Goal: Information Seeking & Learning: Learn about a topic

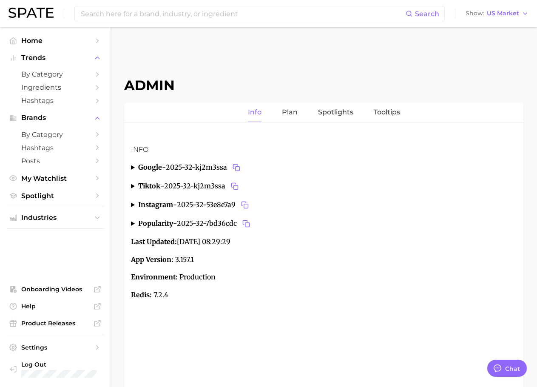
click at [196, 50] on div "Admin Info Plan Spotlights Tooltips Info google - 2025-32-kj2m3ssa FR actual mo…" at bounding box center [323, 238] width 399 height 395
click at [48, 72] on span "by Category" at bounding box center [55, 74] width 68 height 8
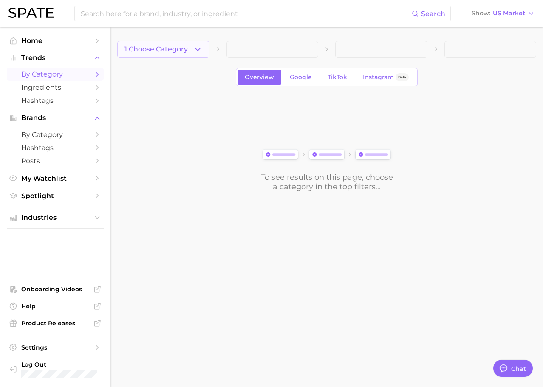
click at [200, 51] on icon "button" at bounding box center [197, 49] width 9 height 9
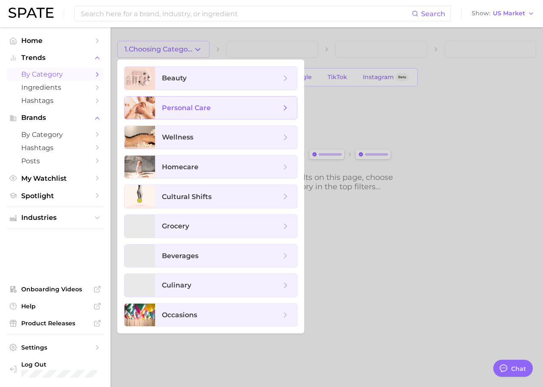
click at [185, 111] on span "personal care" at bounding box center [186, 108] width 49 height 8
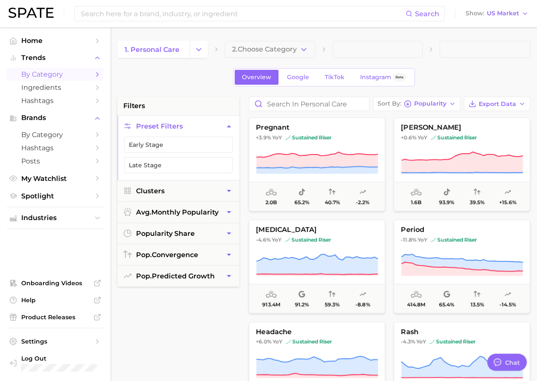
scroll to position [0, 4]
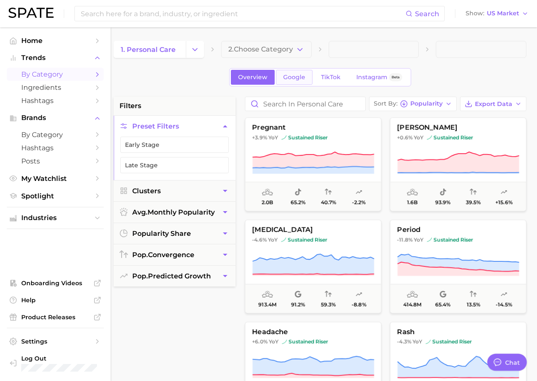
click at [299, 80] on span "Google" at bounding box center [294, 77] width 22 height 7
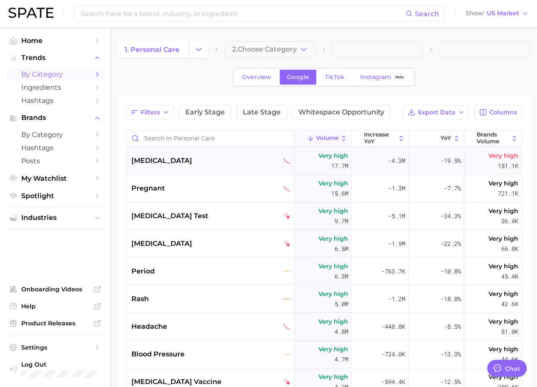
click at [250, 154] on div "[MEDICAL_DATA]" at bounding box center [210, 161] width 168 height 28
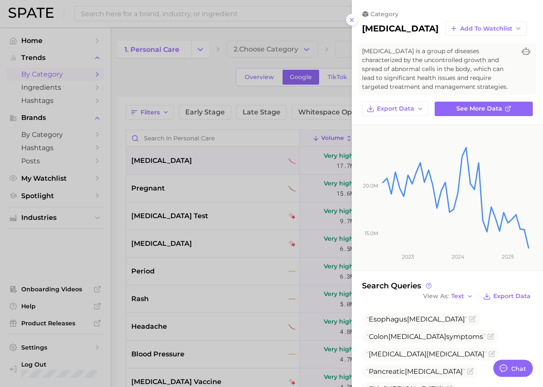
click at [193, 69] on div at bounding box center [271, 193] width 543 height 387
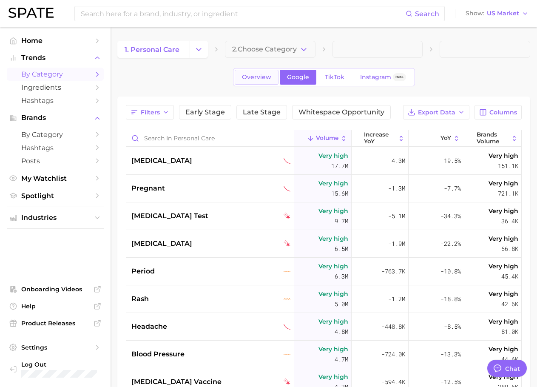
click at [246, 83] on link "Overview" at bounding box center [257, 77] width 44 height 15
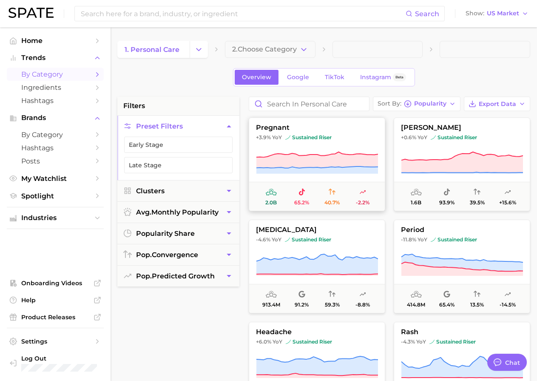
click at [326, 151] on icon at bounding box center [317, 163] width 122 height 24
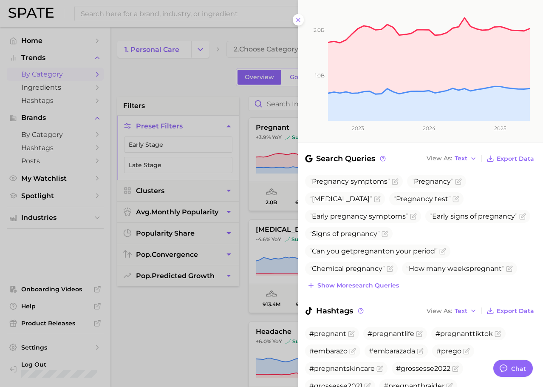
scroll to position [165, 0]
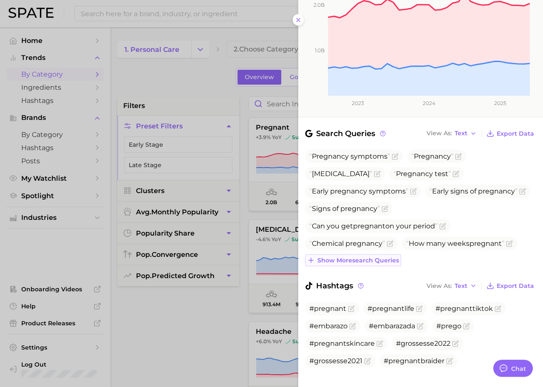
click at [341, 254] on button "Show more search queries" at bounding box center [353, 260] width 96 height 12
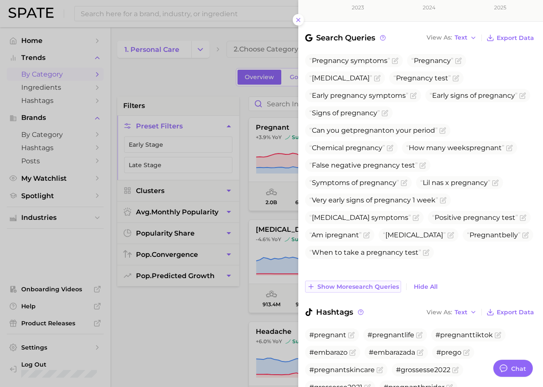
scroll to position [262, 0]
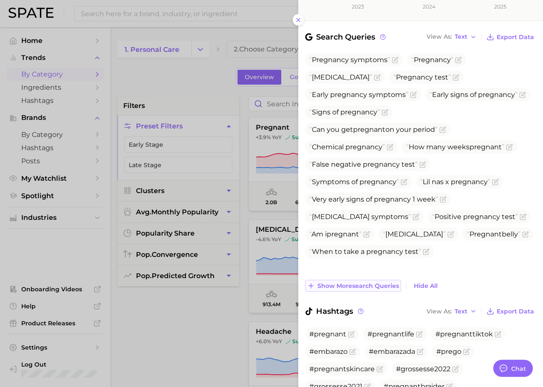
click at [342, 282] on span "Show more search queries" at bounding box center [359, 285] width 82 height 7
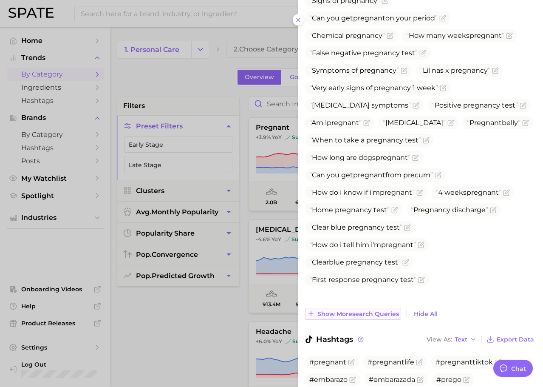
scroll to position [375, 0]
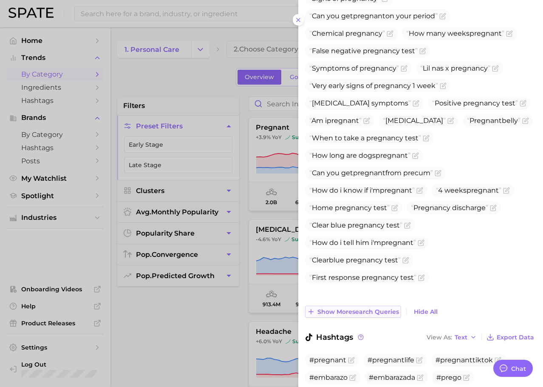
click at [346, 308] on span "Show more search queries" at bounding box center [359, 311] width 82 height 7
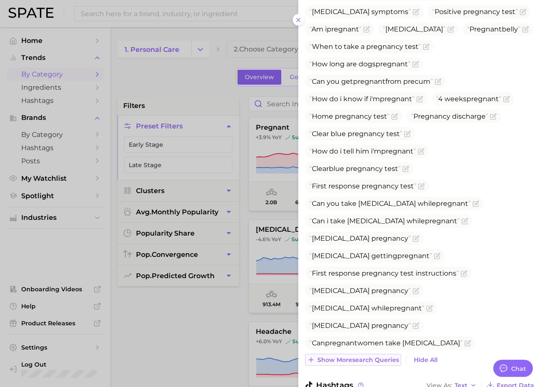
scroll to position [467, 0]
click at [350, 356] on span "Show more search queries" at bounding box center [359, 359] width 82 height 7
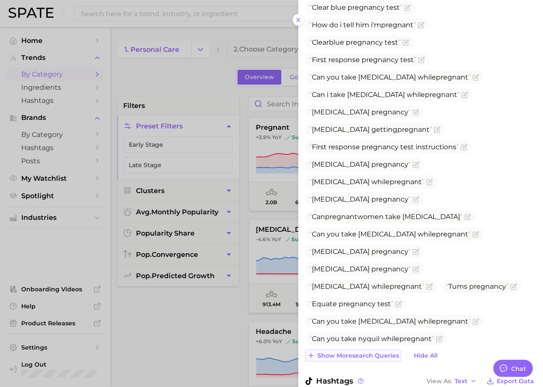
scroll to position [594, 0]
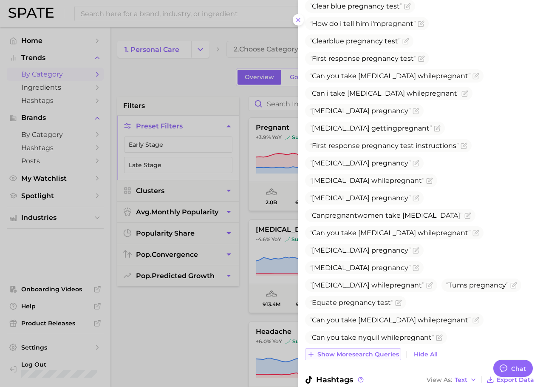
click at [344, 351] on span "Show more search queries" at bounding box center [359, 354] width 82 height 7
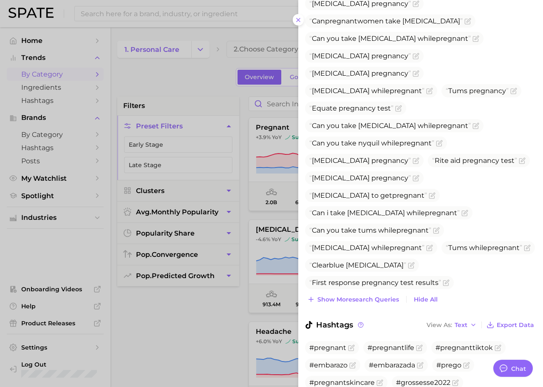
scroll to position [828, 0]
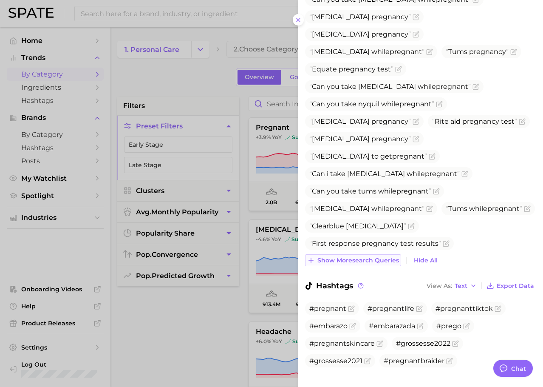
click at [368, 257] on span "Show more search queries" at bounding box center [359, 260] width 82 height 7
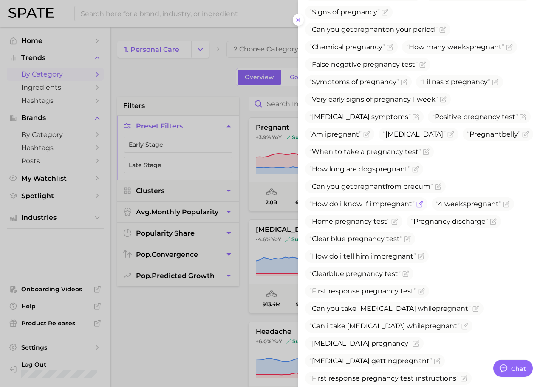
scroll to position [362, 0]
click at [377, 173] on span "How long are dogs pregnant" at bounding box center [360, 169] width 101 height 8
copy span "How long are dogs pregnant"
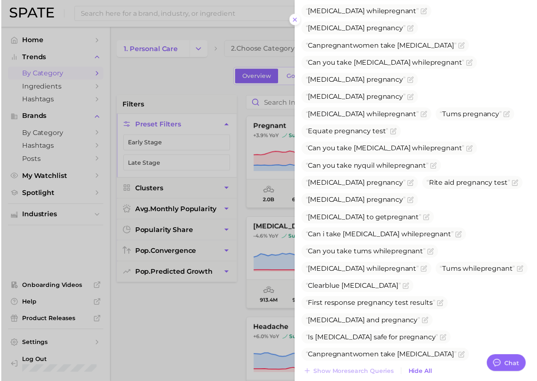
scroll to position [880, 0]
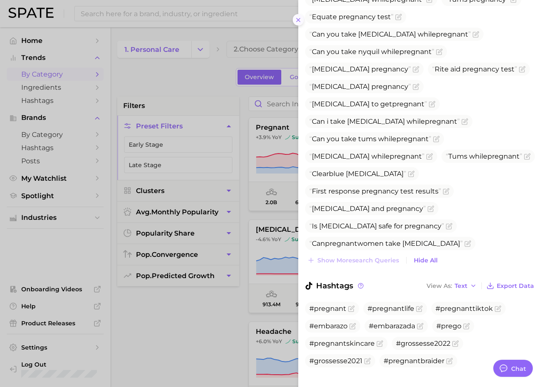
click at [296, 22] on icon at bounding box center [298, 20] width 7 height 7
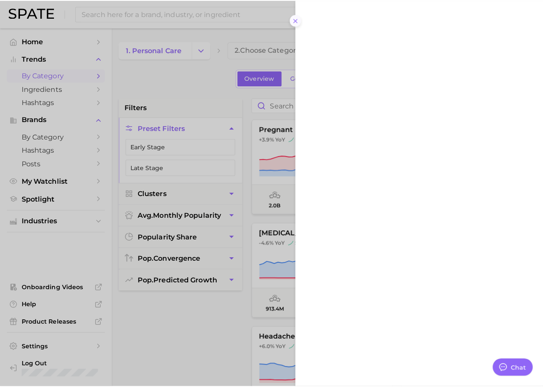
scroll to position [0, 0]
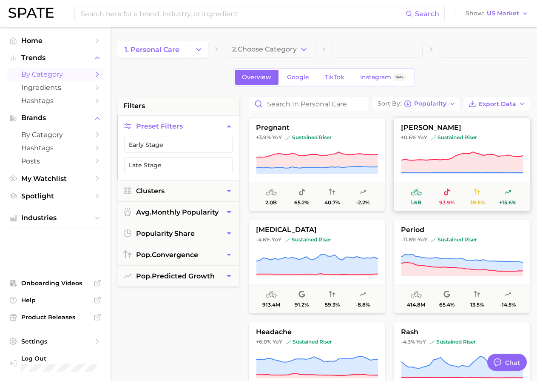
click at [445, 151] on icon at bounding box center [462, 163] width 122 height 24
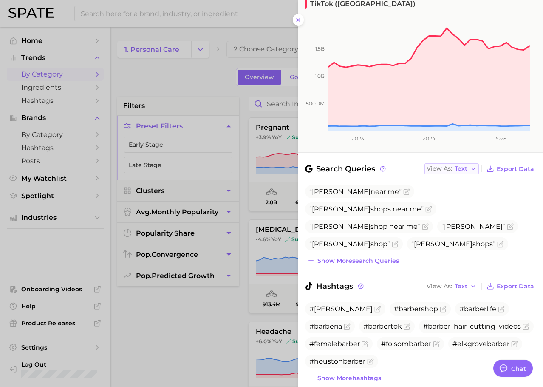
scroll to position [142, 0]
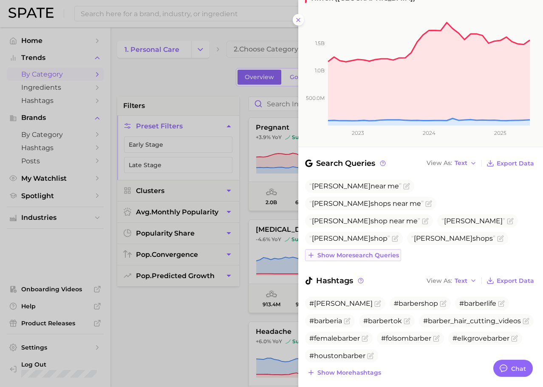
click at [344, 252] on span "Show more search queries" at bounding box center [359, 255] width 82 height 7
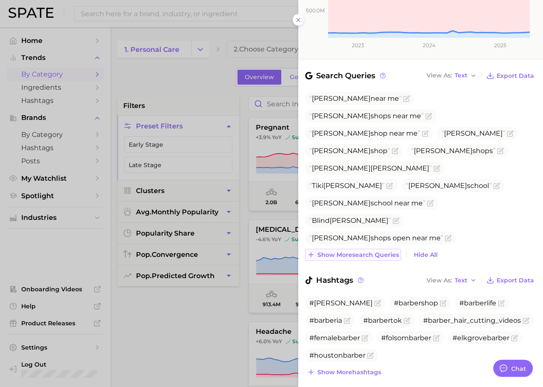
scroll to position [231, 0]
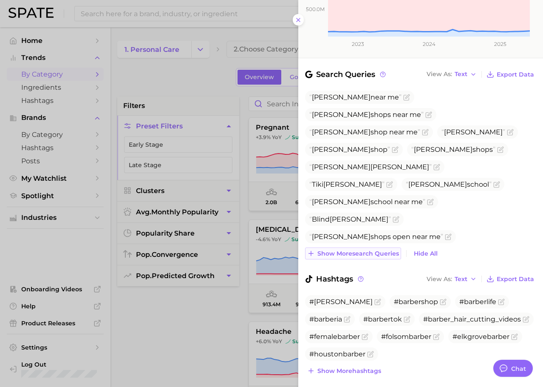
click at [344, 247] on button "Show more search queries" at bounding box center [353, 253] width 96 height 12
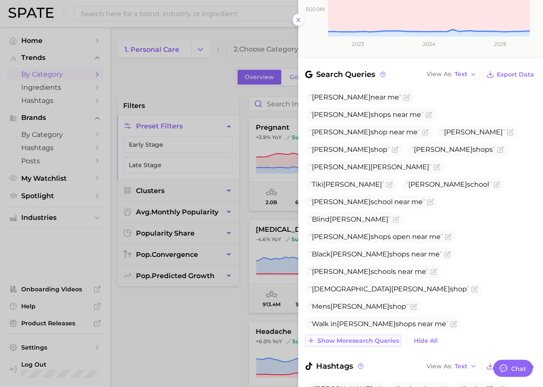
click at [355, 337] on span "Show more search queries" at bounding box center [359, 340] width 82 height 7
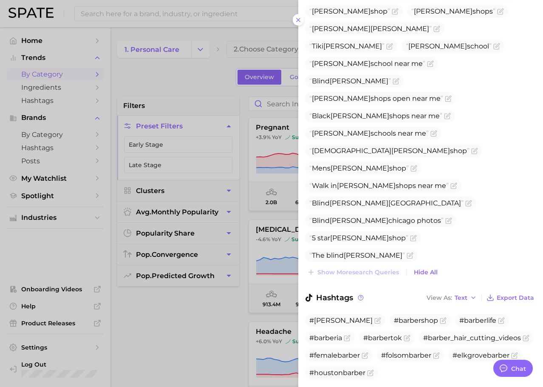
scroll to position [393, 0]
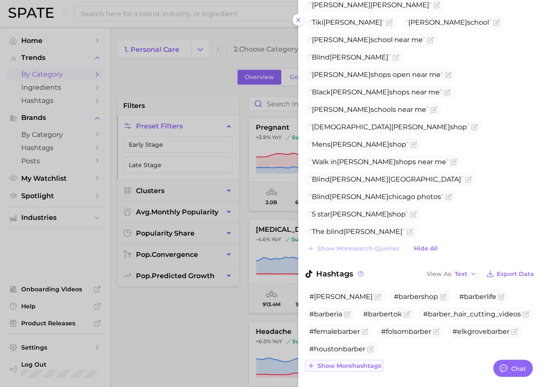
click at [347, 362] on span "Show more hashtags" at bounding box center [350, 365] width 64 height 7
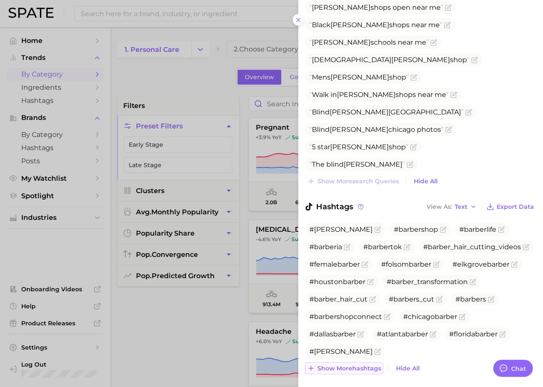
scroll to position [463, 0]
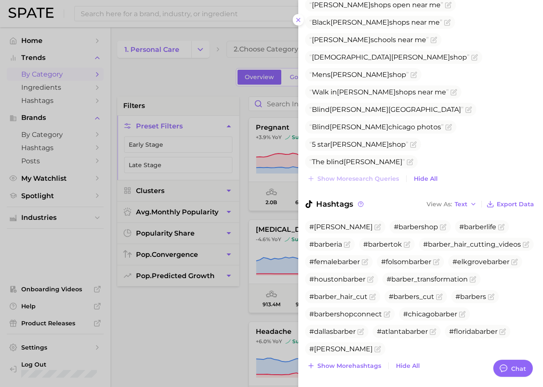
drag, startPoint x: 347, startPoint y: 352, endPoint x: 337, endPoint y: 273, distance: 80.2
click at [337, 273] on ul "#[PERSON_NAME] #barbershop #barberlife #barberia #barbertok #barber_hair_cuttin…" at bounding box center [420, 287] width 231 height 135
click at [349, 362] on span "Show more hashtags" at bounding box center [350, 365] width 64 height 7
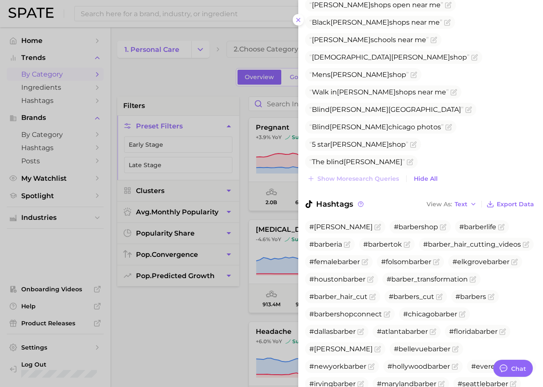
scroll to position [515, 0]
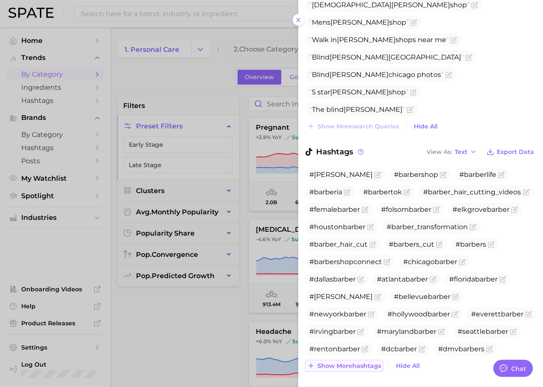
click at [349, 362] on span "Show more hashtags" at bounding box center [350, 365] width 64 height 7
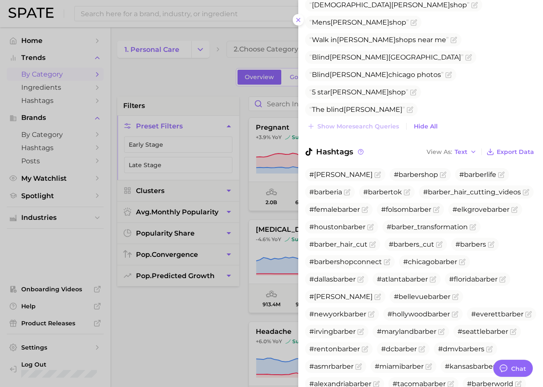
scroll to position [567, 0]
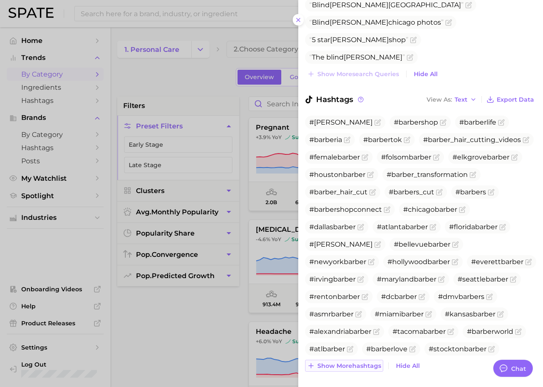
click at [349, 362] on span "Show more hashtags" at bounding box center [350, 365] width 64 height 7
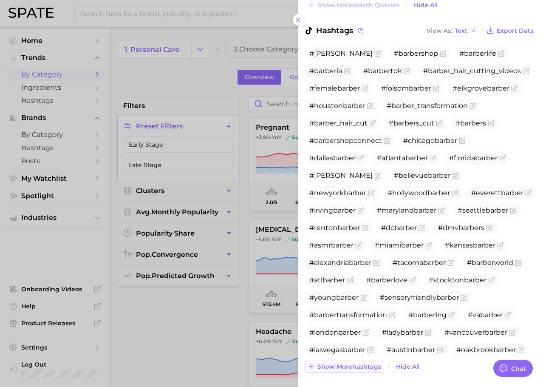
scroll to position [637, 0]
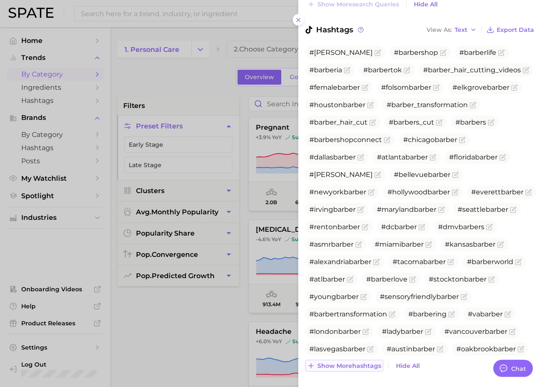
click at [349, 362] on span "Show more hashtags" at bounding box center [350, 365] width 64 height 7
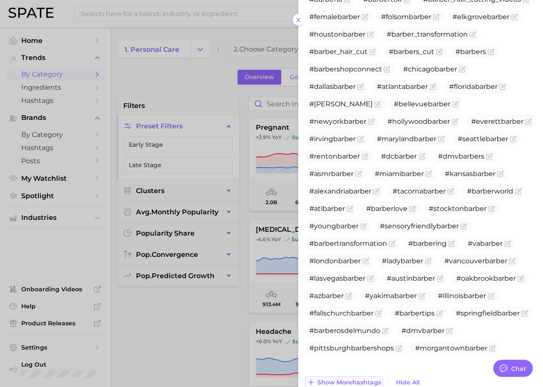
scroll to position [724, 0]
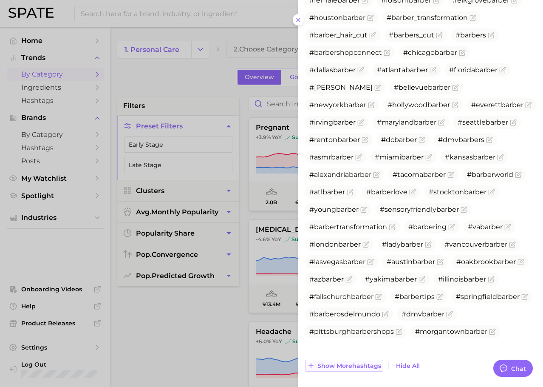
click at [349, 362] on span "Show more hashtags" at bounding box center [350, 365] width 64 height 7
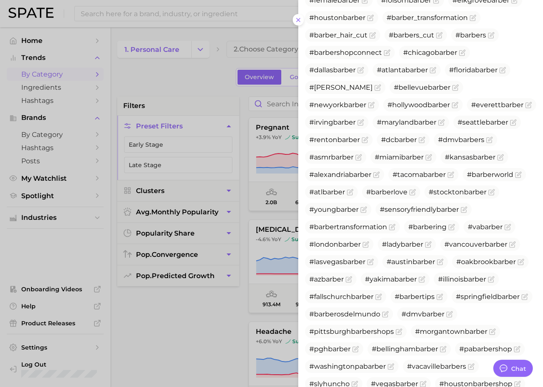
scroll to position [794, 0]
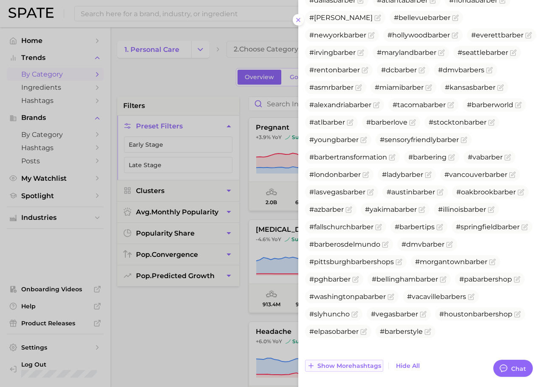
click at [349, 362] on span "Show more hashtags" at bounding box center [350, 365] width 64 height 7
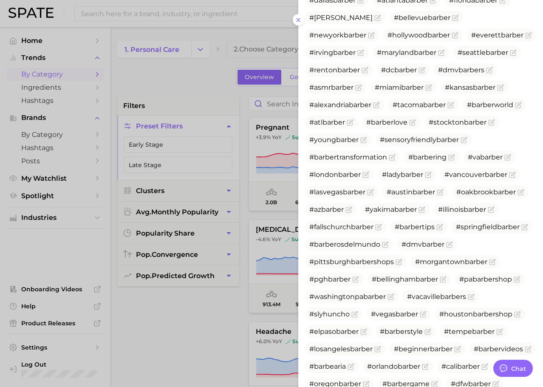
scroll to position [863, 0]
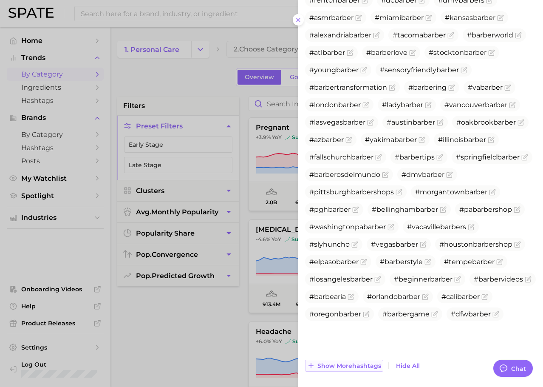
click at [354, 362] on span "Show more hashtags" at bounding box center [350, 365] width 64 height 7
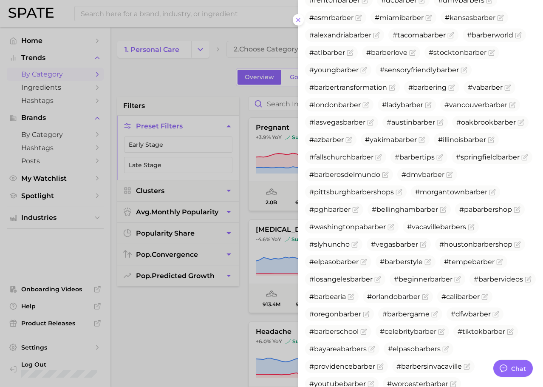
scroll to position [933, 0]
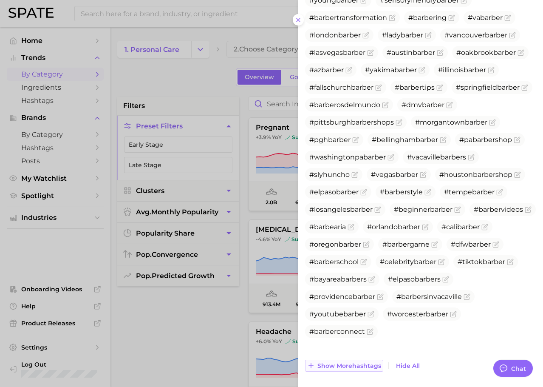
click at [354, 362] on span "Show more hashtags" at bounding box center [350, 365] width 64 height 7
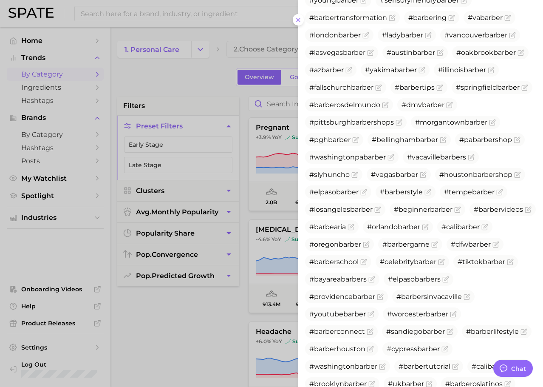
scroll to position [985, 0]
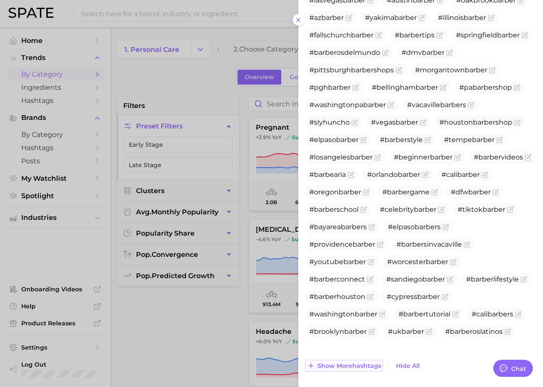
click at [358, 362] on span "Show more hashtags" at bounding box center [350, 365] width 64 height 7
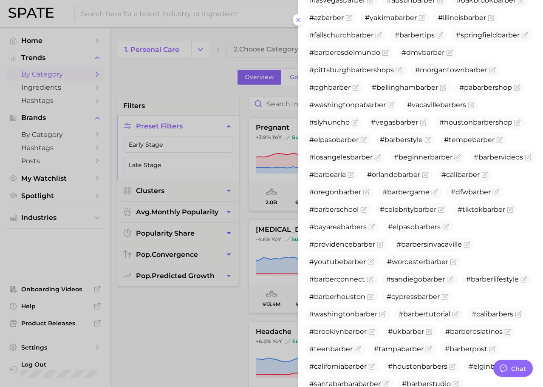
scroll to position [1055, 0]
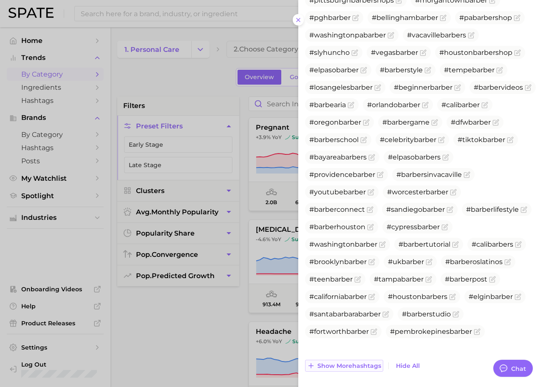
click at [358, 362] on span "Show more hashtags" at bounding box center [350, 365] width 64 height 7
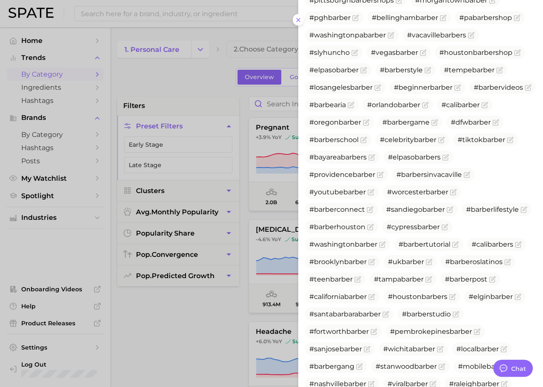
scroll to position [1125, 0]
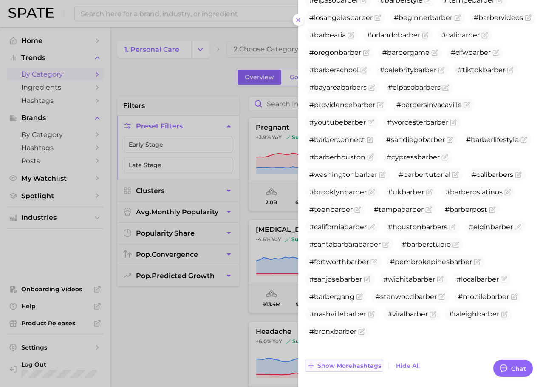
click at [346, 362] on span "Show more hashtags" at bounding box center [350, 365] width 64 height 7
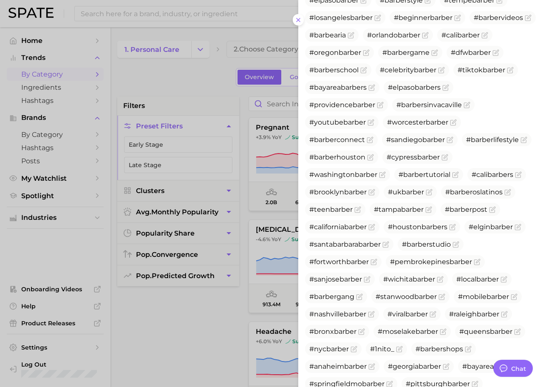
scroll to position [1195, 0]
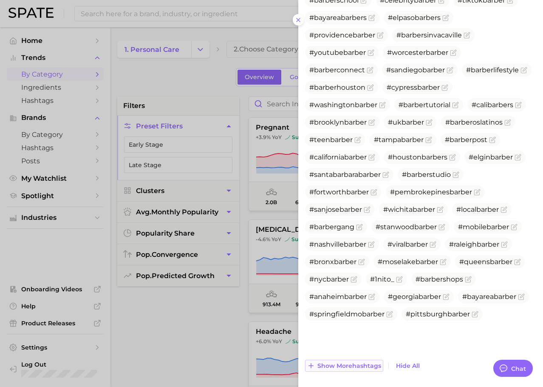
click at [351, 362] on span "Show more hashtags" at bounding box center [350, 365] width 64 height 7
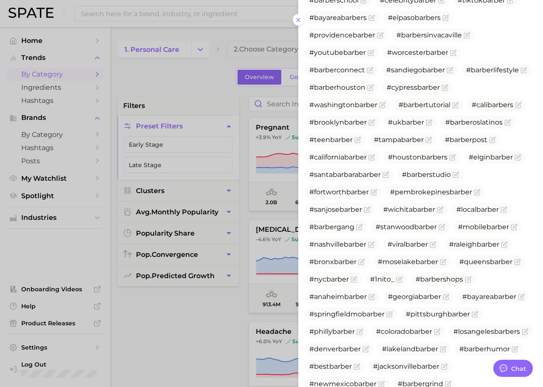
scroll to position [1264, 0]
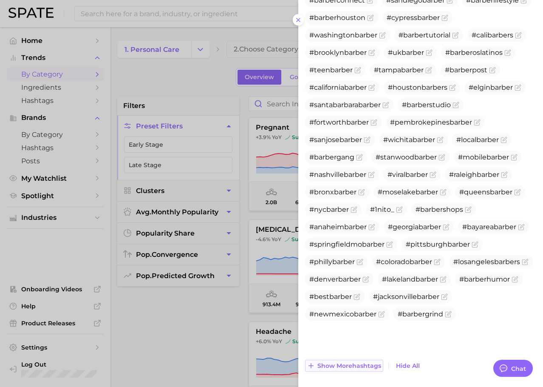
click at [351, 362] on span "Show more hashtags" at bounding box center [350, 365] width 64 height 7
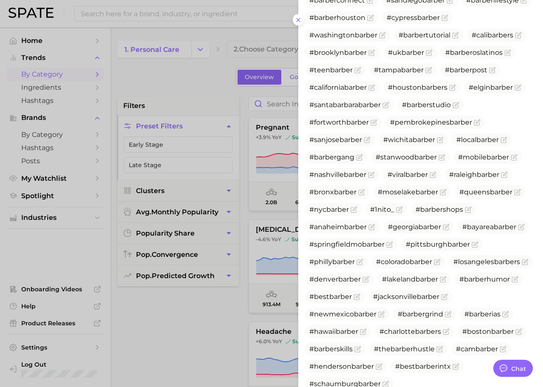
scroll to position [1334, 0]
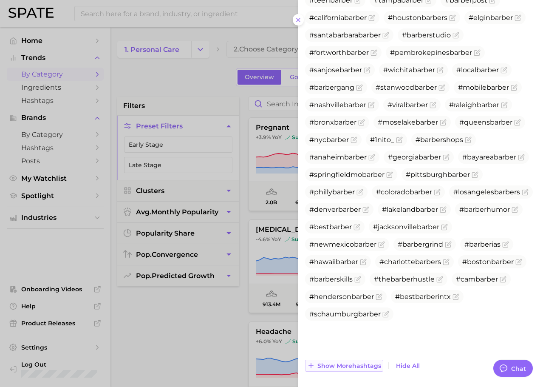
click at [352, 360] on button "Show more hashtags" at bounding box center [344, 366] width 78 height 12
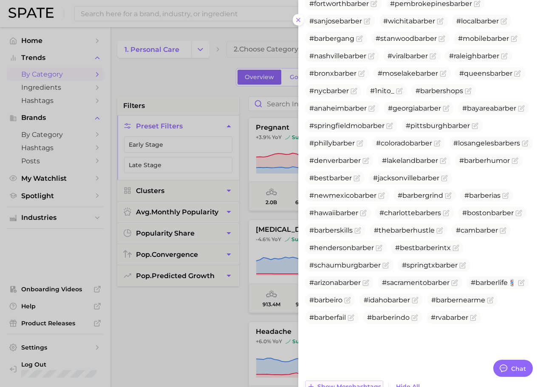
scroll to position [1404, 0]
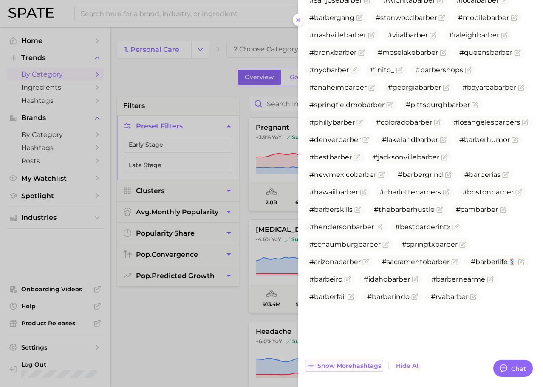
click at [352, 362] on span "Show more hashtags" at bounding box center [350, 365] width 64 height 7
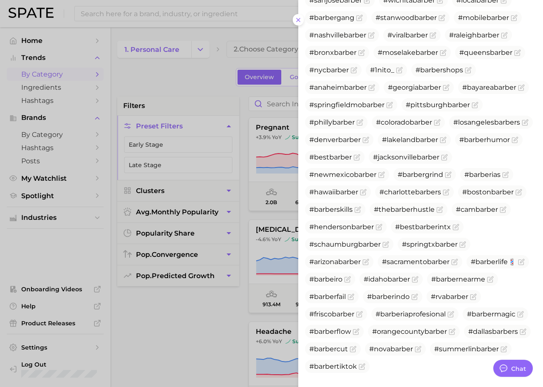
scroll to position [1456, 0]
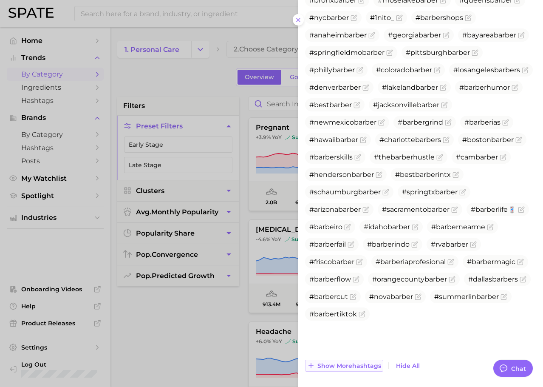
click at [351, 360] on button "Show more hashtags" at bounding box center [344, 366] width 78 height 12
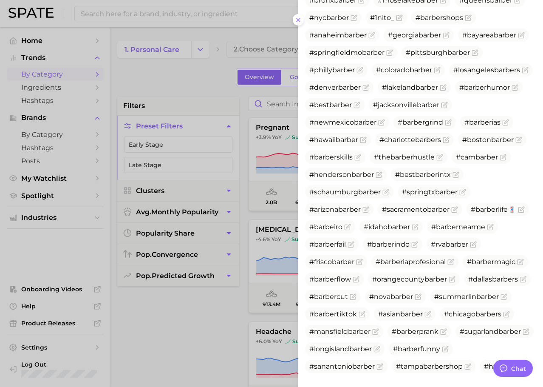
scroll to position [1543, 0]
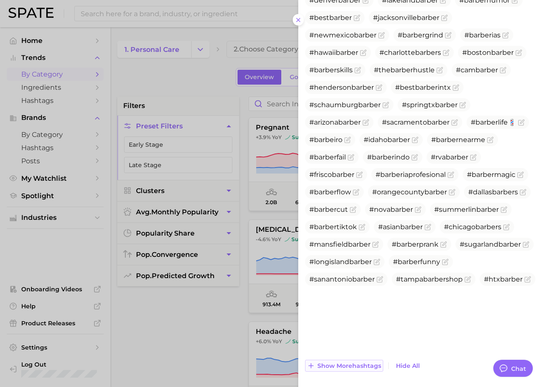
click at [352, 362] on span "Show more hashtags" at bounding box center [350, 365] width 64 height 7
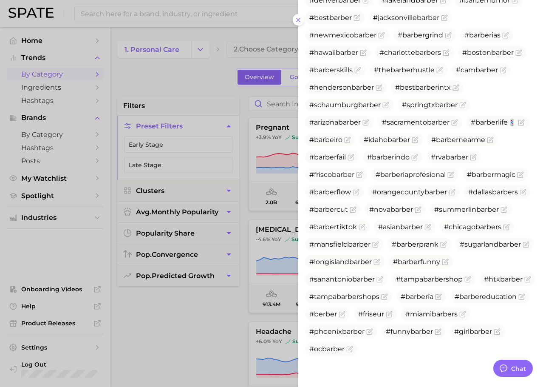
scroll to position [1596, 0]
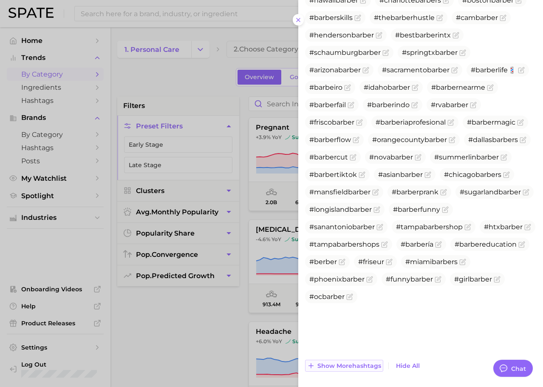
click at [352, 362] on span "Show more hashtags" at bounding box center [350, 365] width 64 height 7
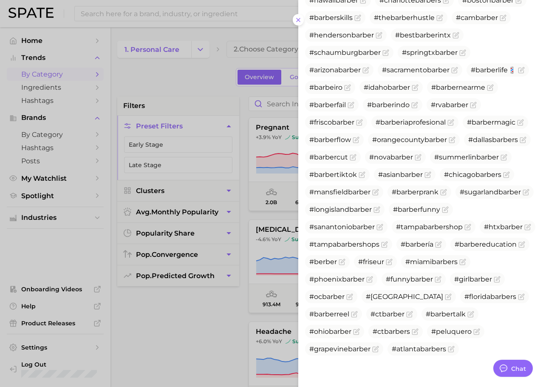
scroll to position [1648, 0]
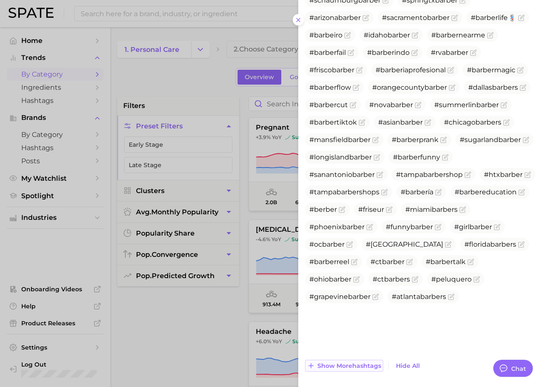
click at [342, 362] on span "Show more hashtags" at bounding box center [350, 365] width 64 height 7
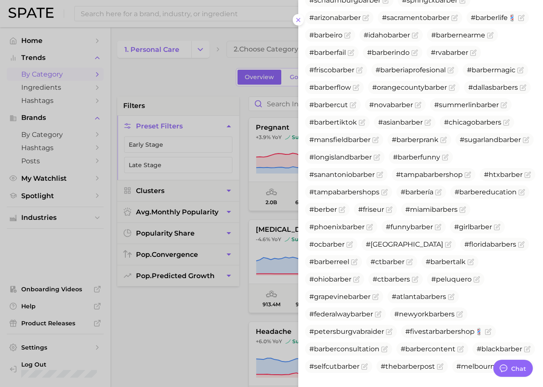
scroll to position [1735, 0]
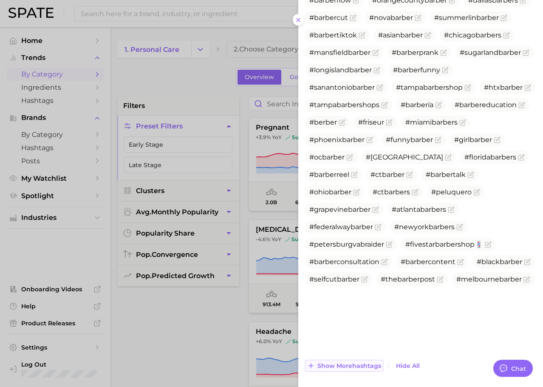
click at [342, 362] on span "Show more hashtags" at bounding box center [350, 365] width 64 height 7
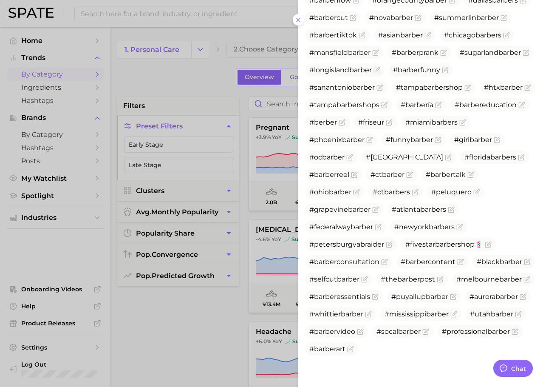
scroll to position [1787, 0]
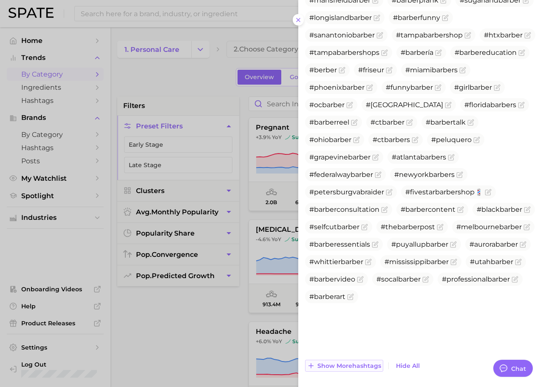
click at [342, 362] on span "Show more hashtags" at bounding box center [350, 365] width 64 height 7
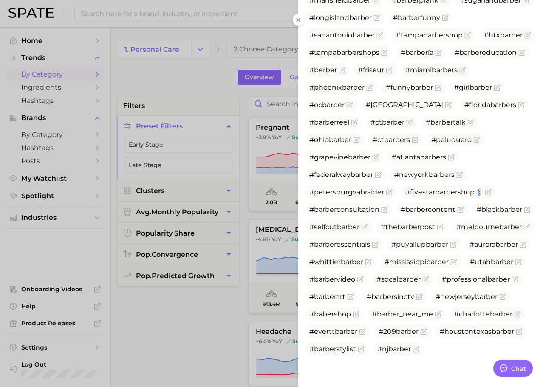
scroll to position [1857, 0]
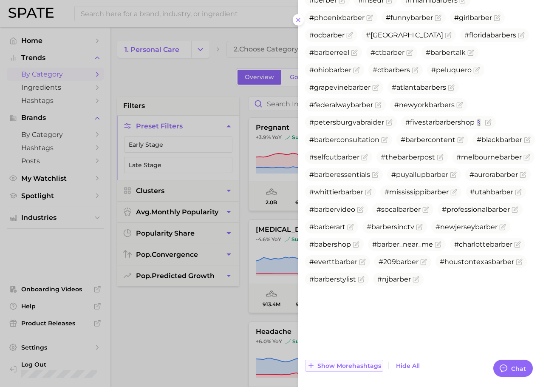
click at [342, 360] on button "Show more hashtags" at bounding box center [344, 366] width 78 height 12
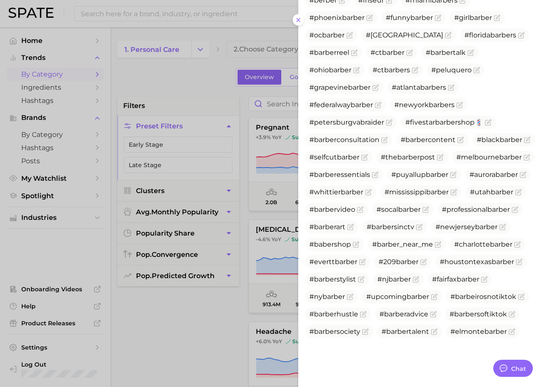
scroll to position [1909, 0]
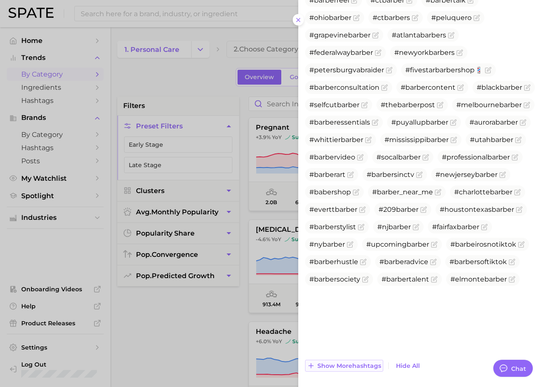
click at [345, 362] on span "Show more hashtags" at bounding box center [350, 365] width 64 height 7
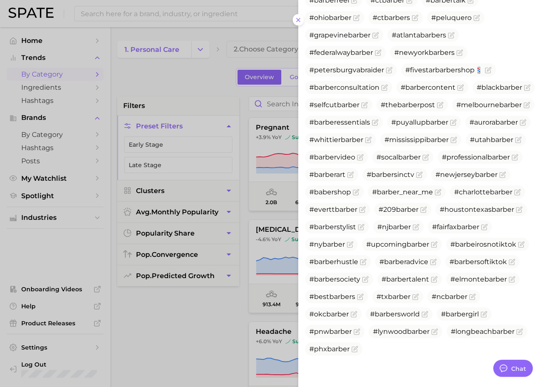
scroll to position [1979, 0]
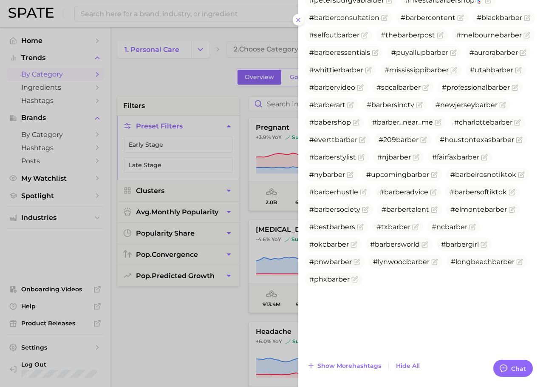
click at [353, 362] on span "Show more hashtags" at bounding box center [350, 365] width 64 height 7
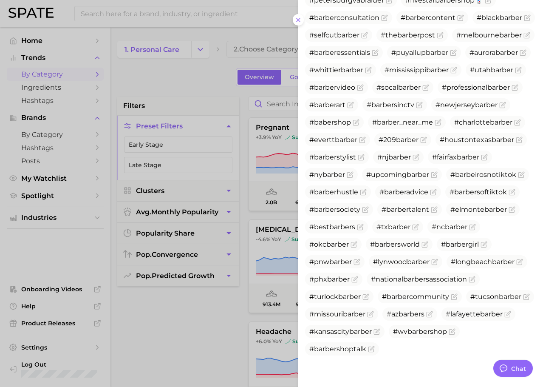
scroll to position [2049, 0]
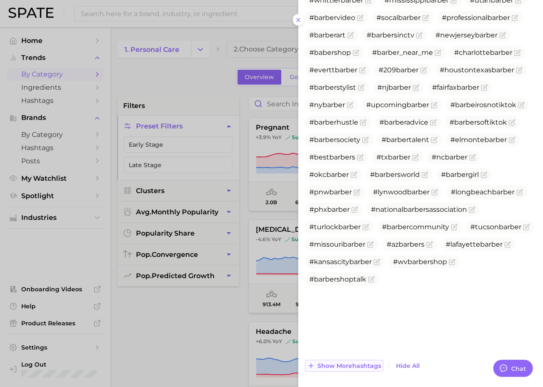
click at [353, 362] on span "Show more hashtags" at bounding box center [350, 365] width 64 height 7
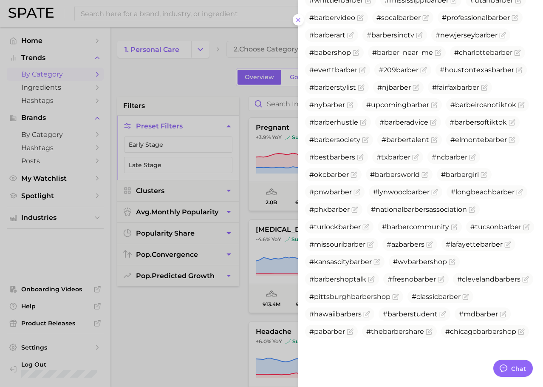
scroll to position [2119, 0]
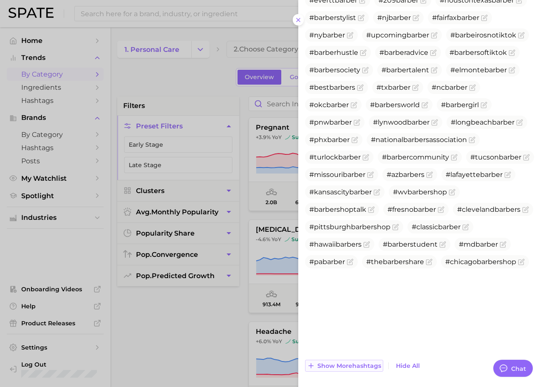
click at [353, 362] on span "Show more hashtags" at bounding box center [350, 365] width 64 height 7
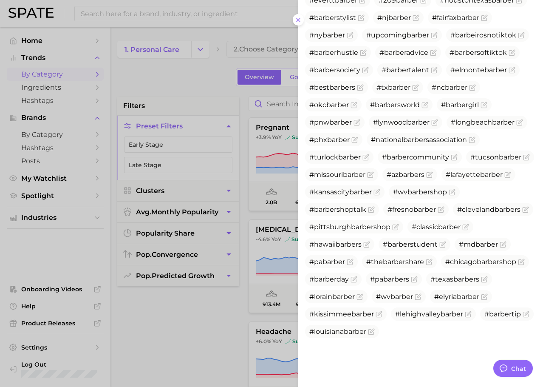
scroll to position [2171, 0]
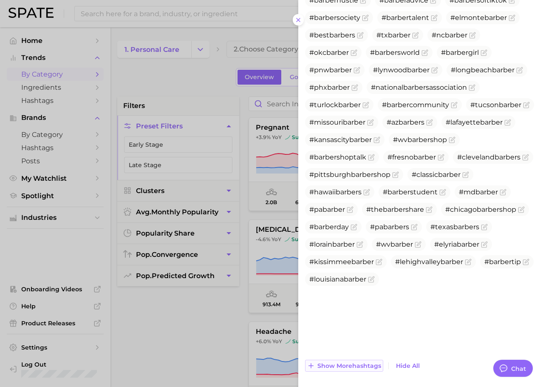
click at [353, 362] on span "Show more hashtags" at bounding box center [350, 365] width 64 height 7
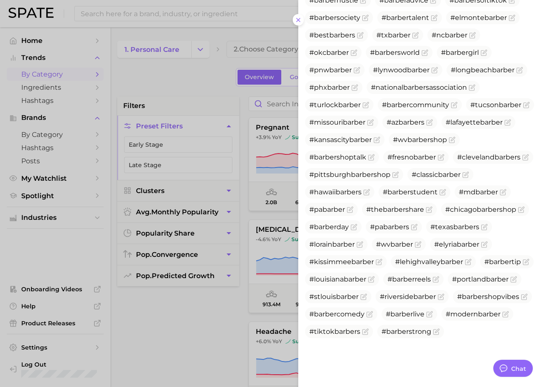
scroll to position [2241, 0]
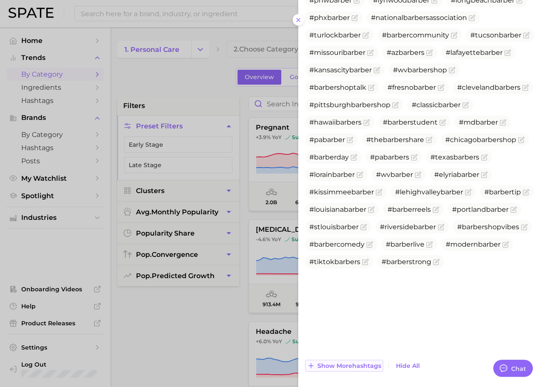
click at [357, 362] on span "Show more hashtags" at bounding box center [350, 365] width 64 height 7
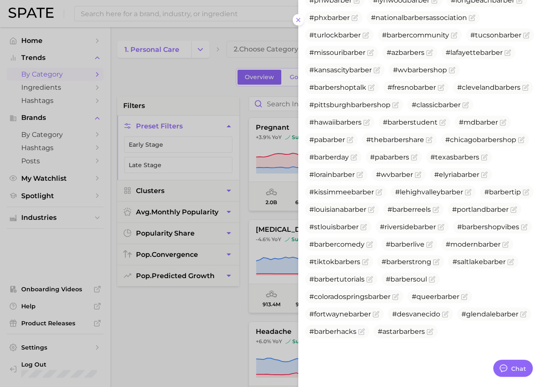
scroll to position [2310, 0]
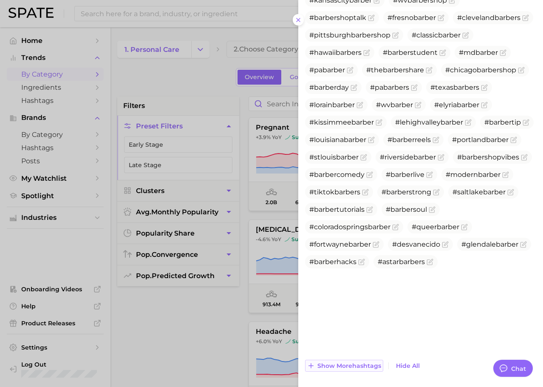
click at [362, 362] on span "Show more hashtags" at bounding box center [350, 365] width 64 height 7
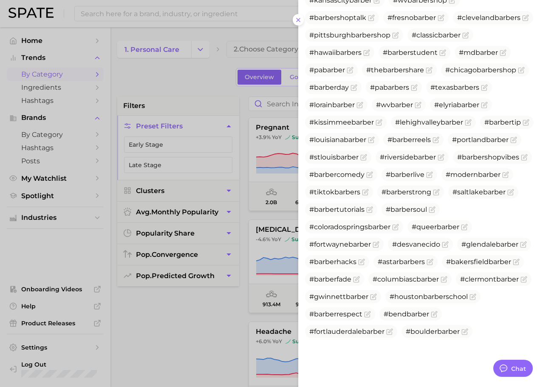
scroll to position [2397, 0]
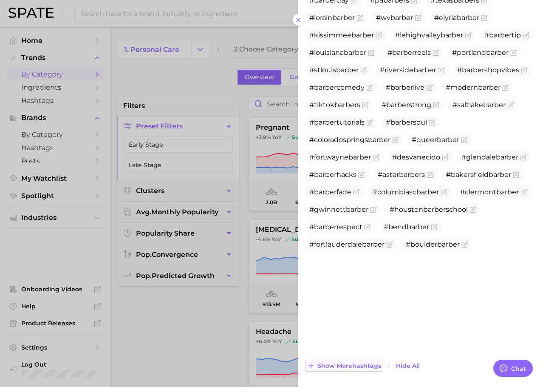
click at [366, 360] on button "Show more hashtags" at bounding box center [344, 366] width 78 height 12
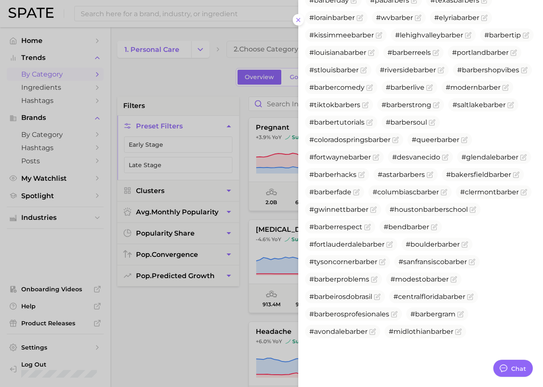
scroll to position [2485, 0]
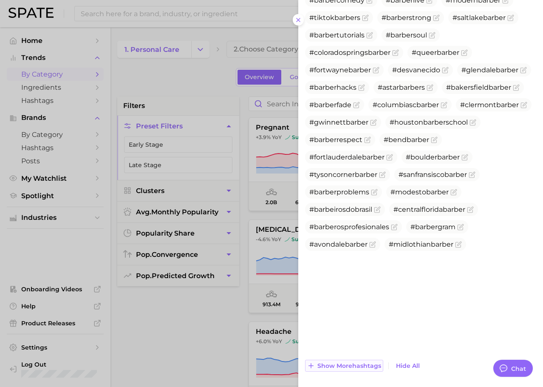
click at [358, 362] on span "Show more hashtags" at bounding box center [350, 365] width 64 height 7
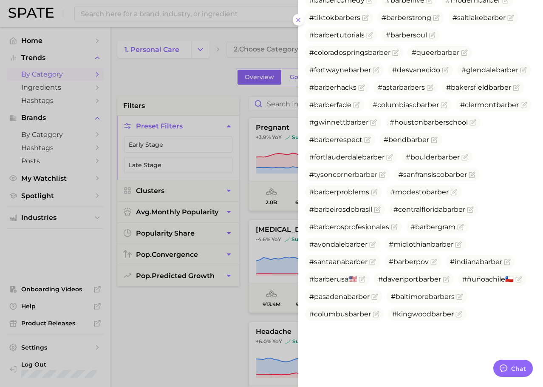
scroll to position [2554, 0]
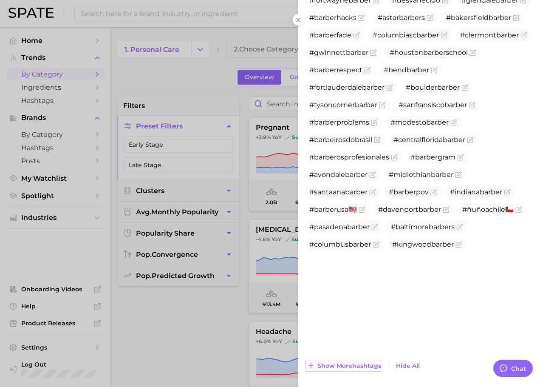
click at [358, 362] on span "Show more hashtags" at bounding box center [350, 365] width 64 height 7
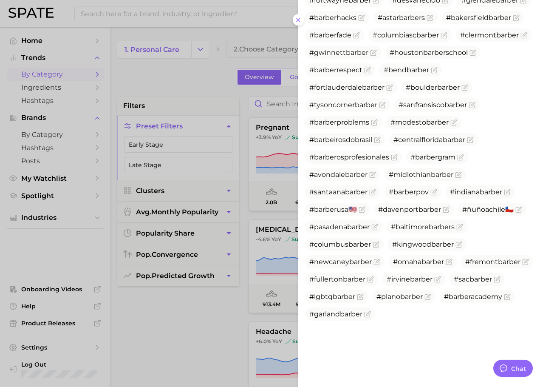
scroll to position [2624, 0]
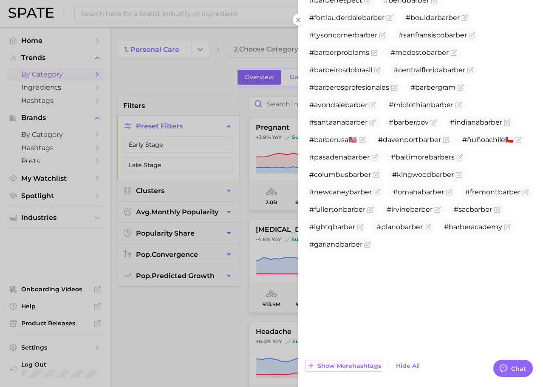
click at [358, 362] on span "Show more hashtags" at bounding box center [350, 365] width 64 height 7
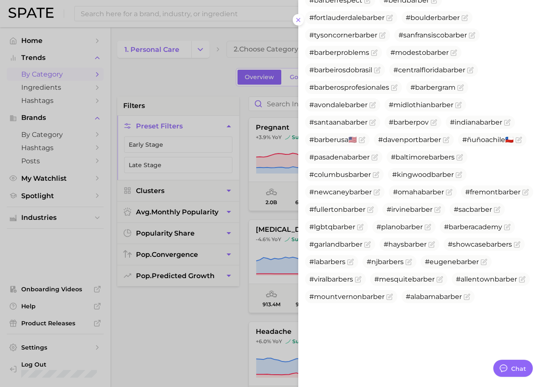
scroll to position [2694, 0]
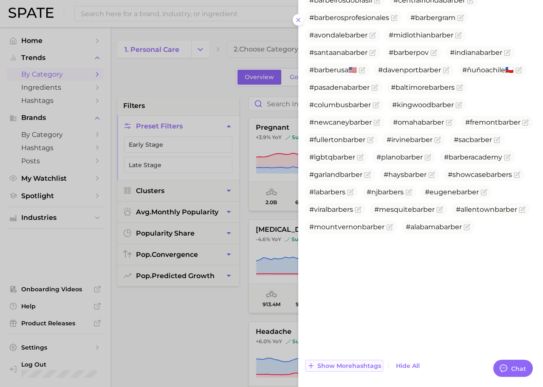
click at [352, 362] on span "Show more hashtags" at bounding box center [350, 365] width 64 height 7
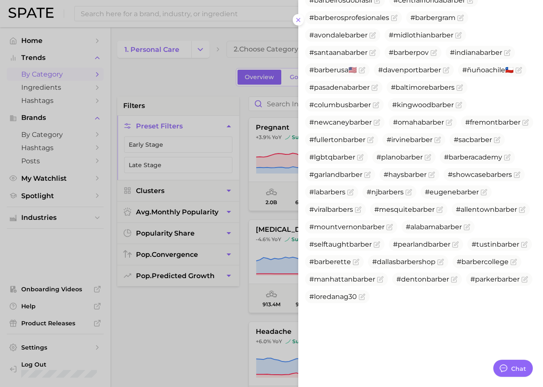
scroll to position [2763, 0]
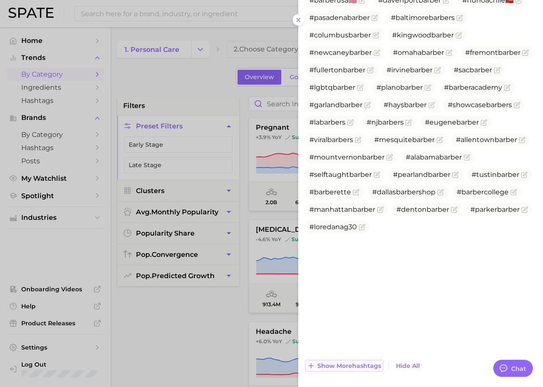
click at [359, 360] on button "Show more hashtags" at bounding box center [344, 366] width 78 height 12
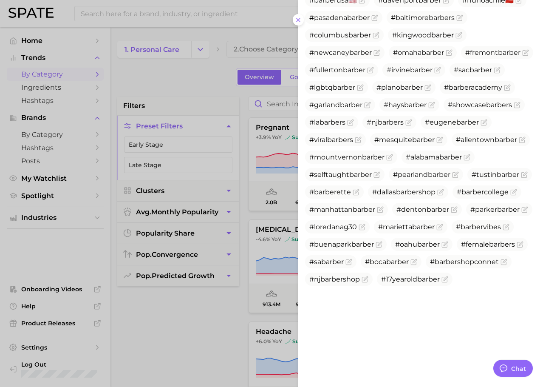
scroll to position [2833, 0]
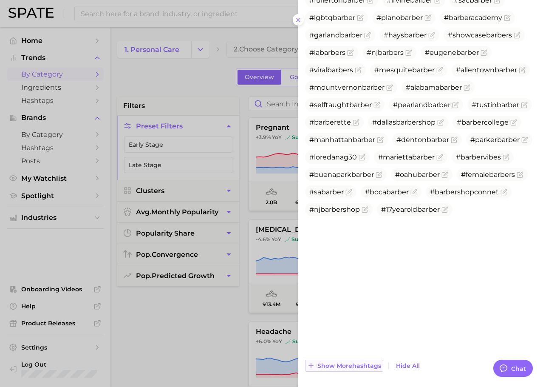
click at [359, 362] on span "Show more hashtags" at bounding box center [350, 365] width 64 height 7
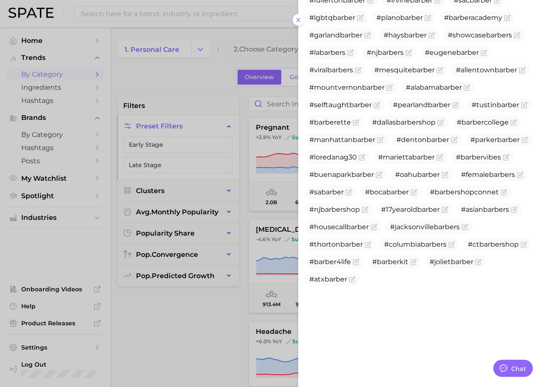
scroll to position [2903, 0]
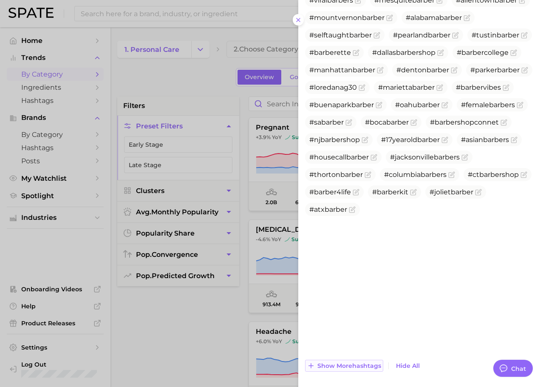
click at [359, 362] on span "Show more hashtags" at bounding box center [350, 365] width 64 height 7
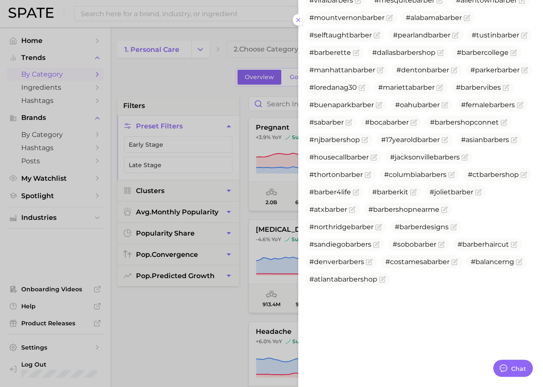
scroll to position [2973, 0]
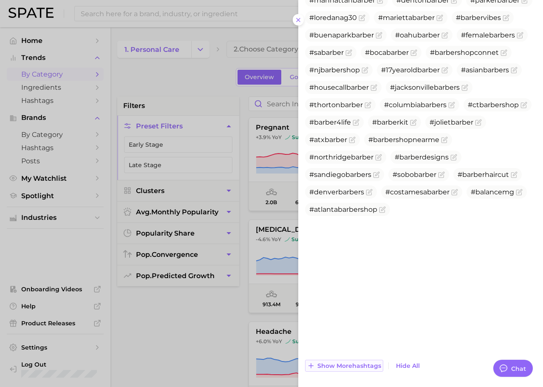
click at [358, 362] on span "Show more hashtags" at bounding box center [350, 365] width 64 height 7
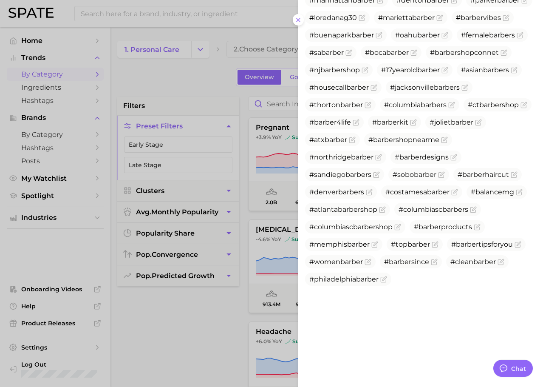
scroll to position [3042, 0]
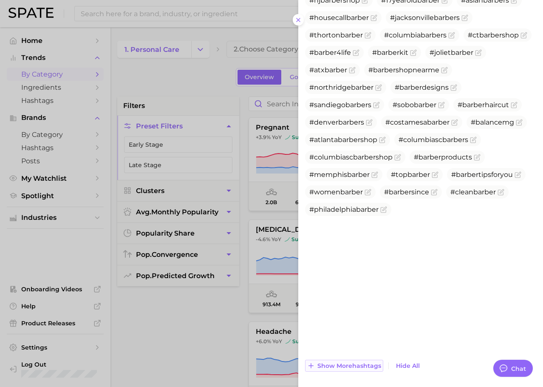
click at [361, 360] on button "Show more hashtags" at bounding box center [344, 366] width 78 height 12
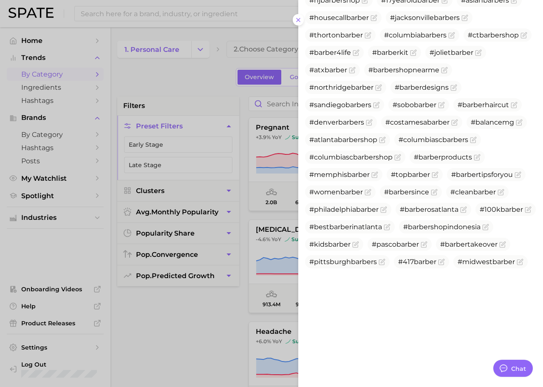
scroll to position [3112, 0]
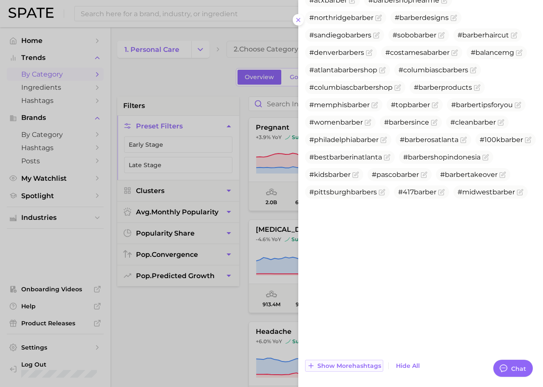
click at [368, 362] on span "Show more hashtags" at bounding box center [350, 365] width 64 height 7
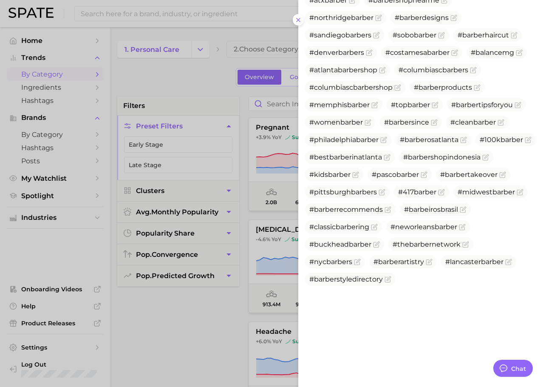
scroll to position [3199, 0]
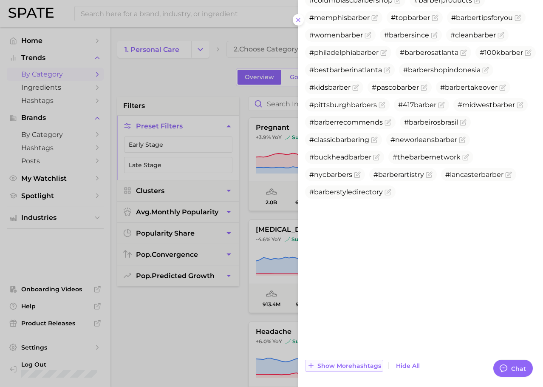
click at [363, 362] on span "Show more hashtags" at bounding box center [350, 365] width 64 height 7
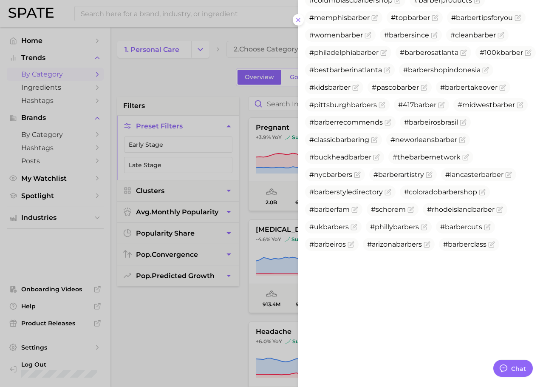
scroll to position [3252, 0]
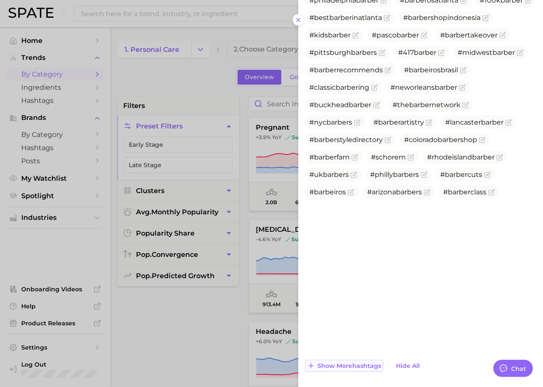
drag, startPoint x: 364, startPoint y: 342, endPoint x: 362, endPoint y: 355, distance: 12.9
click at [362, 362] on span "Show more hashtags" at bounding box center [350, 365] width 64 height 7
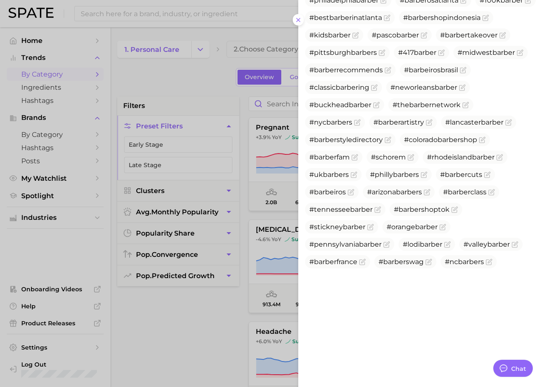
scroll to position [3321, 0]
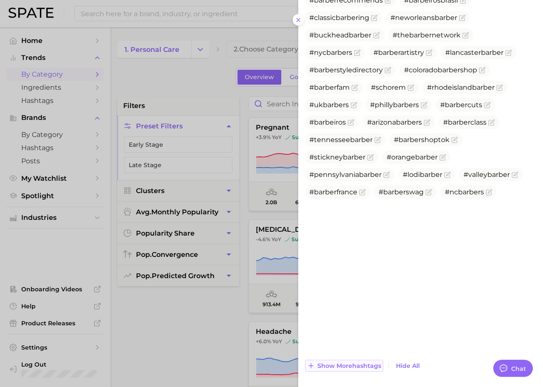
click at [362, 362] on span "Show more hashtags" at bounding box center [350, 365] width 64 height 7
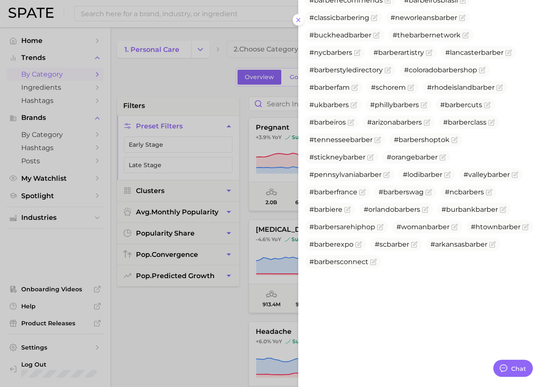
scroll to position [3391, 0]
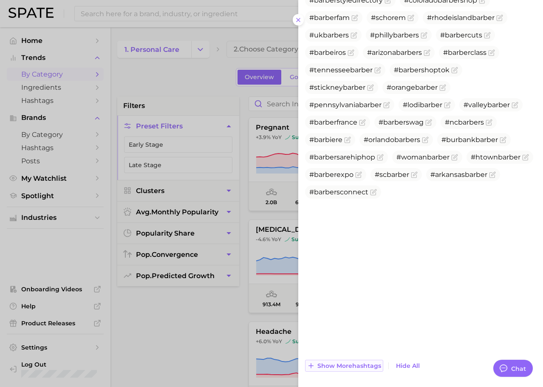
click at [362, 362] on span "Show more hashtags" at bounding box center [350, 365] width 64 height 7
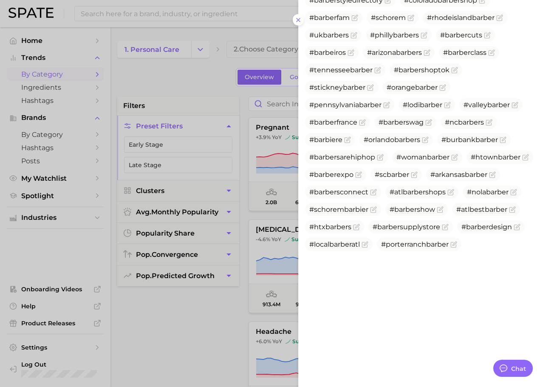
scroll to position [3461, 0]
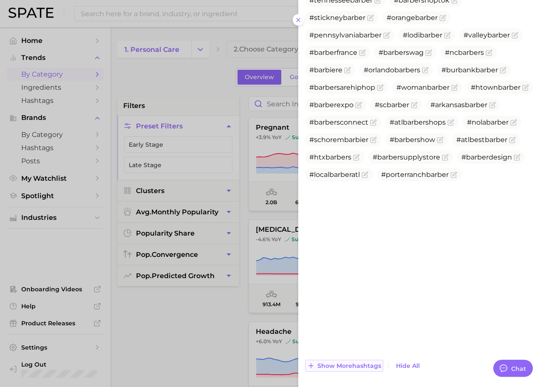
click at [362, 362] on span "Show more hashtags" at bounding box center [350, 365] width 64 height 7
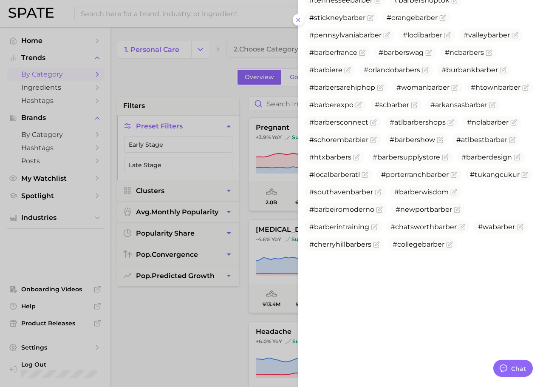
scroll to position [3548, 0]
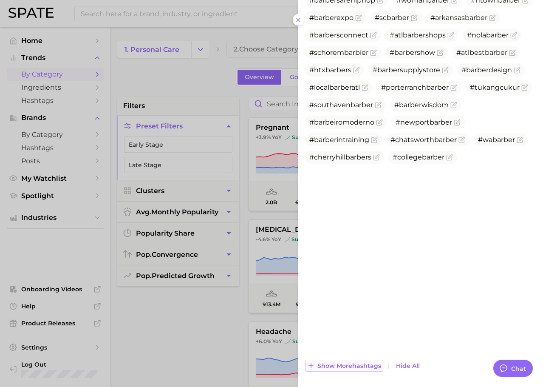
click at [362, 362] on span "Show more hashtags" at bounding box center [350, 365] width 64 height 7
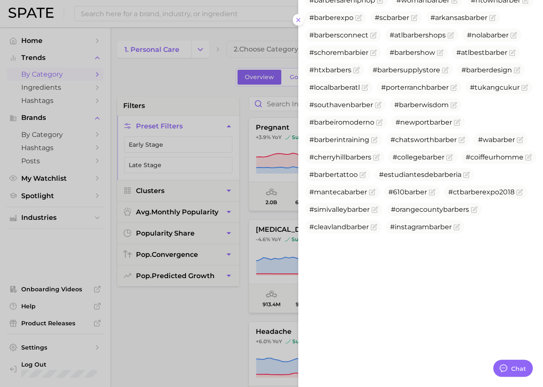
scroll to position [3635, 0]
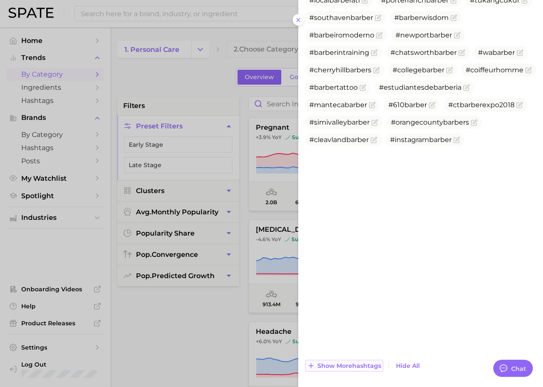
click at [355, 362] on span "Show more hashtags" at bounding box center [350, 365] width 64 height 7
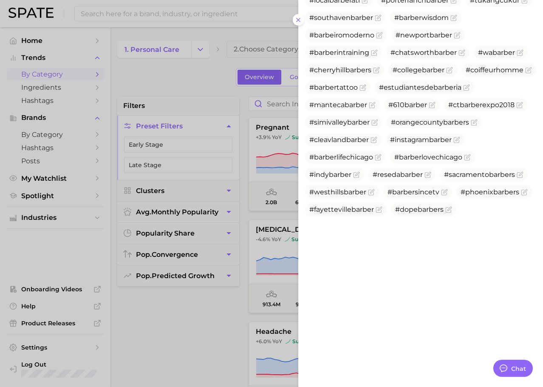
scroll to position [3705, 0]
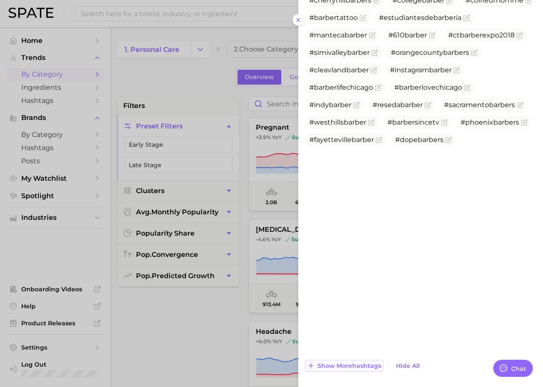
click at [347, 362] on span "Show more hashtags" at bounding box center [350, 365] width 64 height 7
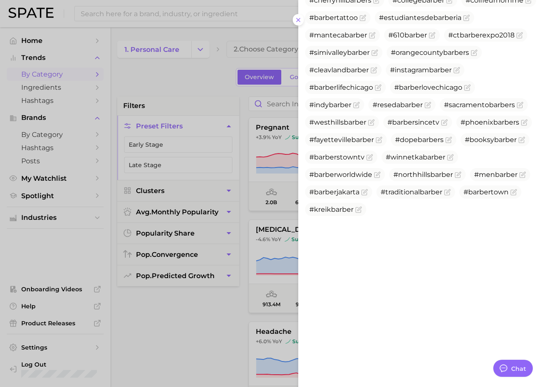
scroll to position [3774, 0]
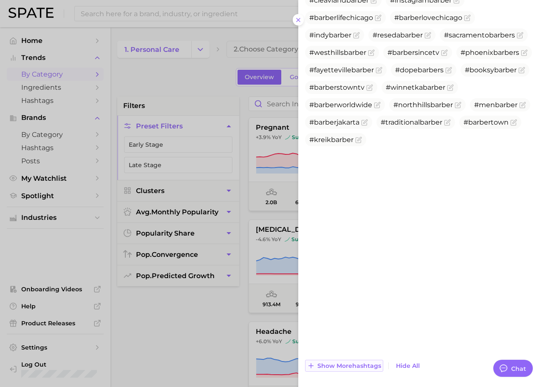
click at [348, 362] on span "Show more hashtags" at bounding box center [350, 365] width 64 height 7
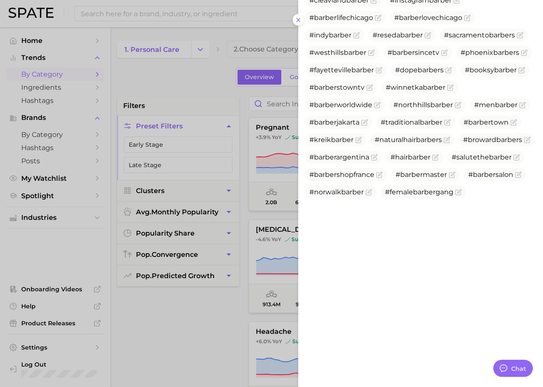
scroll to position [3844, 0]
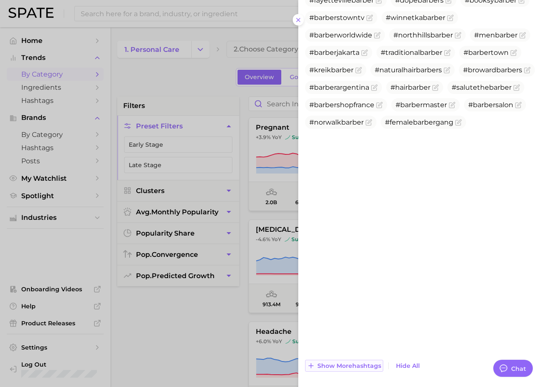
click at [348, 362] on span "Show more hashtags" at bounding box center [350, 365] width 64 height 7
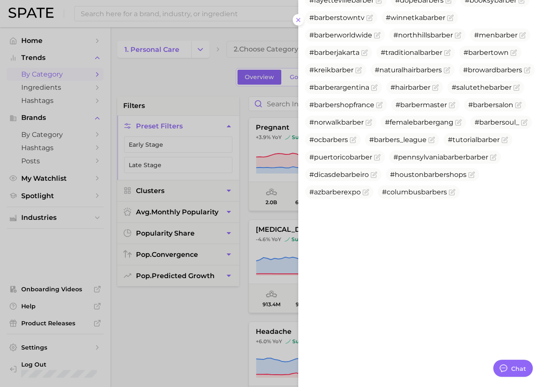
scroll to position [3914, 0]
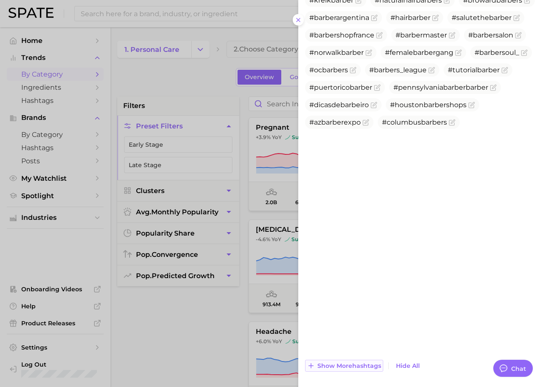
click at [349, 362] on span "Show more hashtags" at bounding box center [350, 365] width 64 height 7
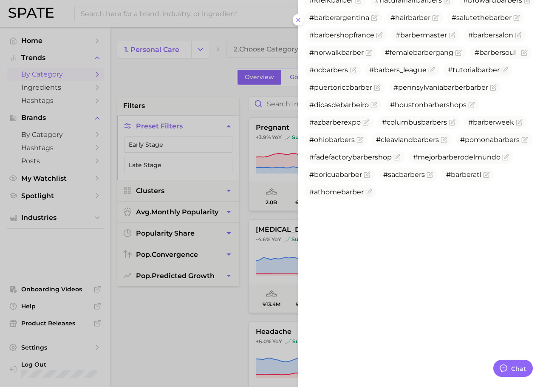
scroll to position [3984, 0]
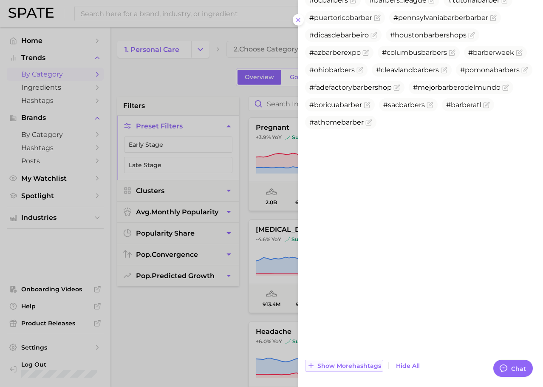
click at [349, 360] on button "Show more hashtags" at bounding box center [344, 366] width 78 height 12
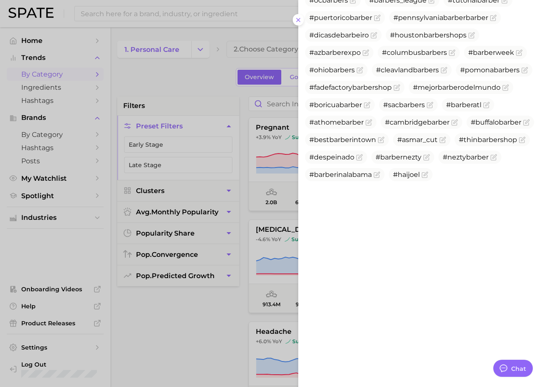
scroll to position [4053, 0]
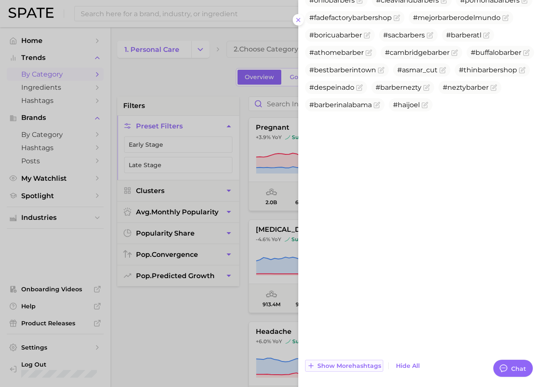
click at [348, 362] on span "Show more hashtags" at bounding box center [350, 365] width 64 height 7
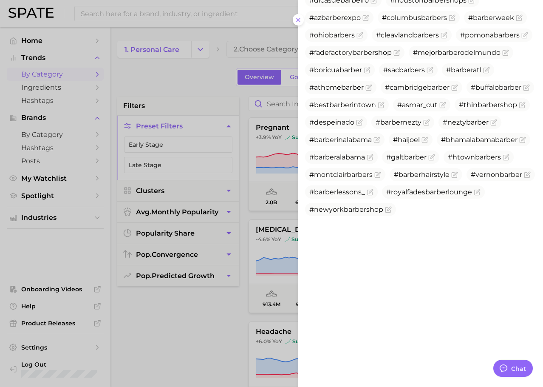
scroll to position [4123, 0]
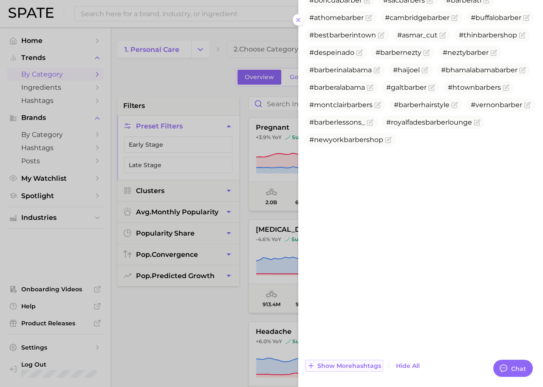
click at [348, 360] on button "Show more hashtags" at bounding box center [344, 366] width 78 height 12
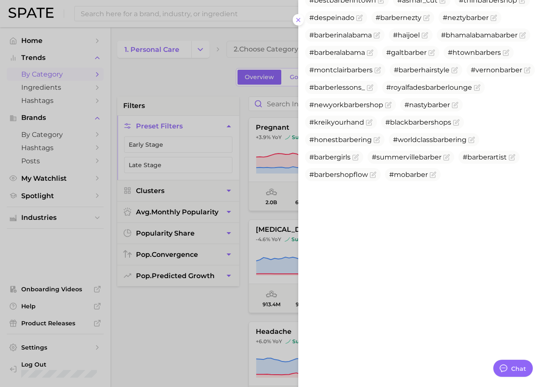
scroll to position [4210, 0]
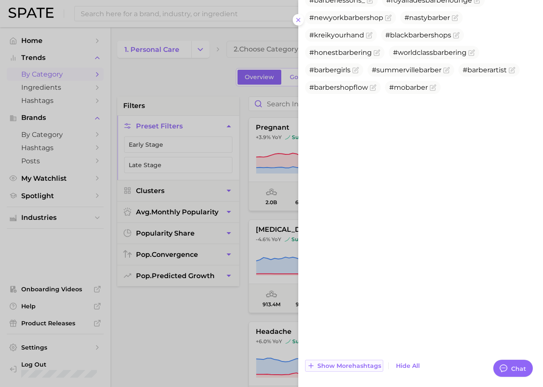
click at [348, 362] on span "Show more hashtags" at bounding box center [350, 365] width 64 height 7
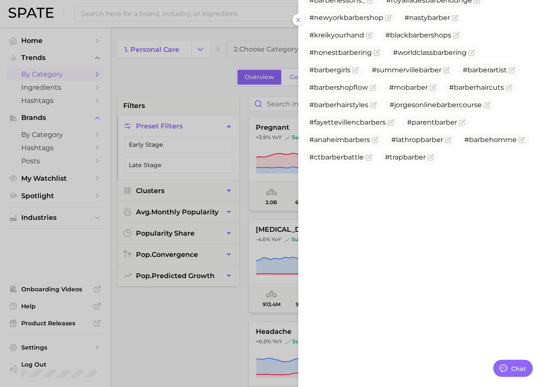
scroll to position [4280, 0]
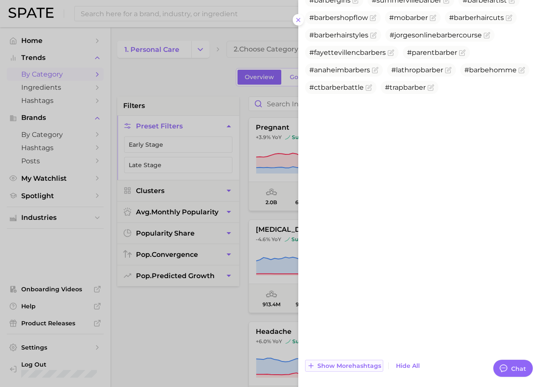
click at [348, 362] on span "Show more hashtags" at bounding box center [350, 365] width 64 height 7
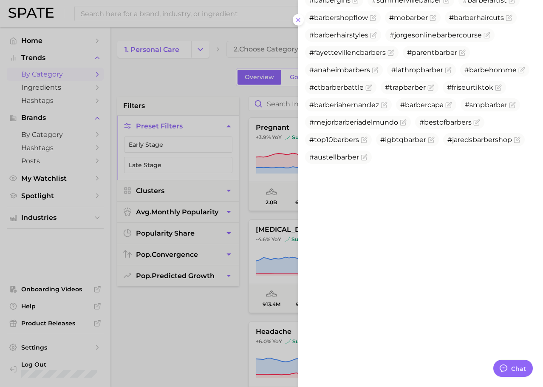
scroll to position [4350, 0]
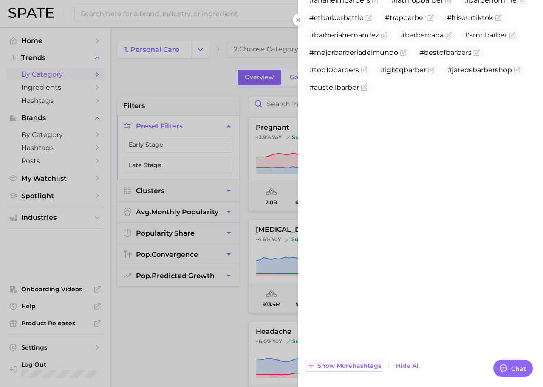
click at [348, 362] on span "Show more hashtags" at bounding box center [350, 365] width 64 height 7
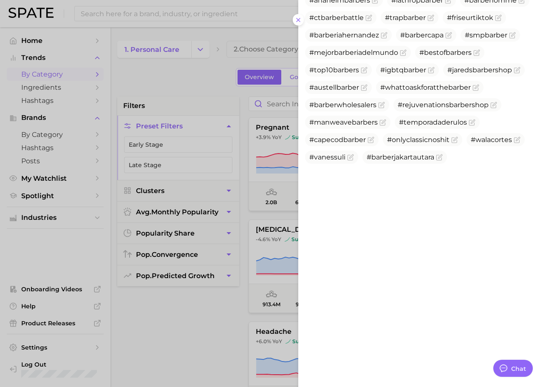
scroll to position [4437, 0]
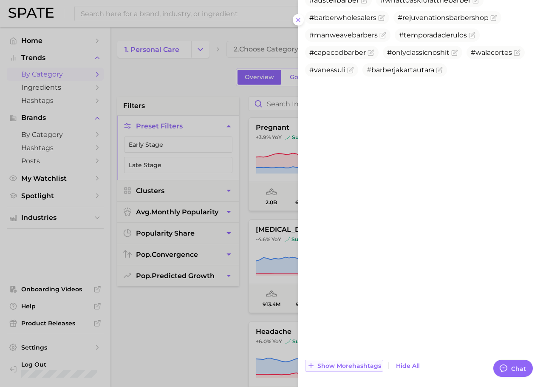
click at [347, 362] on span "Show more hashtags" at bounding box center [350, 365] width 64 height 7
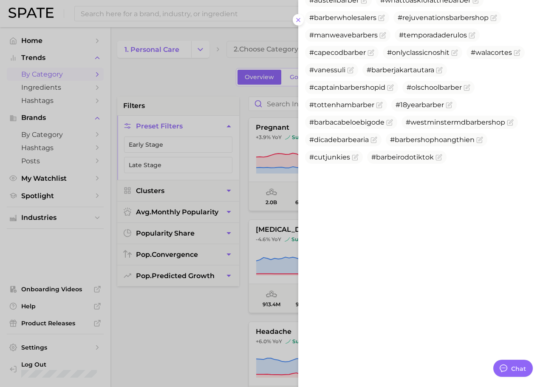
scroll to position [4524, 0]
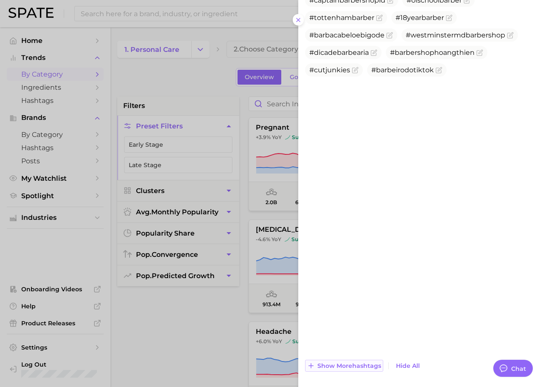
click at [347, 362] on span "Show more hashtags" at bounding box center [350, 365] width 64 height 7
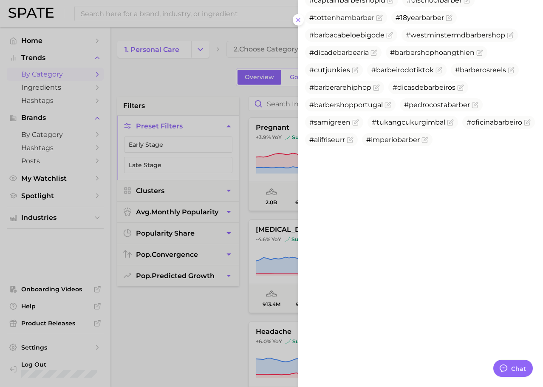
scroll to position [4594, 0]
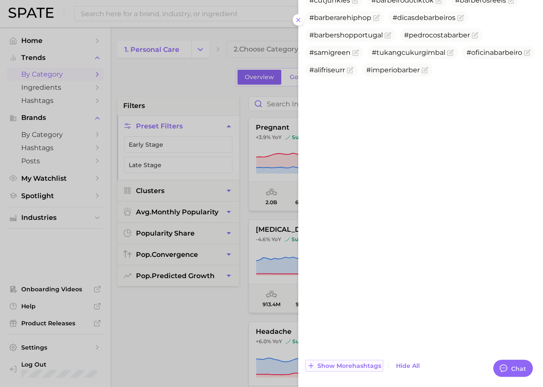
click at [347, 362] on span "Show more hashtags" at bounding box center [350, 365] width 64 height 7
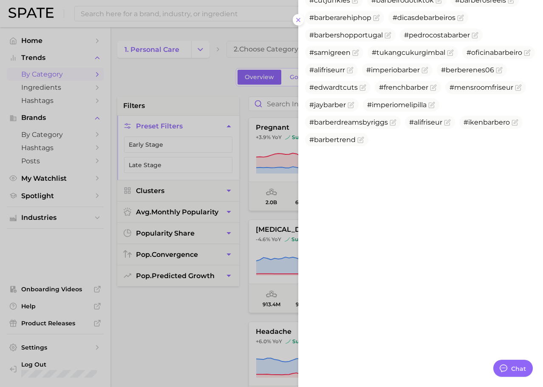
scroll to position [4663, 0]
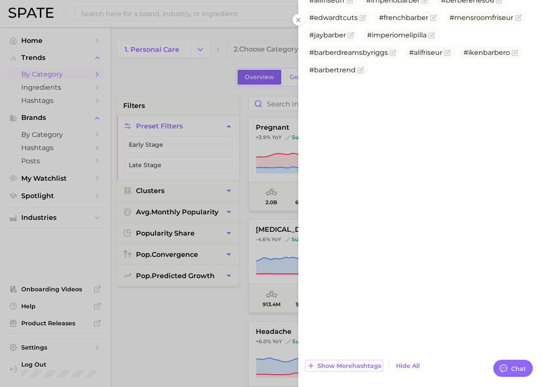
click at [347, 362] on span "Show more hashtags" at bounding box center [350, 365] width 64 height 7
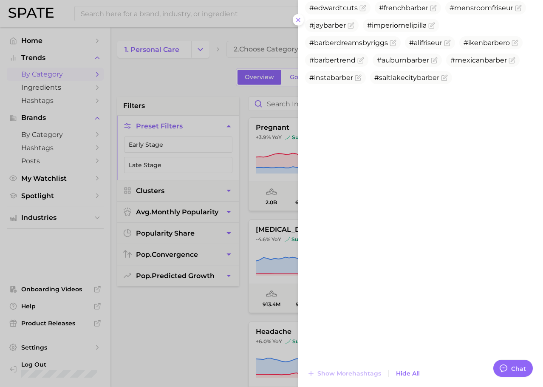
scroll to position [4681, 0]
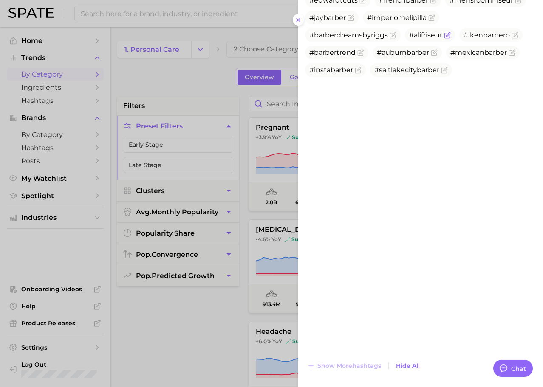
click at [422, 39] on span "#alifriseur" at bounding box center [425, 35] width 33 height 8
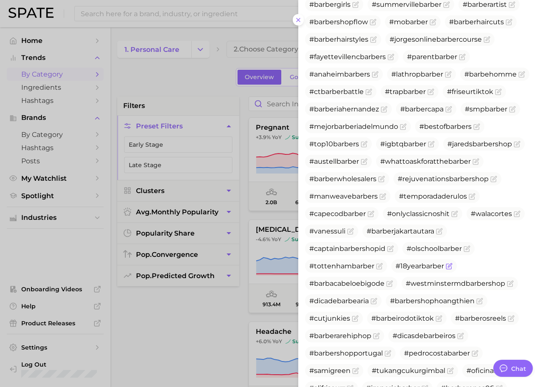
scroll to position [4271, 0]
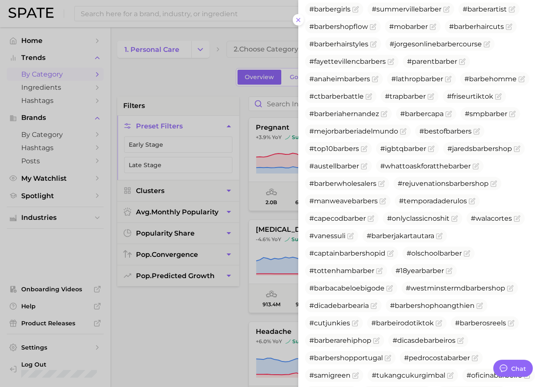
copy span "#haijoel"
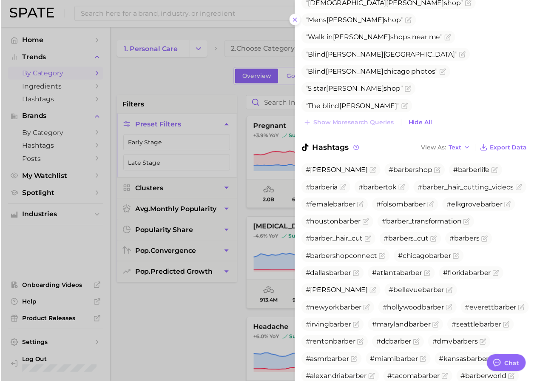
scroll to position [517, 0]
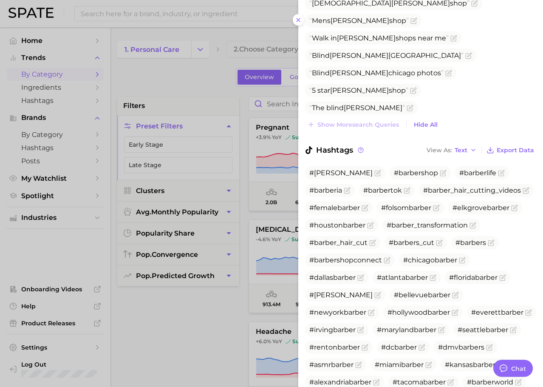
click at [180, 114] on div at bounding box center [271, 193] width 543 height 387
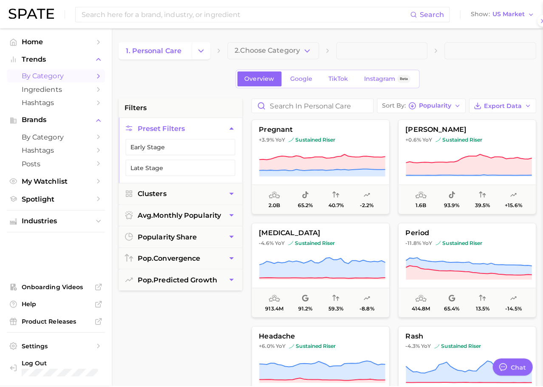
scroll to position [0, 0]
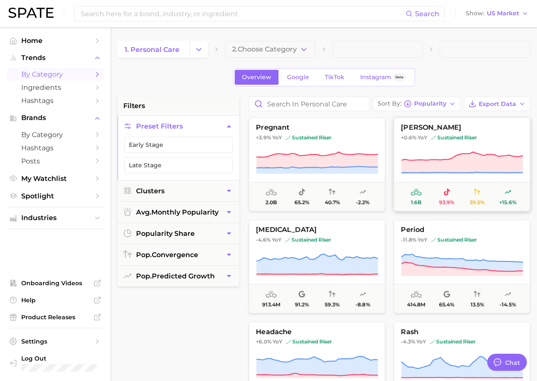
click at [455, 176] on button "[PERSON_NAME] +0.6% YoY sustained riser 1.6b 93.9% 39.5% +15.6%" at bounding box center [462, 164] width 136 height 94
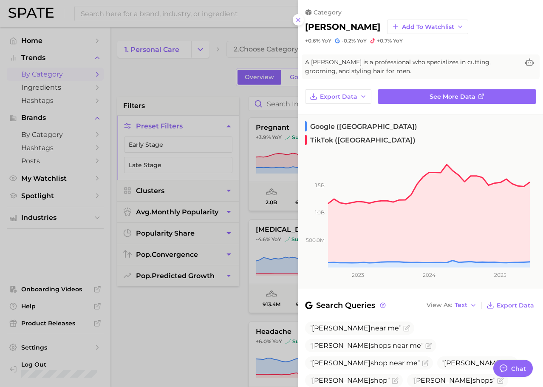
click at [132, 177] on div at bounding box center [271, 193] width 543 height 387
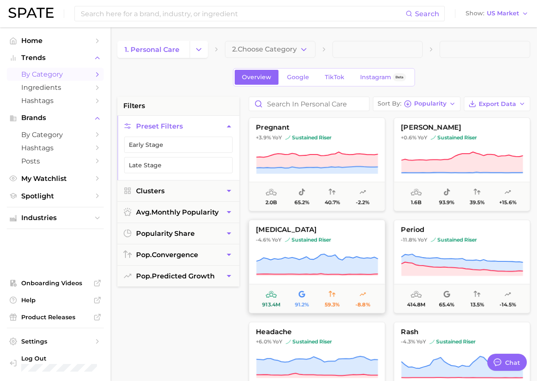
click at [340, 270] on icon at bounding box center [317, 264] width 122 height 20
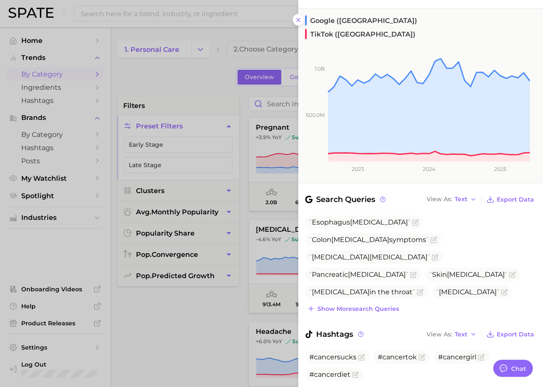
scroll to position [131, 0]
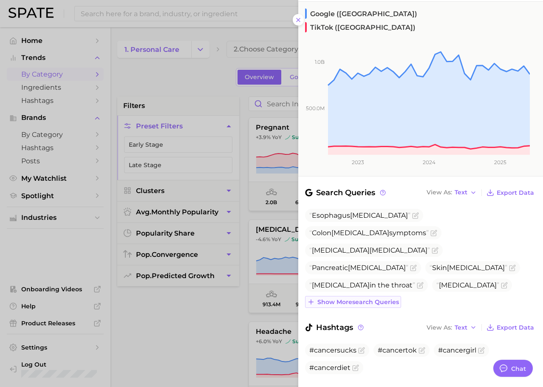
click at [380, 298] on span "Show more search queries" at bounding box center [359, 301] width 82 height 7
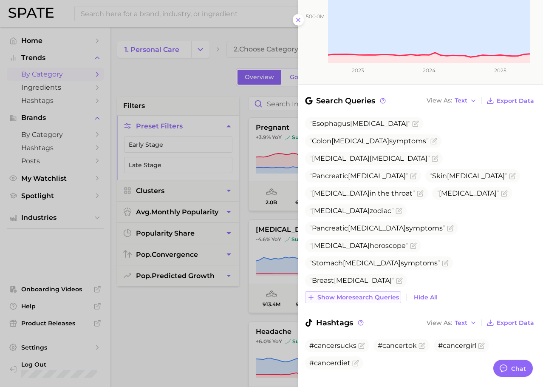
click at [368, 294] on span "Show more search queries" at bounding box center [359, 297] width 82 height 7
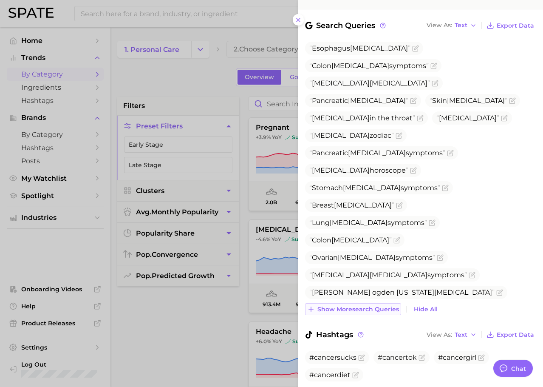
scroll to position [312, 0]
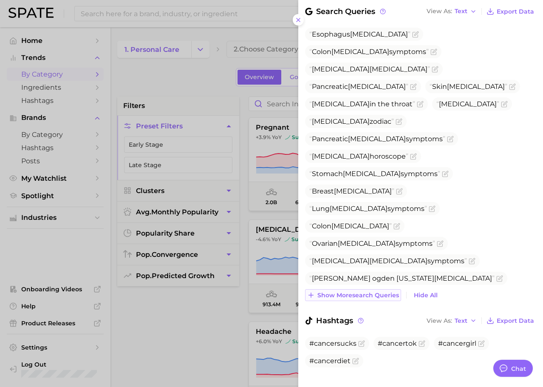
click at [364, 292] on span "Show more search queries" at bounding box center [359, 295] width 82 height 7
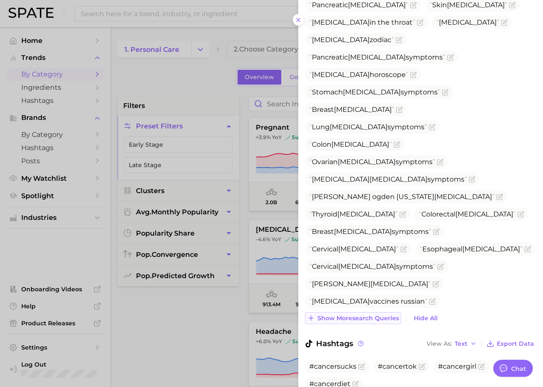
scroll to position [395, 0]
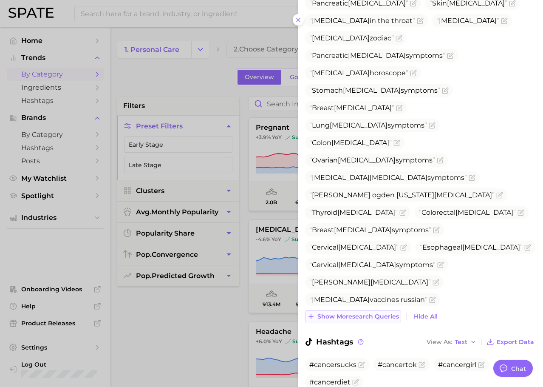
click at [357, 313] on span "Show more search queries" at bounding box center [359, 316] width 82 height 7
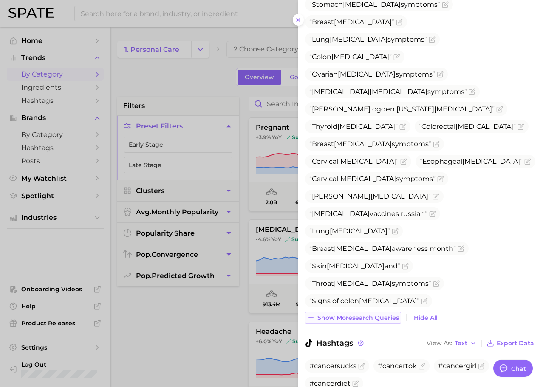
click at [353, 314] on span "Show more search queries" at bounding box center [359, 317] width 82 height 7
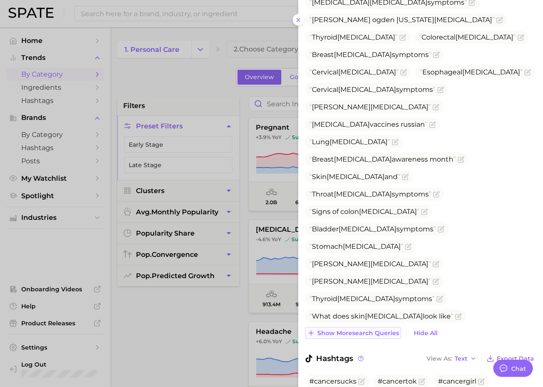
scroll to position [577, 0]
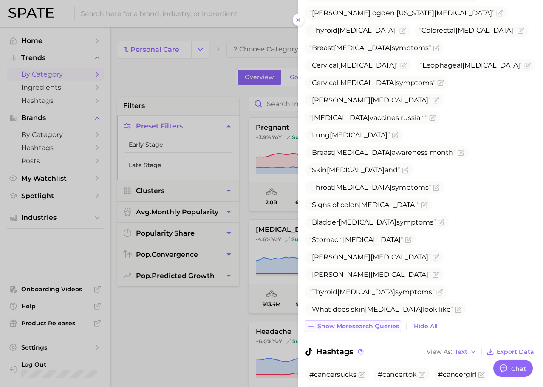
click at [353, 323] on span "Show more search queries" at bounding box center [359, 326] width 82 height 7
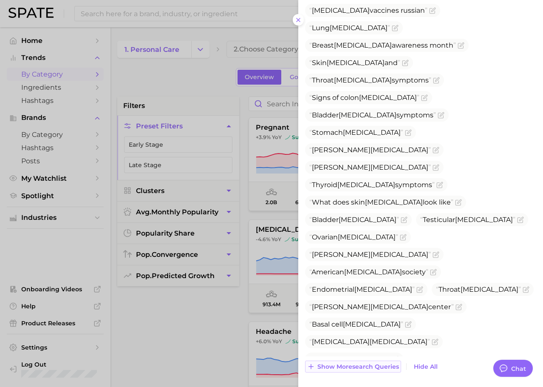
scroll to position [684, 0]
click at [353, 363] on span "Show more search queries" at bounding box center [359, 366] width 82 height 7
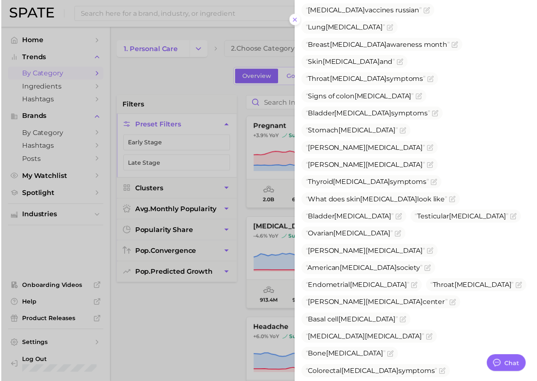
scroll to position [790, 0]
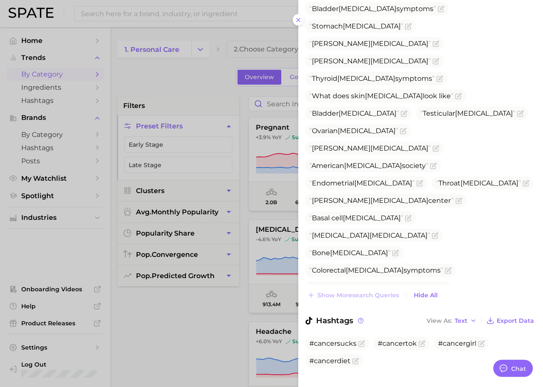
click at [253, 207] on div at bounding box center [271, 193] width 543 height 387
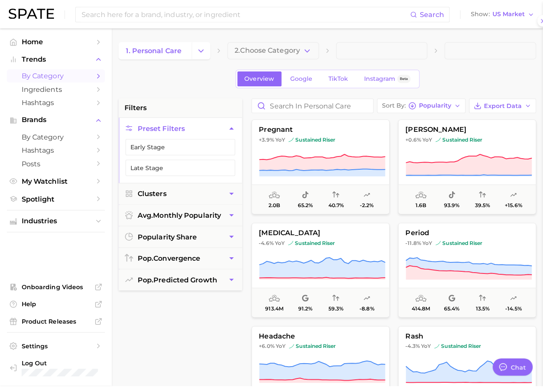
scroll to position [0, 0]
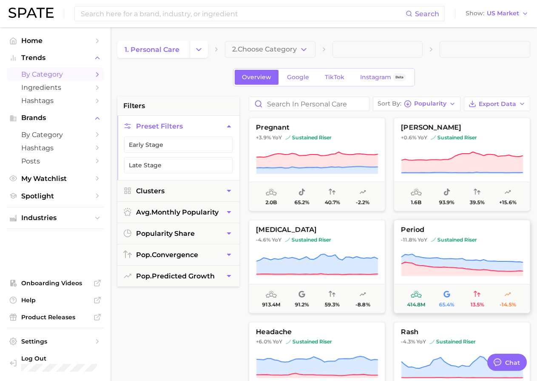
click at [413, 260] on icon at bounding box center [462, 262] width 122 height 17
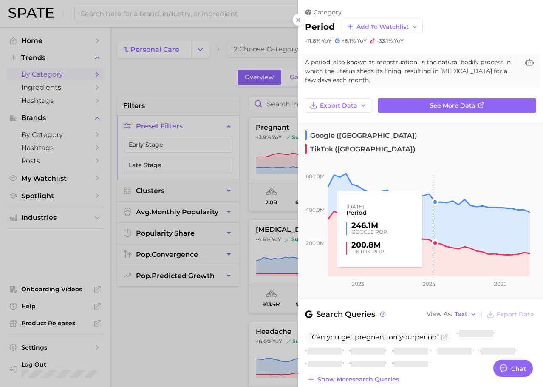
scroll to position [84, 0]
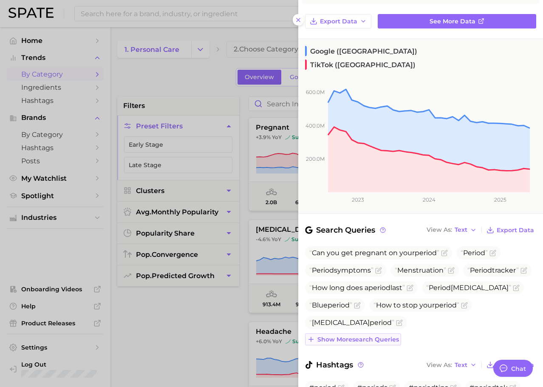
click at [369, 336] on span "Show more search queries" at bounding box center [359, 339] width 82 height 7
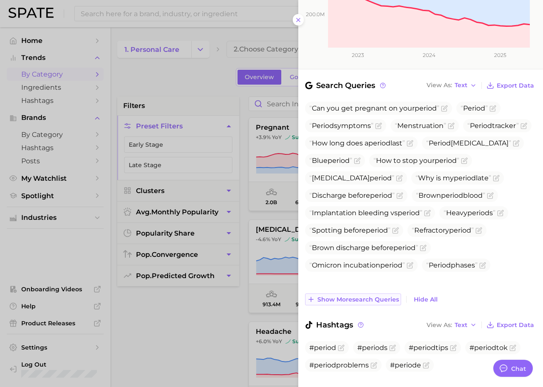
scroll to position [233, 0]
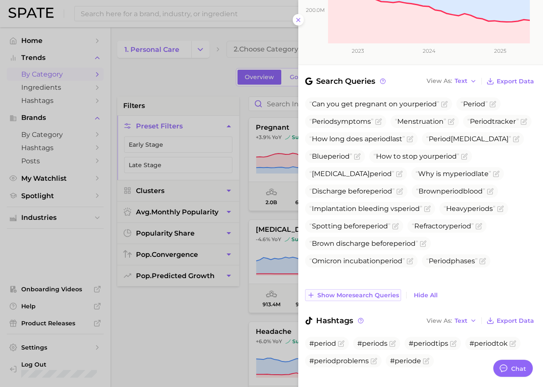
click at [366, 292] on span "Show more search queries" at bounding box center [359, 295] width 82 height 7
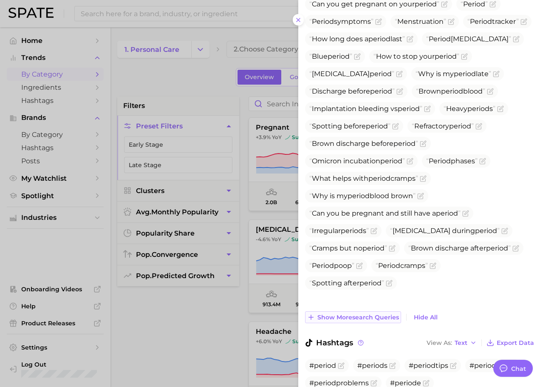
scroll to position [334, 0]
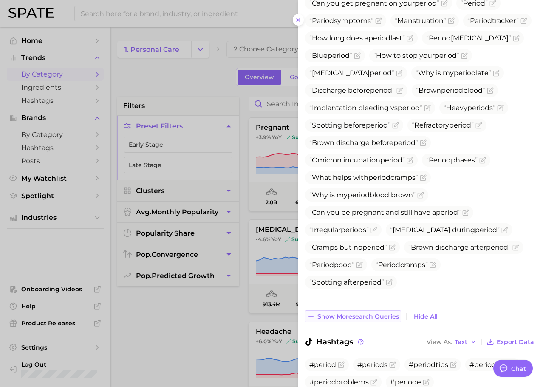
click at [367, 310] on button "Show more search queries" at bounding box center [353, 316] width 96 height 12
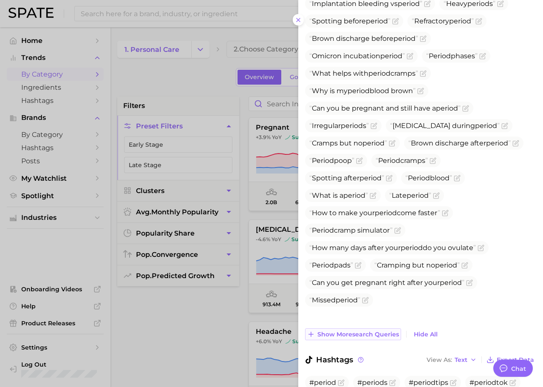
scroll to position [445, 0]
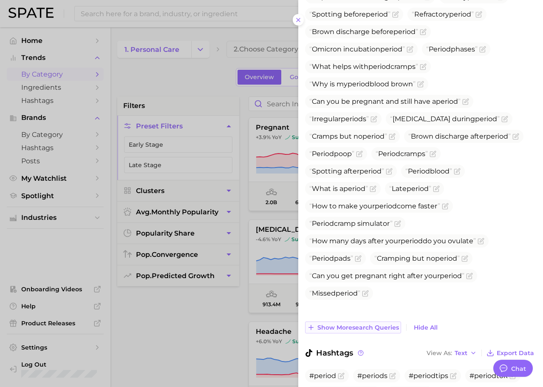
click at [365, 324] on span "Show more search queries" at bounding box center [359, 327] width 82 height 7
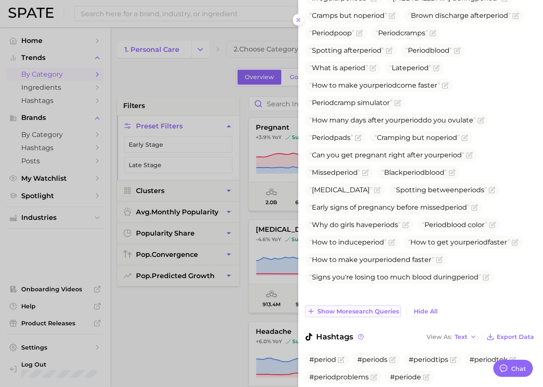
scroll to position [582, 0]
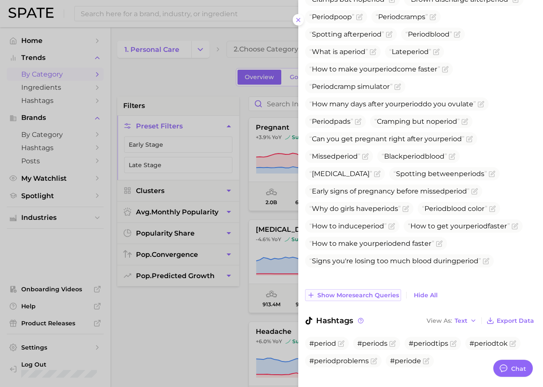
click at [372, 292] on span "Show more search queries" at bounding box center [359, 295] width 82 height 7
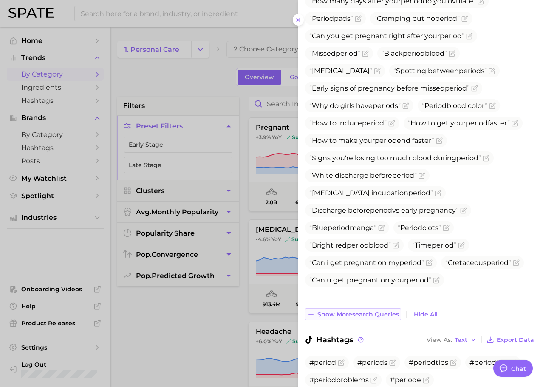
scroll to position [685, 0]
click at [362, 310] on span "Show more search queries" at bounding box center [359, 313] width 82 height 7
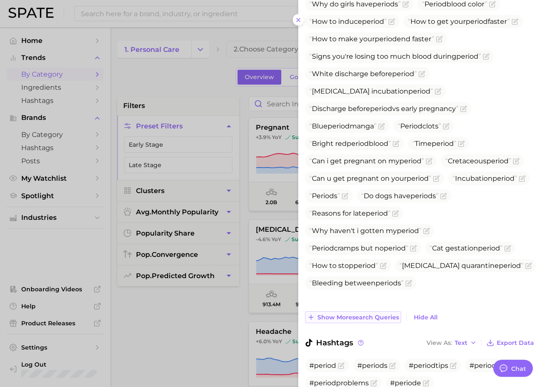
scroll to position [787, 0]
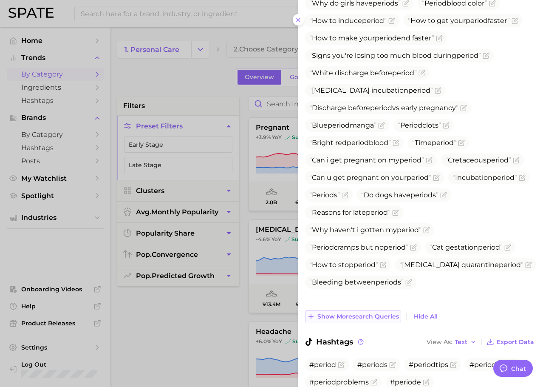
click at [355, 313] on span "Show more search queries" at bounding box center [359, 316] width 82 height 7
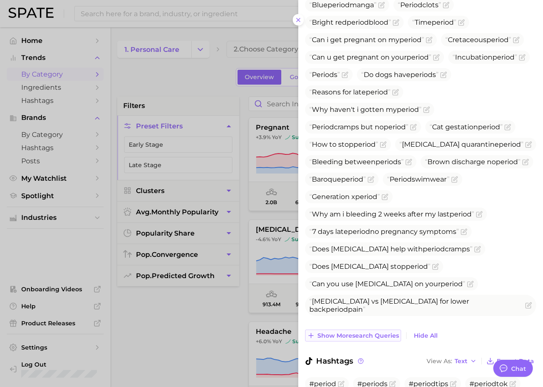
scroll to position [908, 0]
click at [353, 332] on span "Show more search queries" at bounding box center [359, 335] width 82 height 7
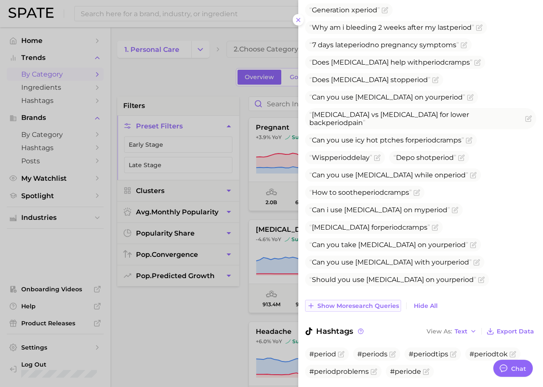
scroll to position [1094, 0]
click at [357, 302] on span "Show more search queries" at bounding box center [359, 305] width 82 height 7
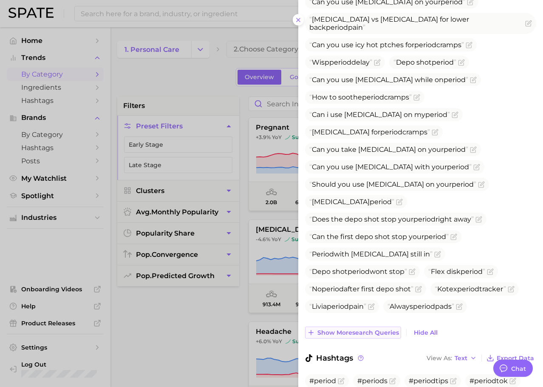
scroll to position [1190, 0]
click at [369, 329] on span "Show more search queries" at bounding box center [359, 332] width 82 height 7
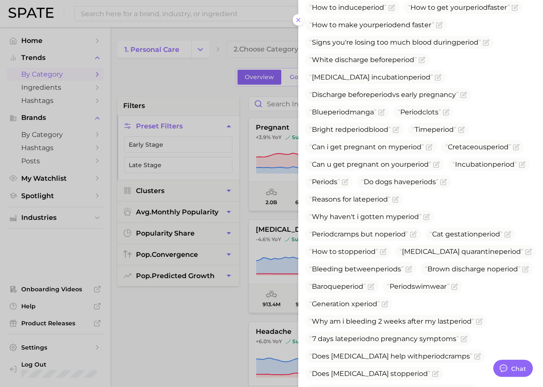
scroll to position [800, 0]
click at [471, 236] on span "Cat gestation period" at bounding box center [466, 234] width 73 height 8
copy span "Cat gestation period"
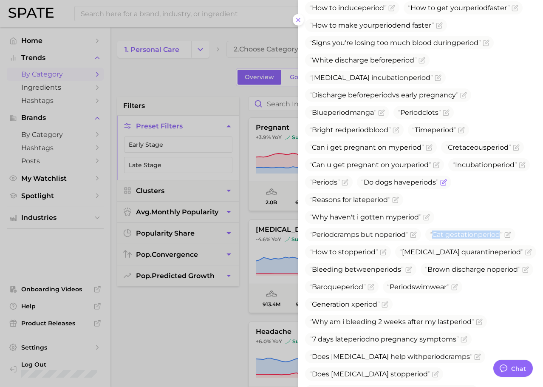
click at [361, 186] on span "Do dogs have period s" at bounding box center [399, 182] width 77 height 8
copy span "Do dogs have period s"
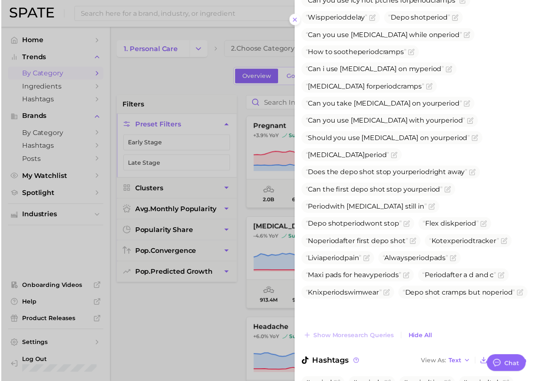
scroll to position [1279, 0]
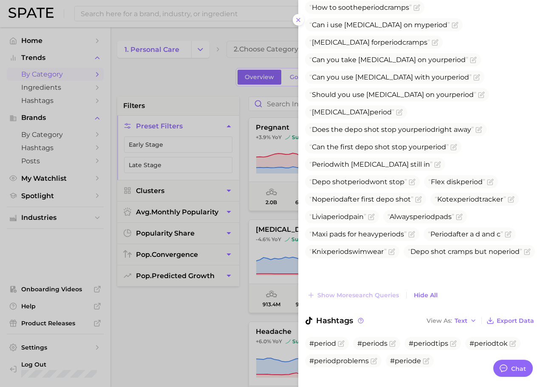
click at [241, 207] on div at bounding box center [271, 193] width 543 height 387
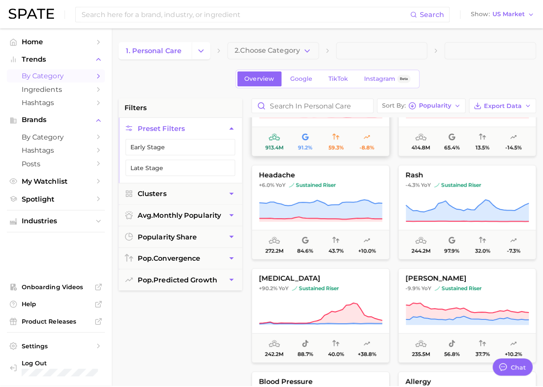
scroll to position [160, 0]
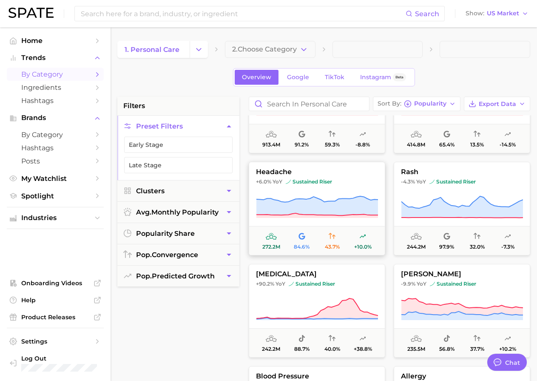
click at [321, 190] on button "headache +6.0% YoY sustained riser 272.2m 84.6% 43.7% +10.0%" at bounding box center [317, 209] width 136 height 94
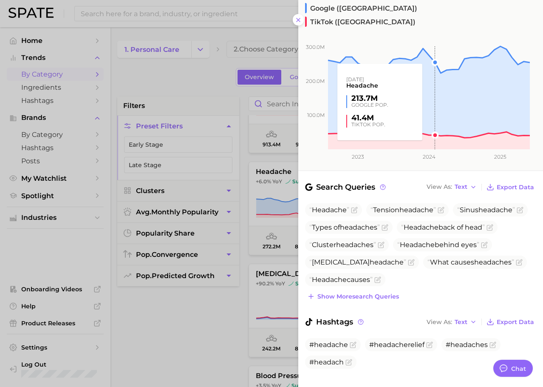
scroll to position [119, 0]
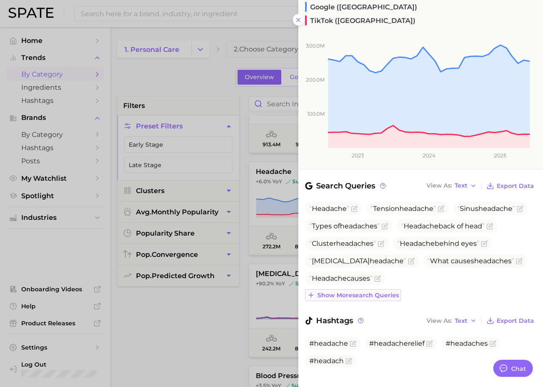
click at [371, 292] on span "Show more search queries" at bounding box center [359, 295] width 82 height 7
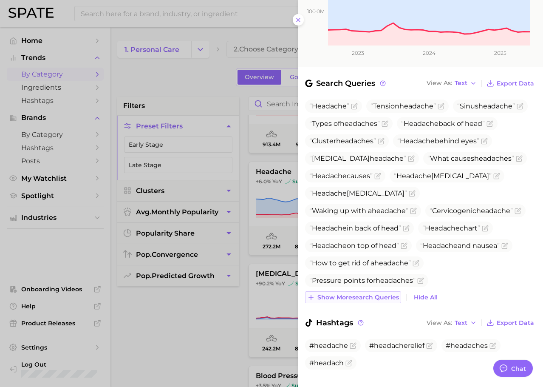
scroll to position [224, 0]
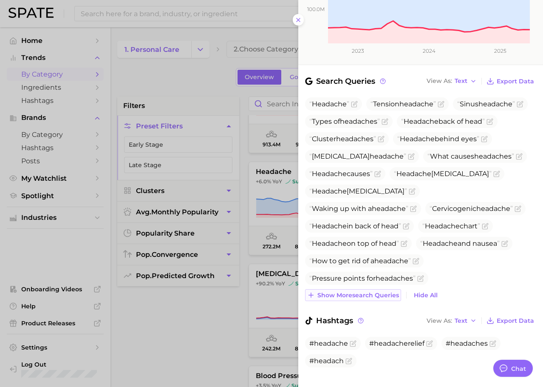
click at [371, 292] on span "Show more search queries" at bounding box center [359, 295] width 82 height 7
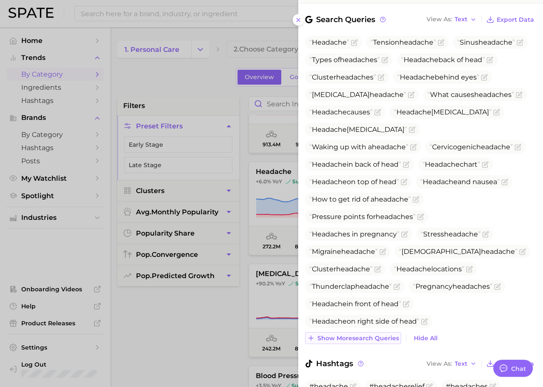
scroll to position [329, 0]
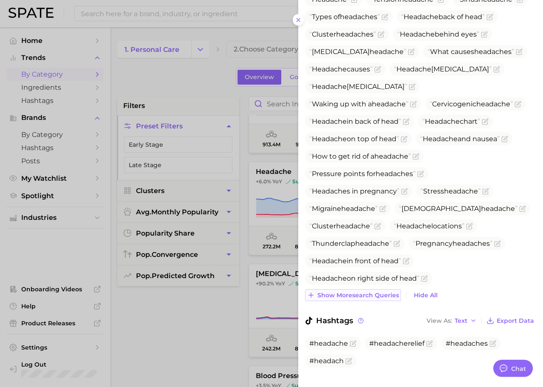
click at [361, 292] on span "Show more search queries" at bounding box center [359, 295] width 82 height 7
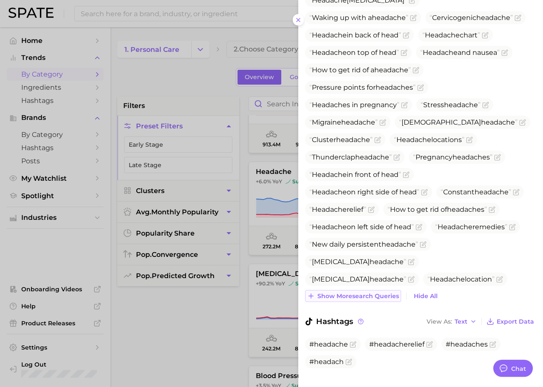
scroll to position [415, 0]
click at [356, 292] on span "Show more search queries" at bounding box center [359, 295] width 82 height 7
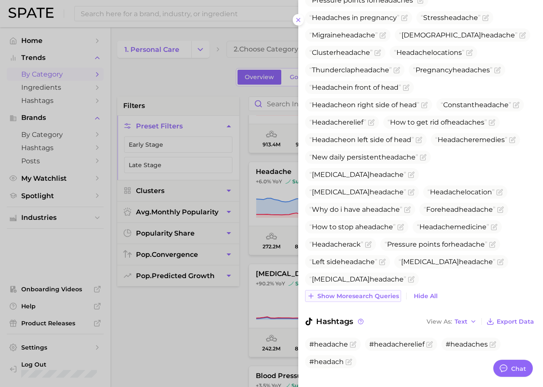
scroll to position [503, 0]
click at [350, 292] on span "Show more search queries" at bounding box center [359, 295] width 82 height 7
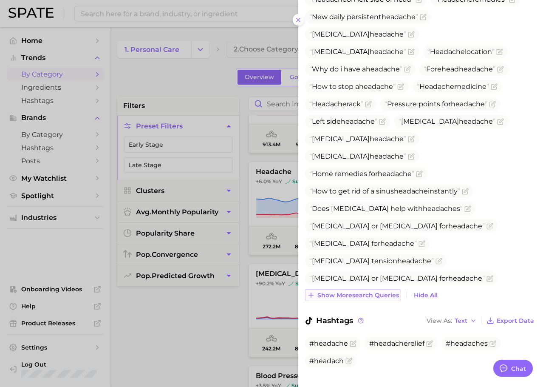
click at [349, 289] on button "Show more search queries" at bounding box center [353, 295] width 96 height 12
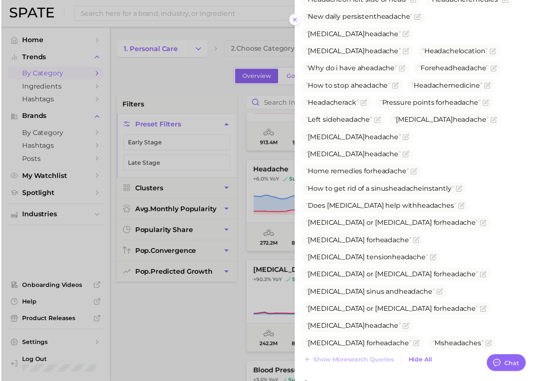
scroll to position [712, 0]
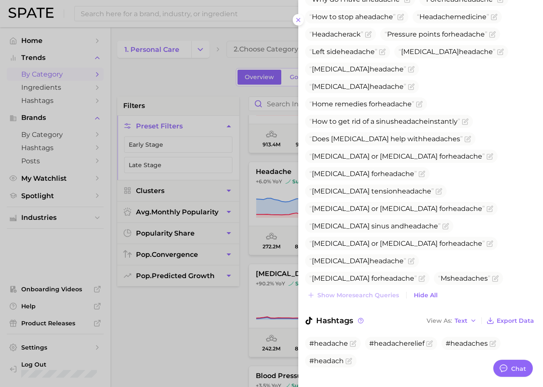
click at [203, 342] on div at bounding box center [271, 193] width 543 height 387
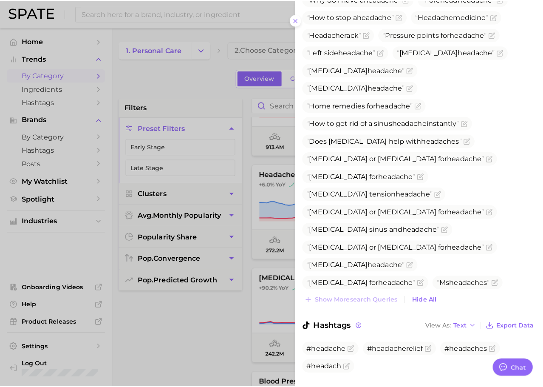
scroll to position [0, 0]
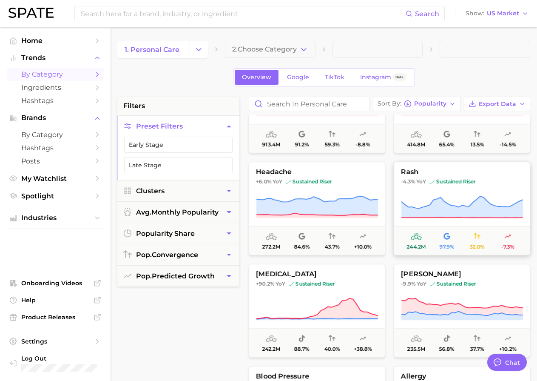
click at [486, 213] on icon at bounding box center [462, 206] width 122 height 21
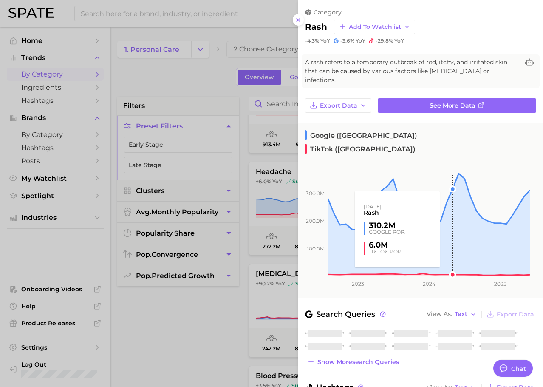
scroll to position [58, 0]
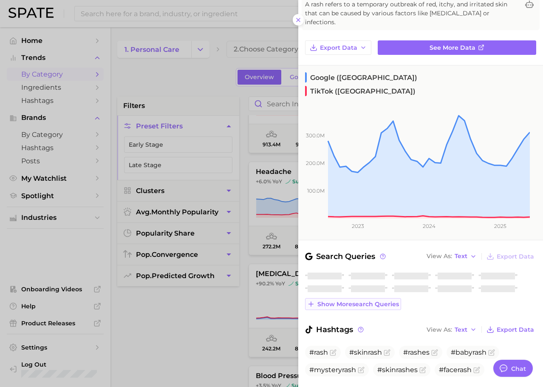
click at [384, 301] on span "Show more search queries" at bounding box center [359, 304] width 82 height 7
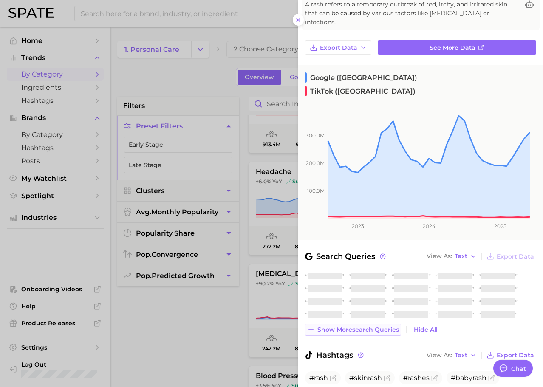
scroll to position [83, 0]
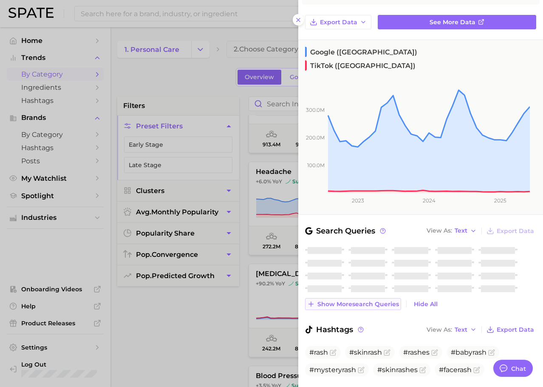
click at [378, 301] on span "Show more search queries" at bounding box center [359, 304] width 82 height 7
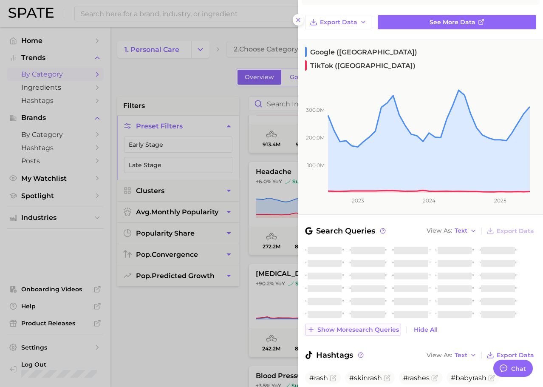
scroll to position [109, 0]
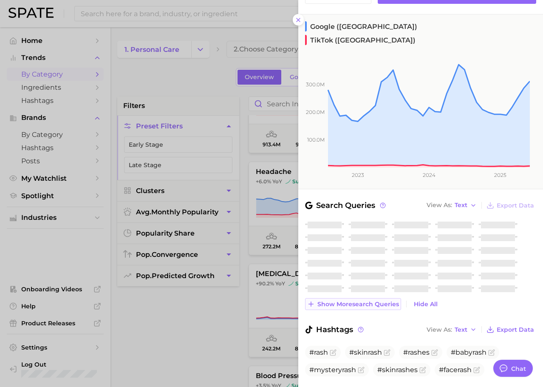
click at [361, 301] on span "Show more search queries" at bounding box center [359, 304] width 82 height 7
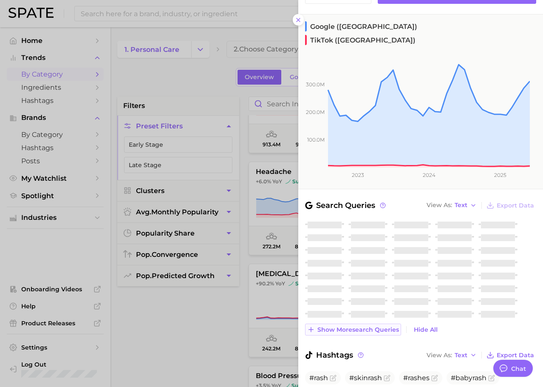
scroll to position [134, 0]
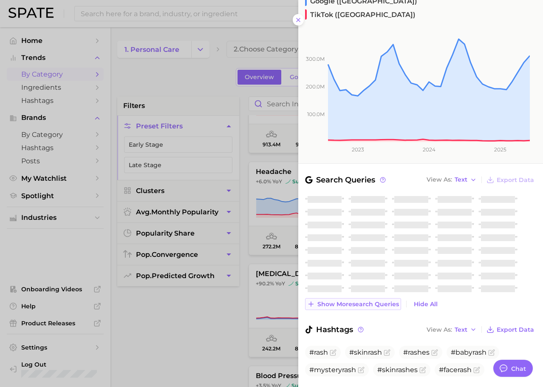
click at [358, 301] on span "Show more search queries" at bounding box center [359, 304] width 82 height 7
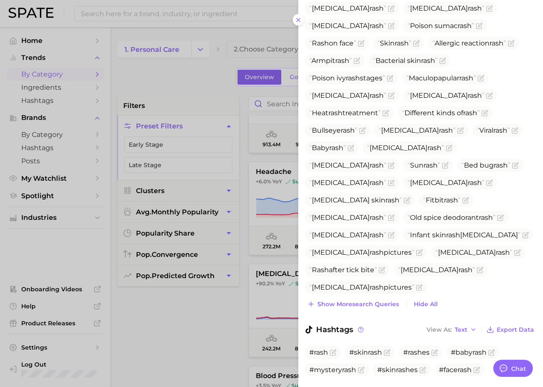
scroll to position [415, 0]
click at [358, 301] on span "Show more search queries" at bounding box center [359, 304] width 82 height 7
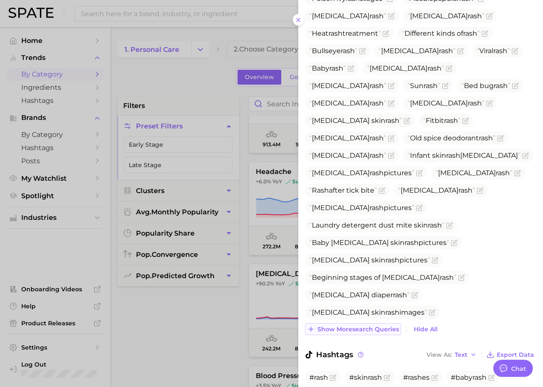
scroll to position [520, 0]
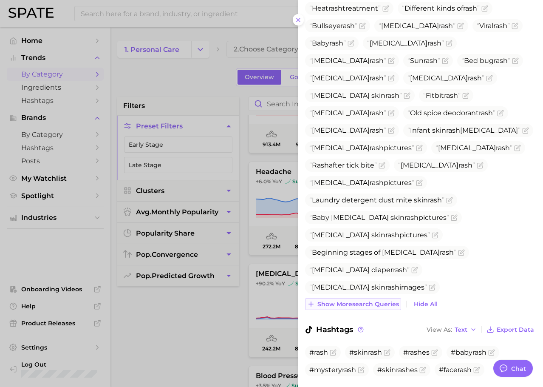
click at [358, 301] on span "Show more search queries" at bounding box center [359, 304] width 82 height 7
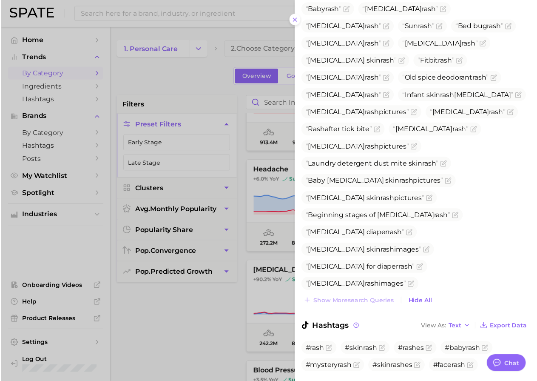
scroll to position [555, 0]
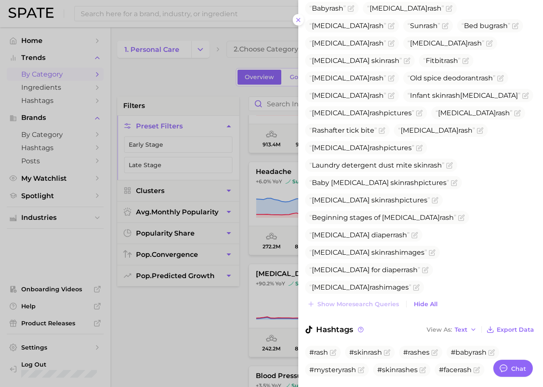
click at [202, 302] on div at bounding box center [271, 193] width 543 height 387
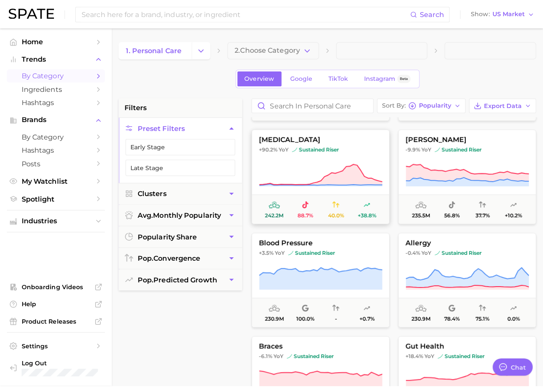
scroll to position [297, 0]
click at [317, 169] on icon at bounding box center [317, 172] width 122 height 24
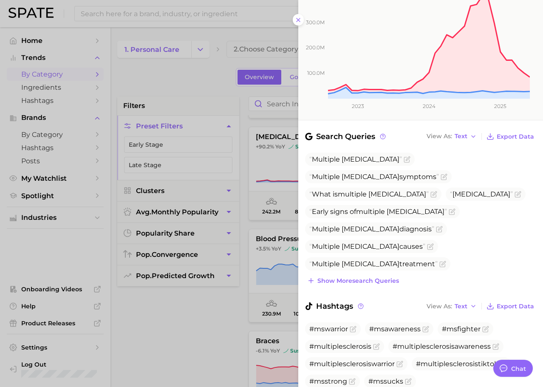
scroll to position [198, 0]
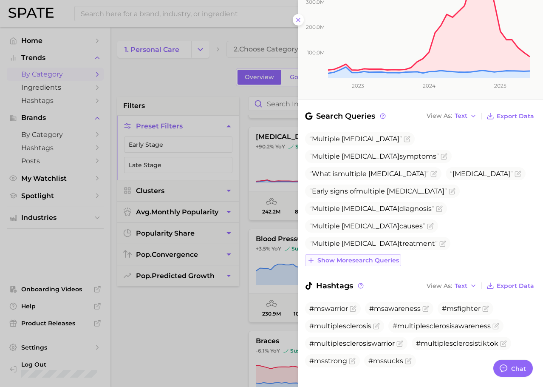
click at [353, 257] on span "Show more search queries" at bounding box center [359, 260] width 82 height 7
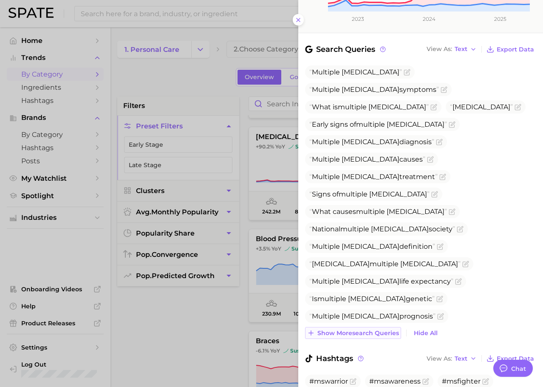
scroll to position [265, 0]
click at [354, 329] on span "Show more search queries" at bounding box center [359, 332] width 82 height 7
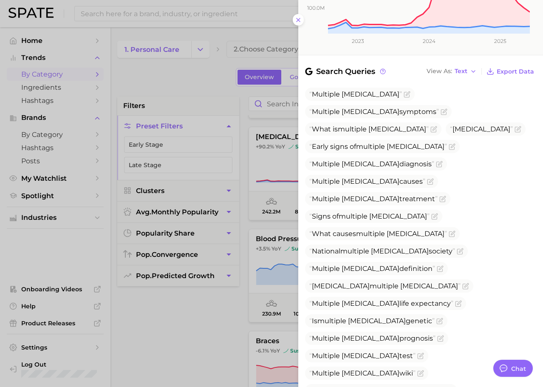
scroll to position [245, 0]
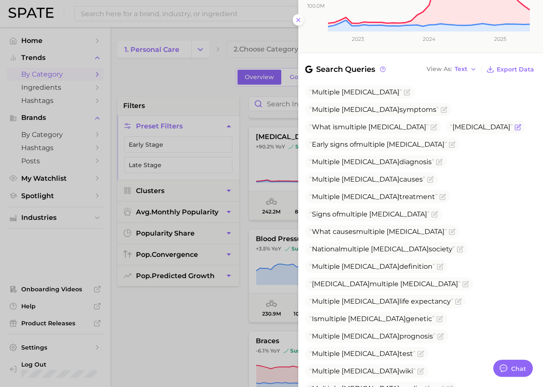
click at [450, 123] on span "[MEDICAL_DATA]" at bounding box center [481, 127] width 63 height 8
copy span "[MEDICAL_DATA]"
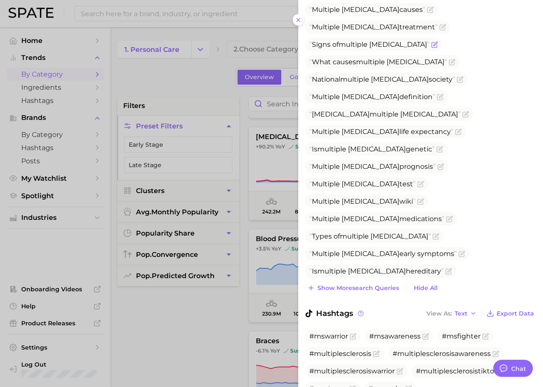
scroll to position [415, 0]
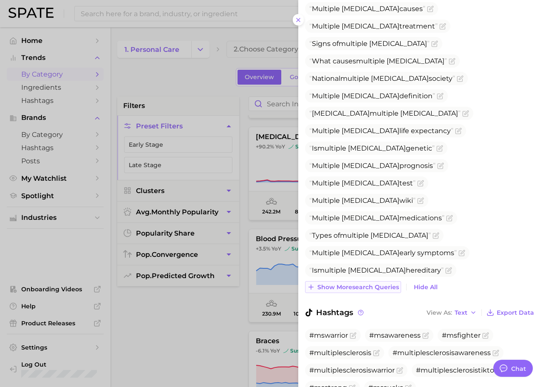
click at [354, 284] on span "Show more search queries" at bounding box center [359, 287] width 82 height 7
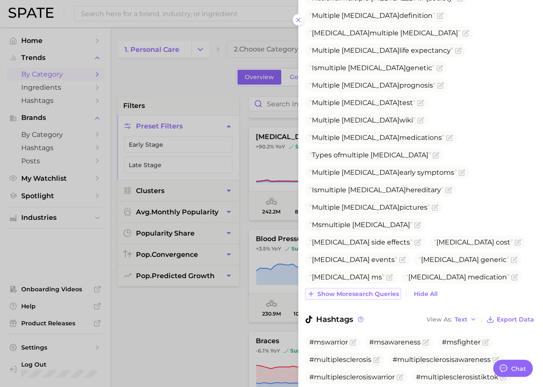
scroll to position [496, 0]
click at [353, 287] on button "Show more search queries" at bounding box center [353, 293] width 96 height 12
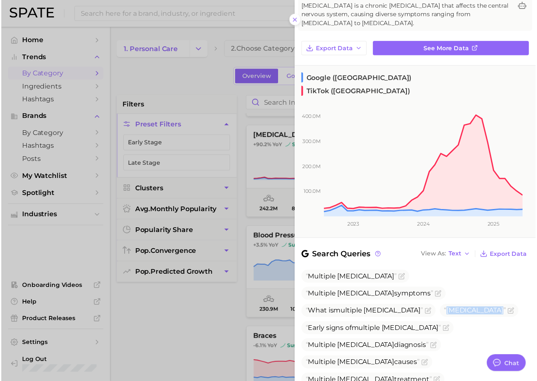
scroll to position [0, 0]
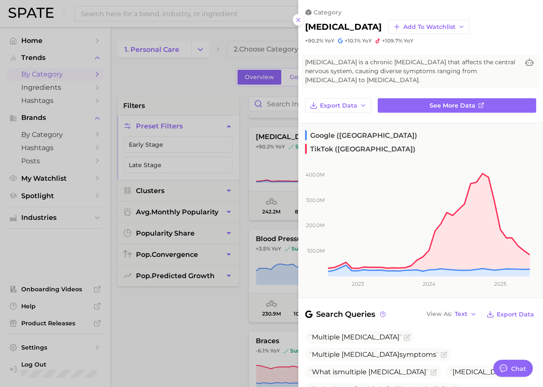
click at [242, 250] on div at bounding box center [271, 193] width 543 height 387
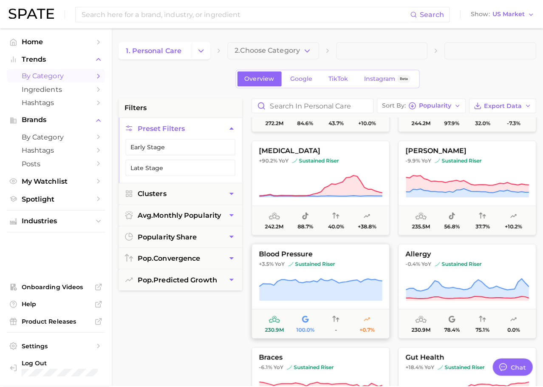
scroll to position [285, 0]
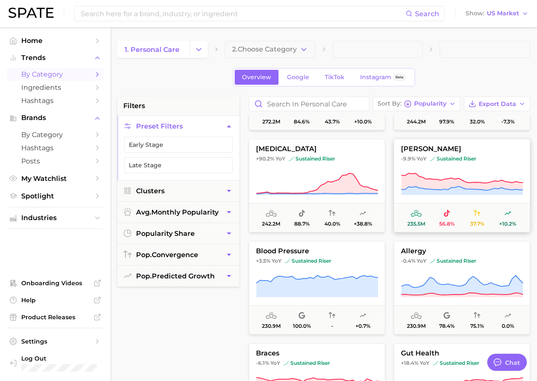
click at [433, 181] on icon at bounding box center [462, 181] width 122 height 17
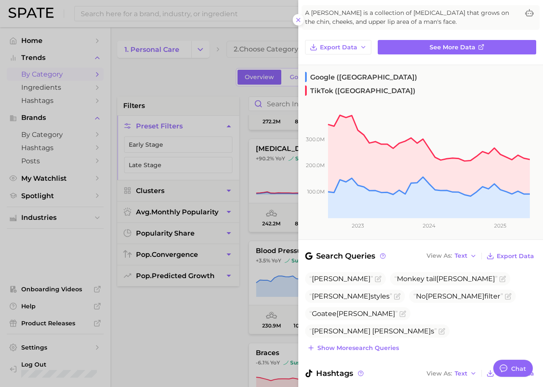
scroll to position [131, 0]
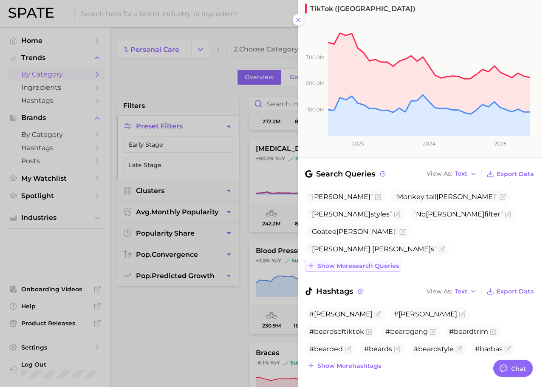
click at [356, 262] on span "Show more search queries" at bounding box center [359, 265] width 82 height 7
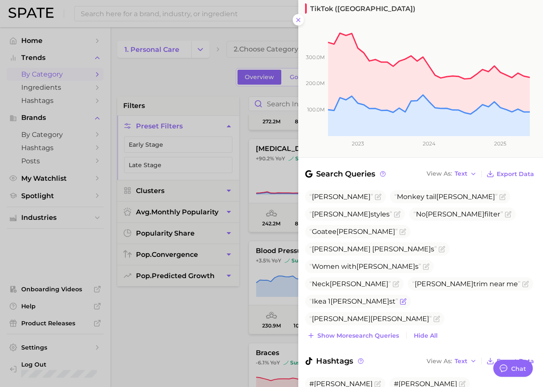
click at [398, 297] on span "Ikea 1 [PERSON_NAME] st" at bounding box center [354, 301] width 89 height 8
click at [389, 297] on span "[PERSON_NAME]" at bounding box center [360, 301] width 59 height 8
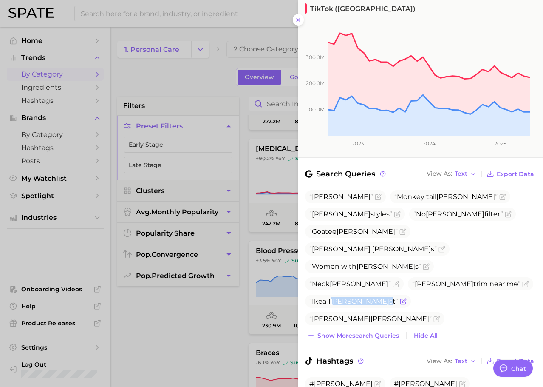
click at [389, 297] on span "[PERSON_NAME]" at bounding box center [360, 301] width 59 height 8
copy span "Ikea 1 [PERSON_NAME] st"
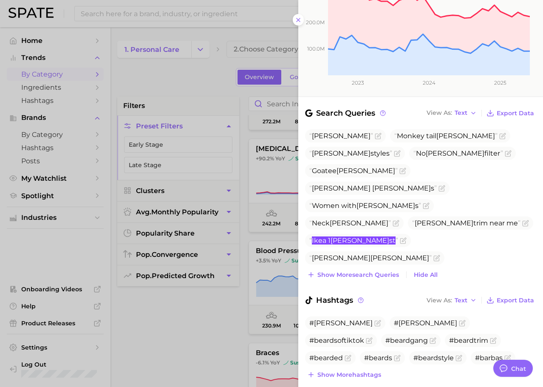
scroll to position [201, 0]
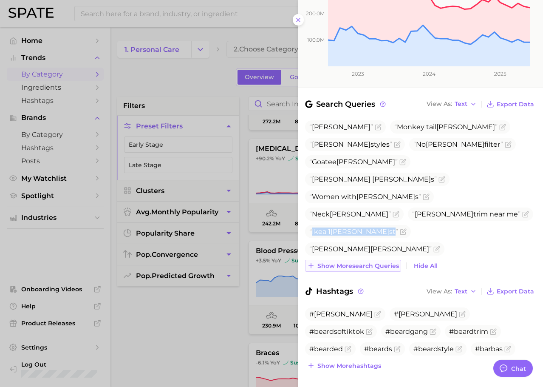
click at [370, 262] on span "Show more search queries" at bounding box center [359, 265] width 82 height 7
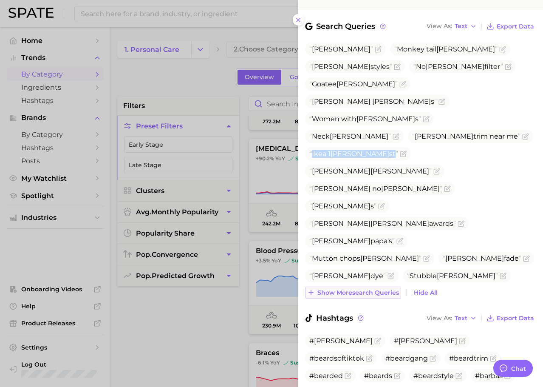
scroll to position [279, 0]
click at [433, 184] on span "[PERSON_NAME] no [PERSON_NAME]" at bounding box center [376, 188] width 133 height 8
copy span "[PERSON_NAME] no [PERSON_NAME]"
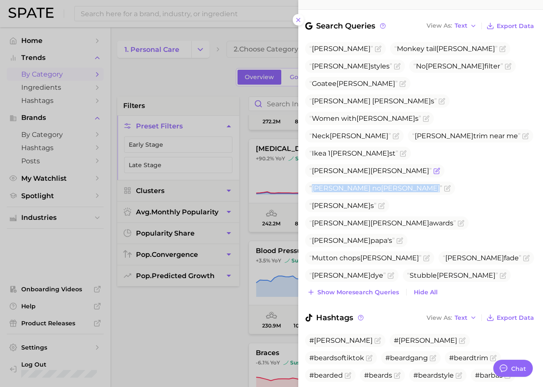
click at [371, 167] on span "[PERSON_NAME]" at bounding box center [400, 171] width 59 height 8
click at [322, 167] on span "[PERSON_NAME]" at bounding box center [371, 171] width 122 height 8
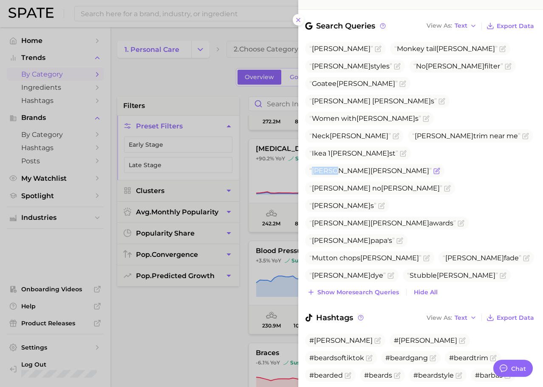
click at [322, 167] on span "[PERSON_NAME]" at bounding box center [371, 171] width 122 height 8
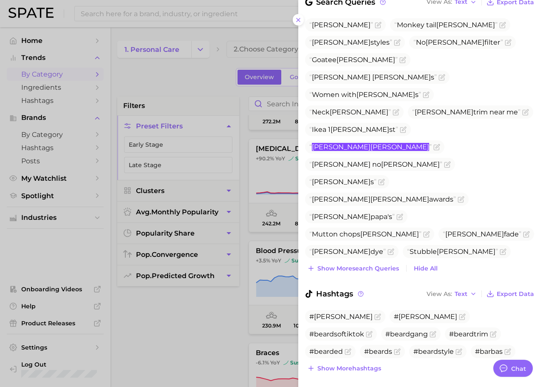
scroll to position [306, 0]
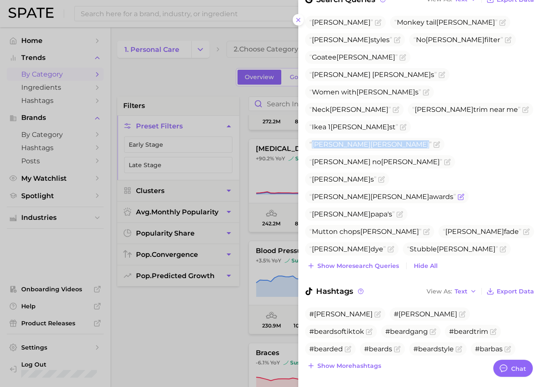
click at [361, 193] on span "[PERSON_NAME] awards" at bounding box center [383, 197] width 147 height 8
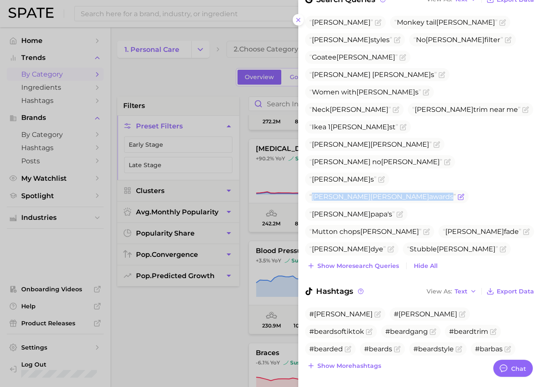
click at [361, 193] on span "[PERSON_NAME] awards" at bounding box center [383, 197] width 147 height 8
click at [371, 210] on span "[PERSON_NAME]" at bounding box center [341, 214] width 59 height 8
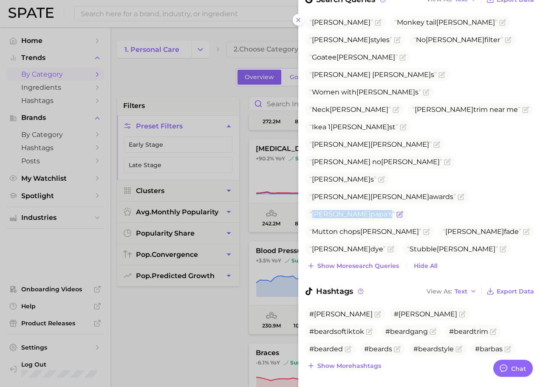
click at [371, 210] on span "[PERSON_NAME]" at bounding box center [341, 214] width 59 height 8
click at [379, 262] on span "Show more search queries" at bounding box center [359, 265] width 82 height 7
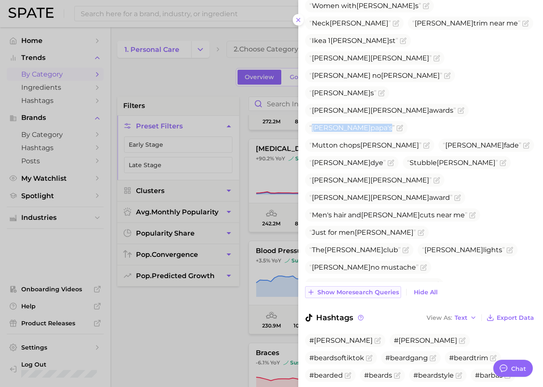
scroll to position [418, 0]
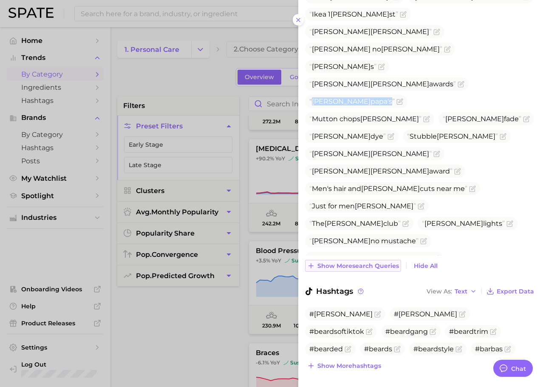
click at [373, 262] on span "Show more search queries" at bounding box center [359, 265] width 82 height 7
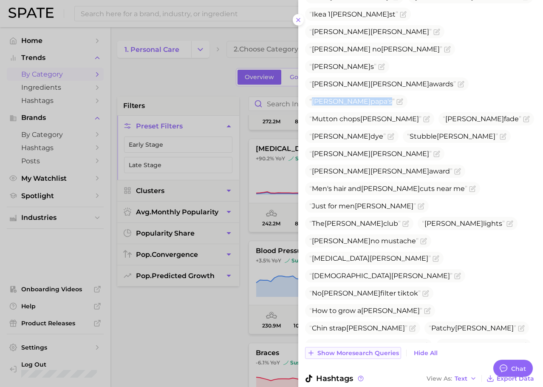
scroll to position [506, 0]
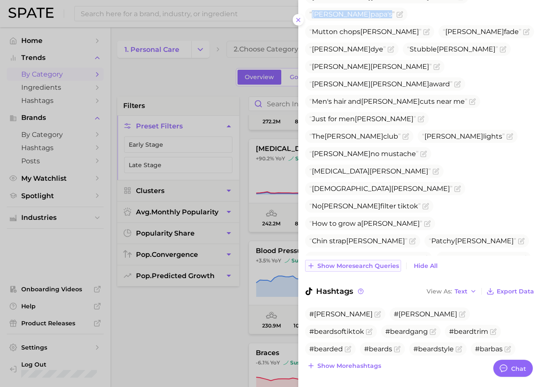
click at [361, 262] on span "Show more search queries" at bounding box center [359, 265] width 82 height 7
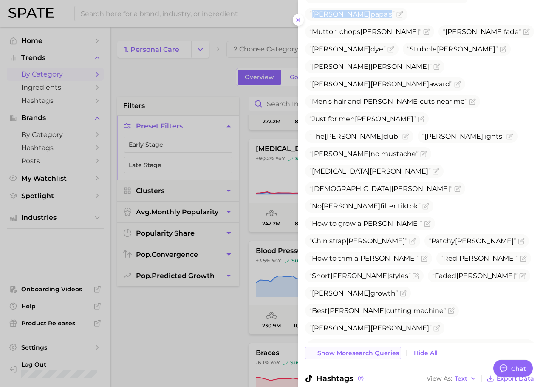
scroll to position [593, 0]
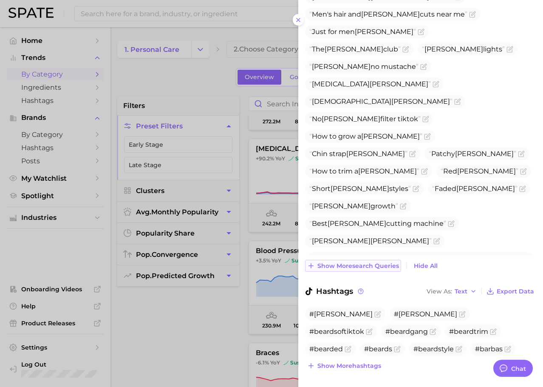
click at [358, 262] on span "Show more search queries" at bounding box center [359, 265] width 82 height 7
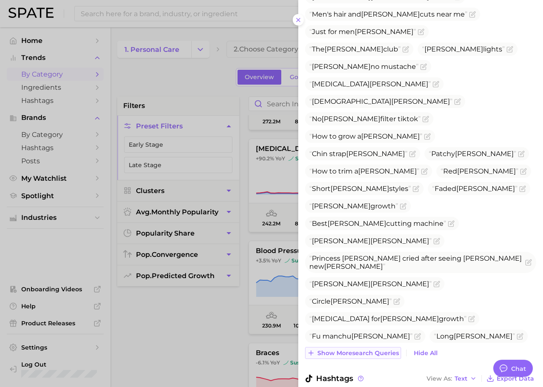
scroll to position [680, 0]
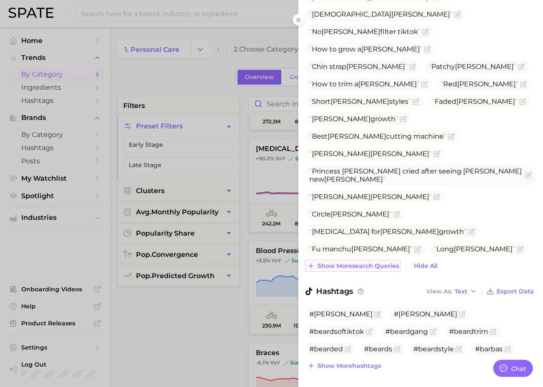
click at [355, 262] on span "Show more search queries" at bounding box center [359, 265] width 82 height 7
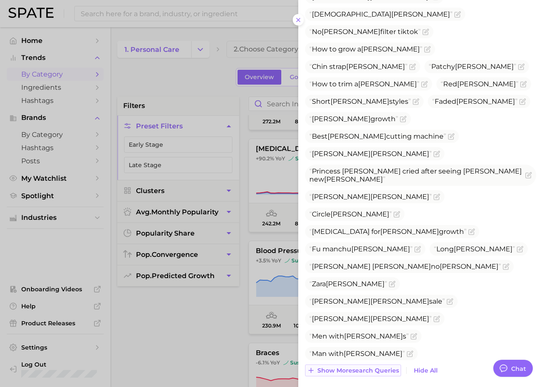
scroll to position [784, 0]
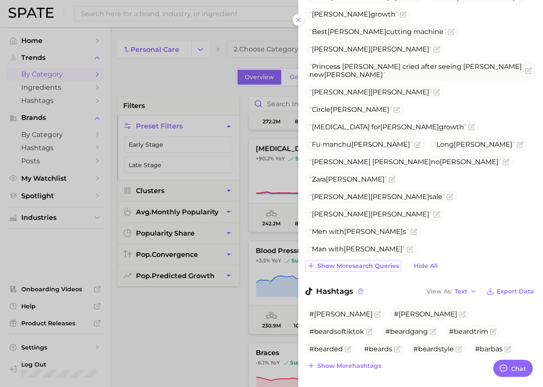
click at [346, 260] on button "Show more search queries" at bounding box center [353, 266] width 96 height 12
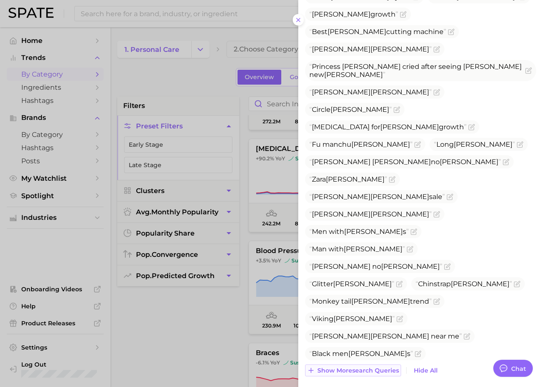
scroll to position [889, 0]
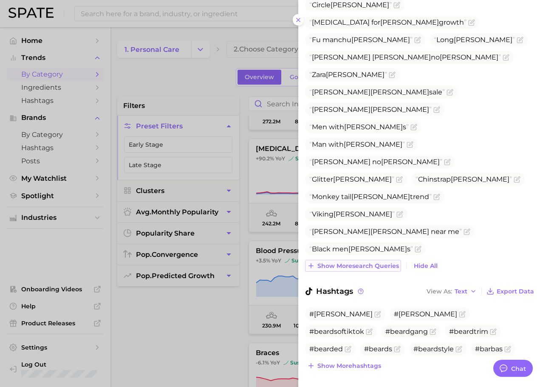
click at [335, 262] on span "Show more search queries" at bounding box center [359, 265] width 82 height 7
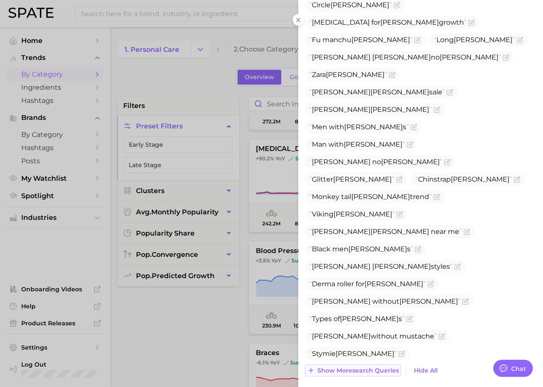
scroll to position [994, 0]
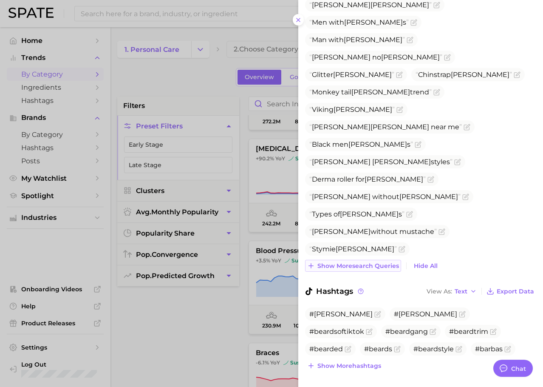
click at [333, 262] on span "Show more search queries" at bounding box center [359, 265] width 82 height 7
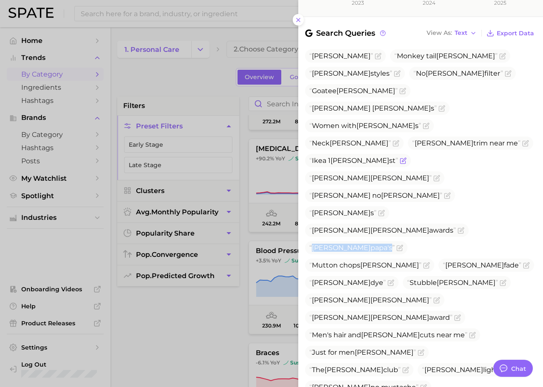
scroll to position [273, 0]
click at [398, 86] on span "Goatee [PERSON_NAME]" at bounding box center [354, 90] width 88 height 8
copy span "Goatee [PERSON_NAME]"
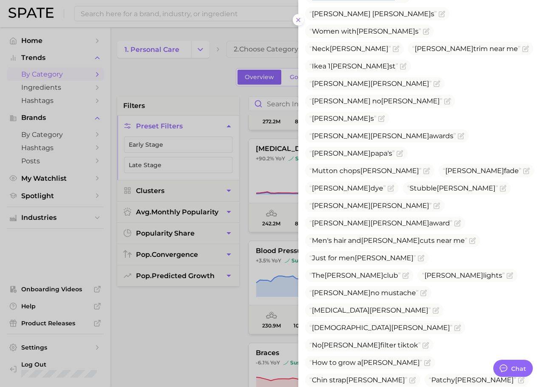
scroll to position [367, 0]
click at [350, 166] on span "Mutton chops [PERSON_NAME]" at bounding box center [366, 170] width 112 height 8
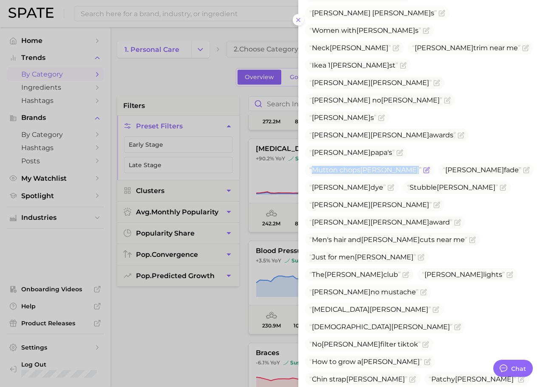
click at [350, 166] on span "Mutton chops [PERSON_NAME]" at bounding box center [366, 170] width 112 height 8
copy span "Mutton chops [PERSON_NAME]"
click at [417, 201] on span "[PERSON_NAME]" at bounding box center [371, 205] width 122 height 8
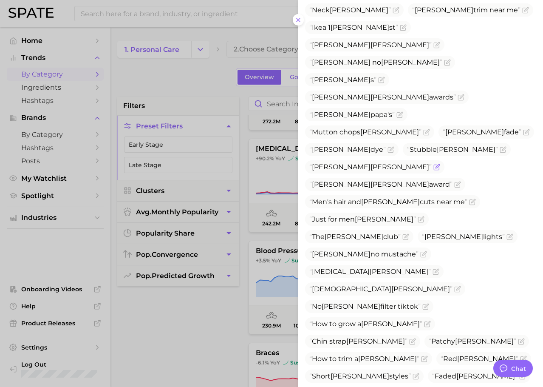
scroll to position [408, 0]
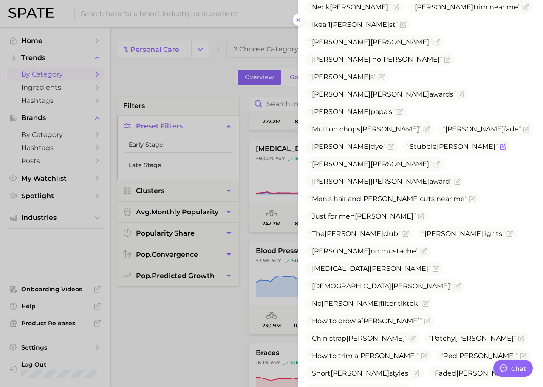
click at [407, 142] on span "Stubble [PERSON_NAME]" at bounding box center [452, 146] width 91 height 8
click at [416, 160] on span "[PERSON_NAME]" at bounding box center [371, 164] width 122 height 8
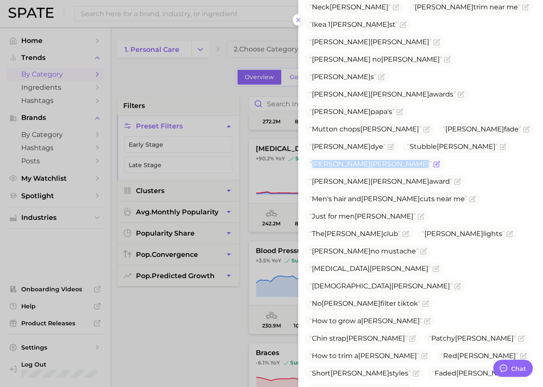
click at [416, 160] on span "[PERSON_NAME]" at bounding box center [371, 164] width 122 height 8
copy span "[PERSON_NAME]"
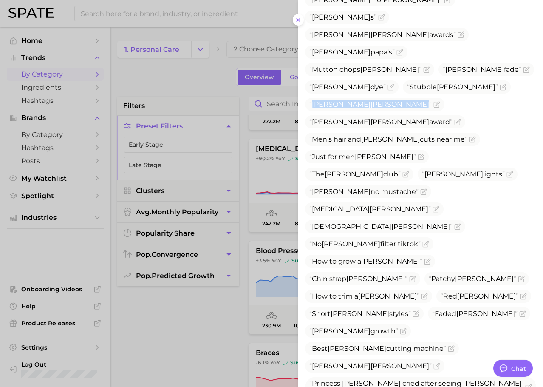
scroll to position [468, 0]
click at [383, 170] on span "[PERSON_NAME]" at bounding box center [354, 174] width 59 height 8
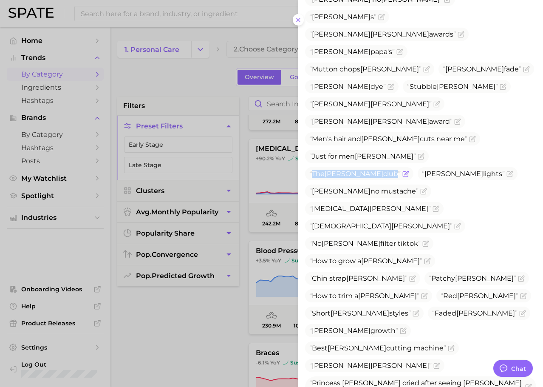
click at [383, 170] on span "[PERSON_NAME]" at bounding box center [354, 174] width 59 height 8
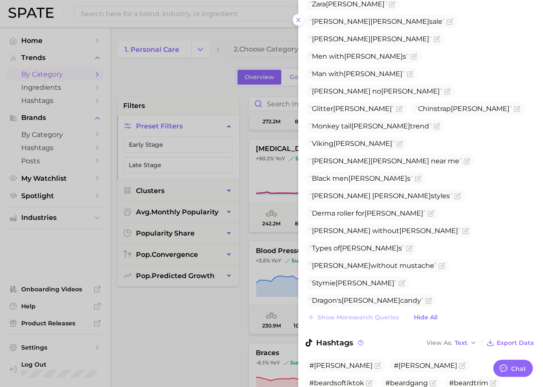
scroll to position [960, 0]
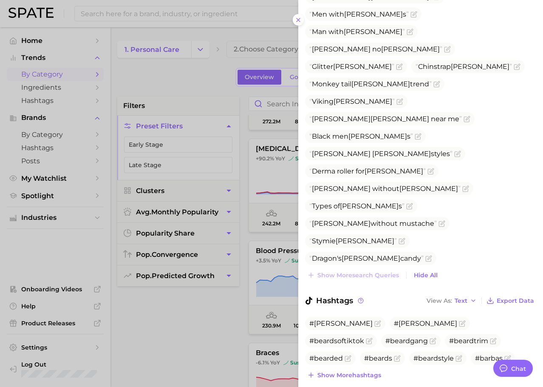
scroll to position [1003, 0]
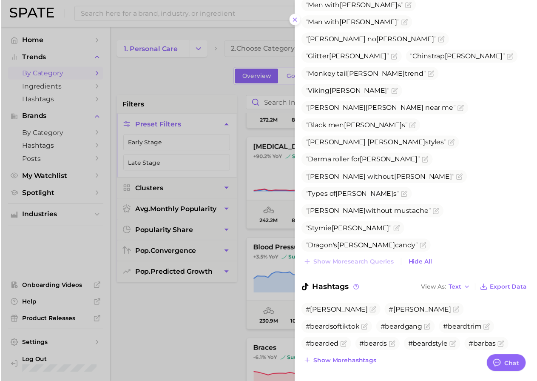
scroll to position [1011, 0]
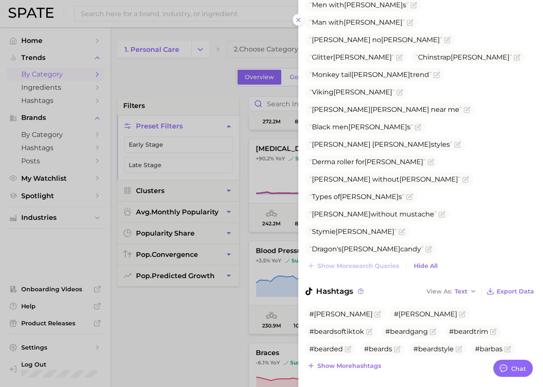
drag, startPoint x: 313, startPoint y: 114, endPoint x: 446, endPoint y: 167, distance: 142.9
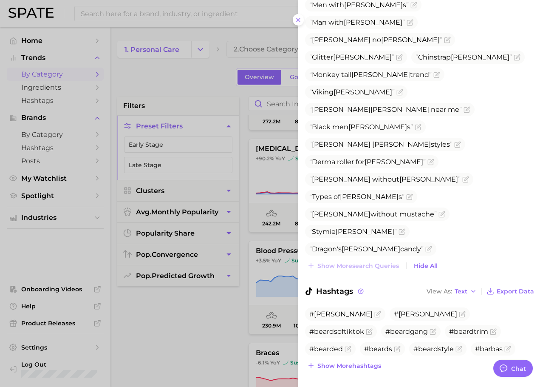
click at [446, 167] on ul "[PERSON_NAME] Monkey tail [PERSON_NAME] [PERSON_NAME] styles No [PERSON_NAME] f…" at bounding box center [420, 44] width 231 height 1468
click at [398, 190] on ul "[PERSON_NAME] Monkey tail [PERSON_NAME] [PERSON_NAME] styles No [PERSON_NAME] f…" at bounding box center [420, 44] width 231 height 1468
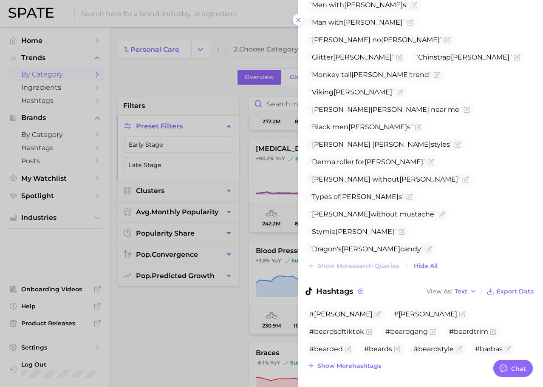
drag, startPoint x: 313, startPoint y: 183, endPoint x: 435, endPoint y: 241, distance: 134.1
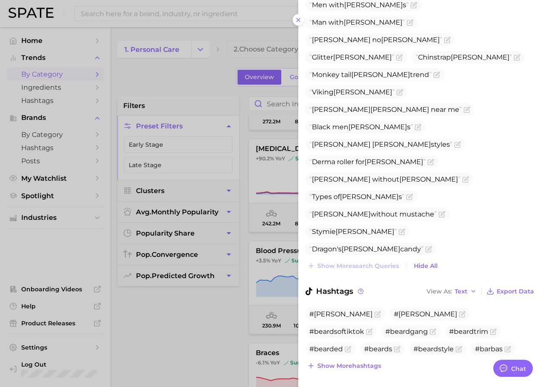
click at [435, 241] on ul "[PERSON_NAME] Monkey tail [PERSON_NAME] [PERSON_NAME] styles No [PERSON_NAME] f…" at bounding box center [420, 44] width 231 height 1468
click at [143, 335] on div at bounding box center [271, 193] width 543 height 387
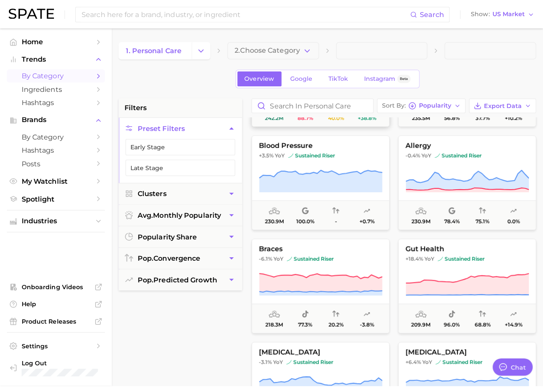
scroll to position [400, 0]
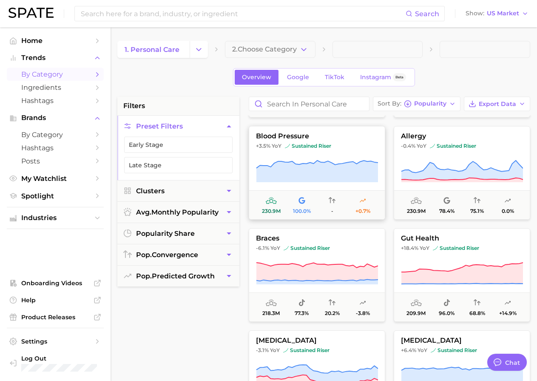
click at [344, 170] on icon at bounding box center [317, 171] width 122 height 22
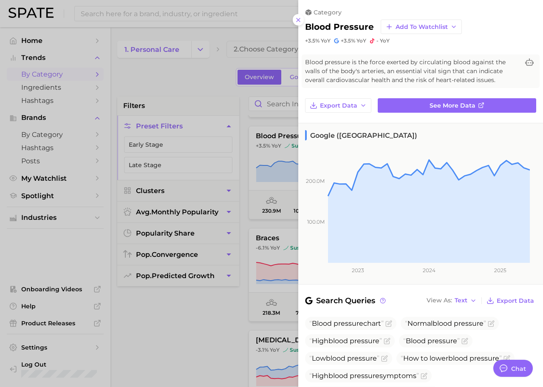
scroll to position [136, 0]
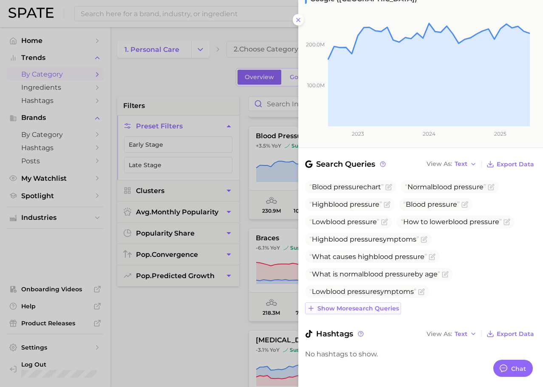
click at [361, 310] on span "Show more search queries" at bounding box center [359, 308] width 82 height 7
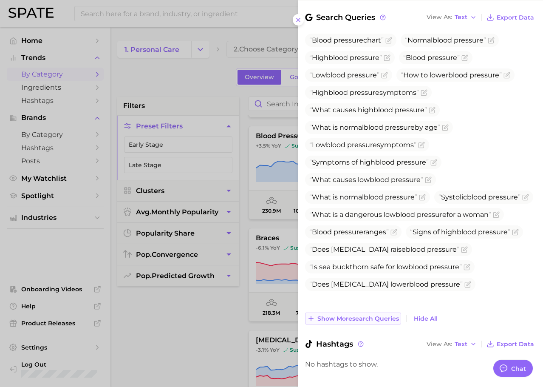
scroll to position [286, 0]
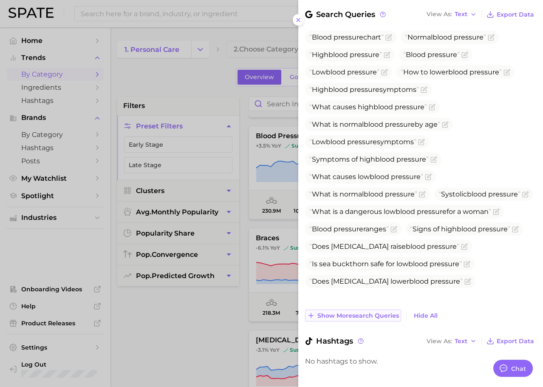
click at [373, 318] on span "Show more search queries" at bounding box center [359, 315] width 82 height 7
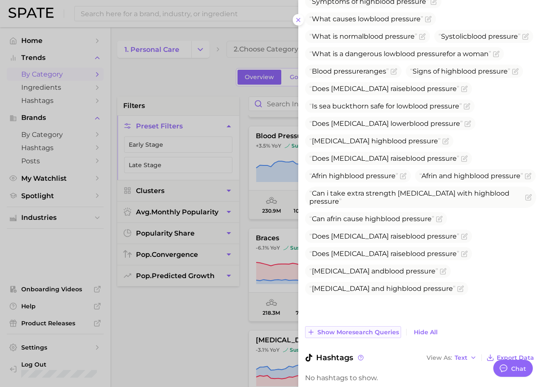
scroll to position [444, 0]
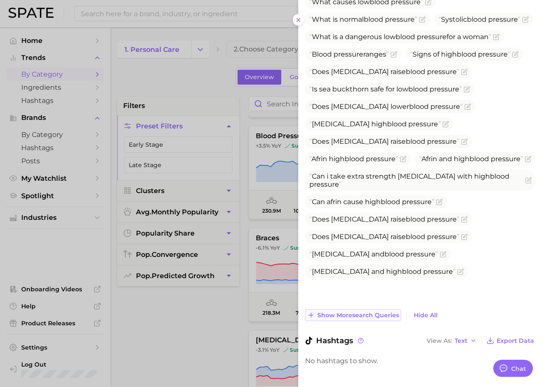
click at [372, 318] on span "Show more search queries" at bounding box center [359, 315] width 82 height 7
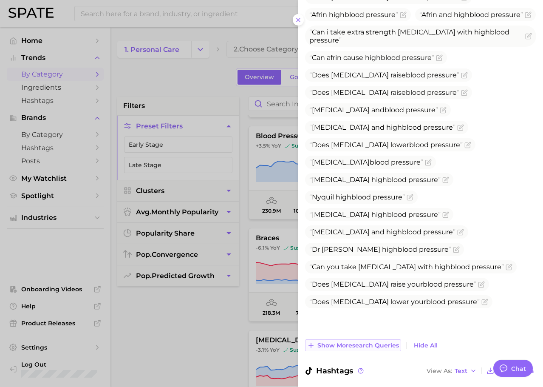
click at [348, 342] on span "Show more search queries" at bounding box center [359, 345] width 82 height 7
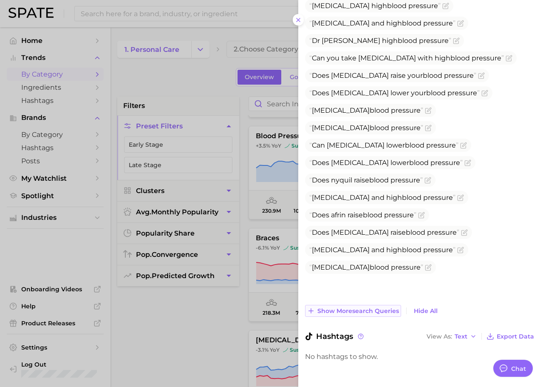
scroll to position [816, 0]
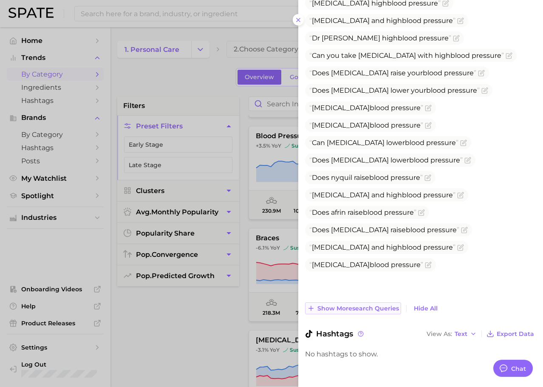
click at [344, 308] on span "Show more search queries" at bounding box center [359, 308] width 82 height 7
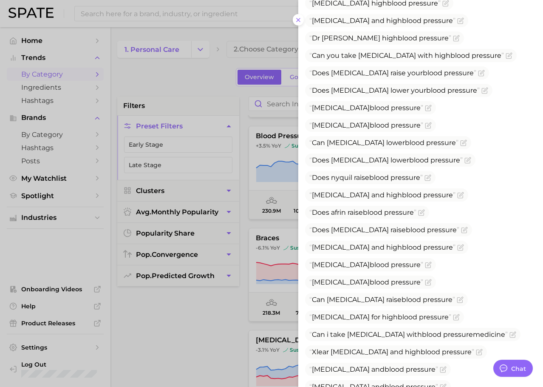
scroll to position [956, 0]
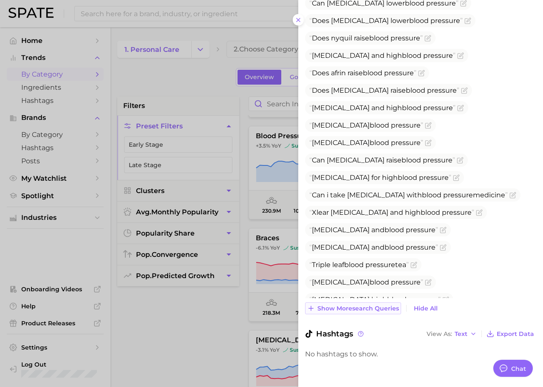
click at [339, 304] on button "Show more search queries" at bounding box center [353, 308] width 96 height 12
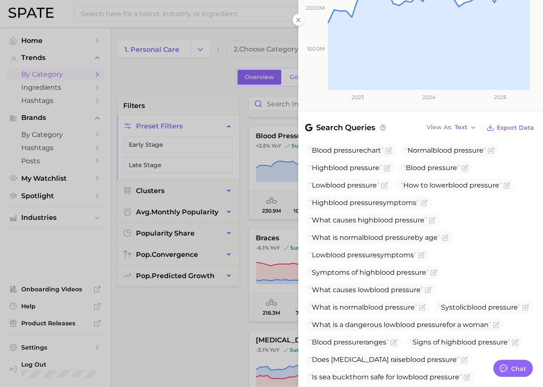
scroll to position [0, 0]
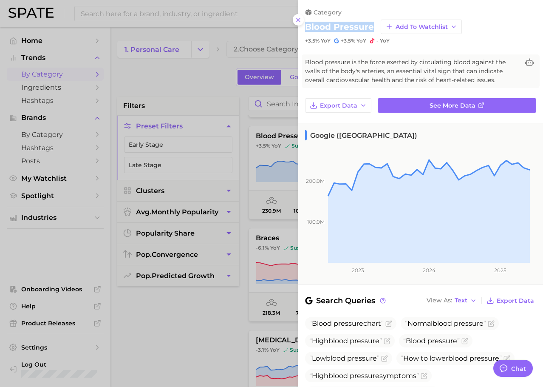
drag, startPoint x: 373, startPoint y: 25, endPoint x: 306, endPoint y: 31, distance: 67.4
click at [306, 31] on div "blood pressure Add to Watchlist" at bounding box center [420, 27] width 231 height 14
click at [219, 185] on div at bounding box center [271, 193] width 543 height 387
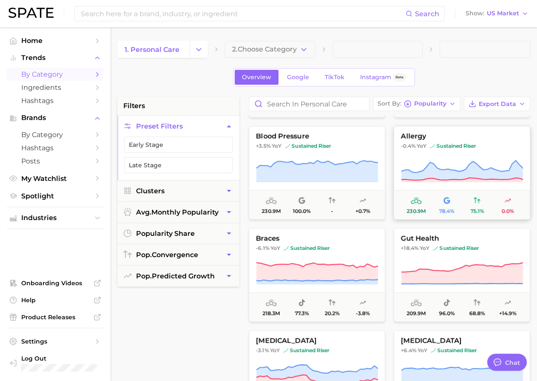
click at [483, 174] on icon at bounding box center [462, 170] width 122 height 20
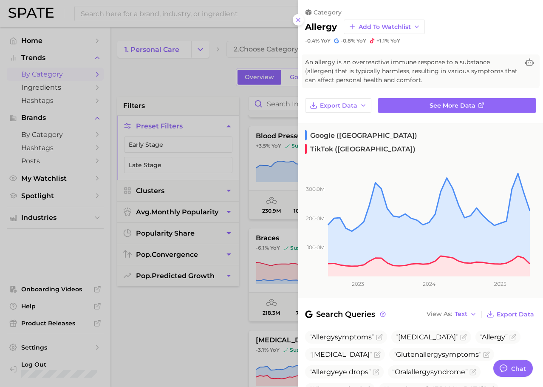
scroll to position [49, 0]
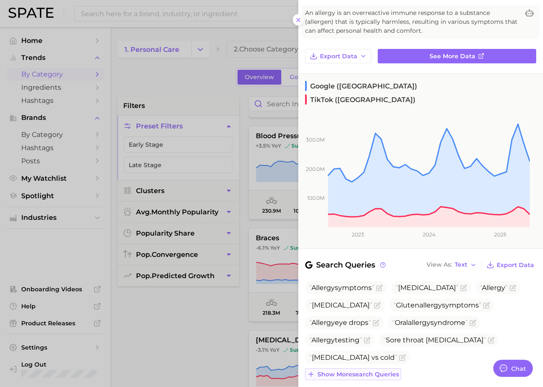
click at [371, 368] on button "Show more search queries" at bounding box center [353, 374] width 96 height 12
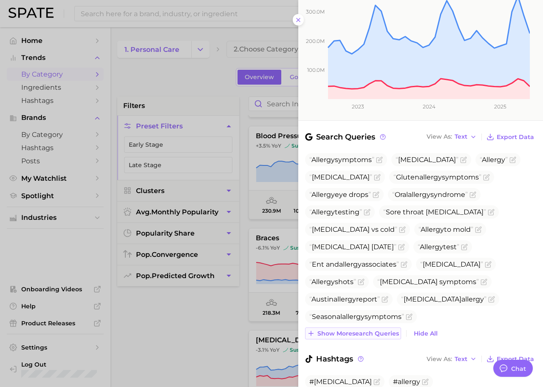
scroll to position [198, 0]
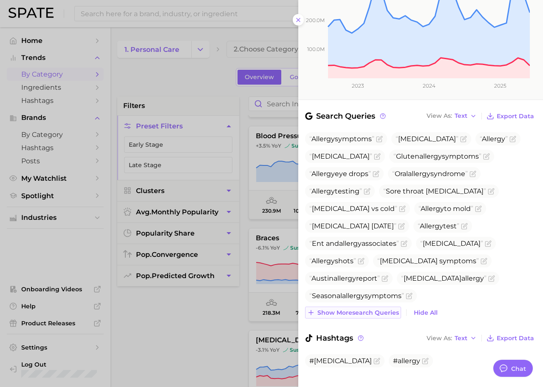
click at [354, 309] on span "Show more search queries" at bounding box center [359, 312] width 82 height 7
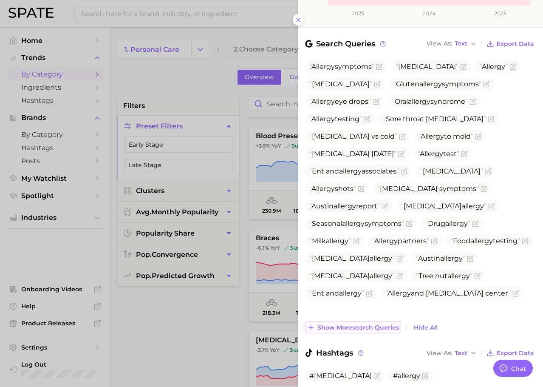
scroll to position [272, 0]
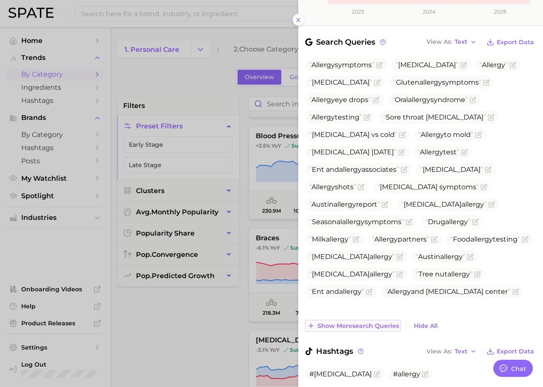
click at [355, 322] on span "Show more search queries" at bounding box center [359, 325] width 82 height 7
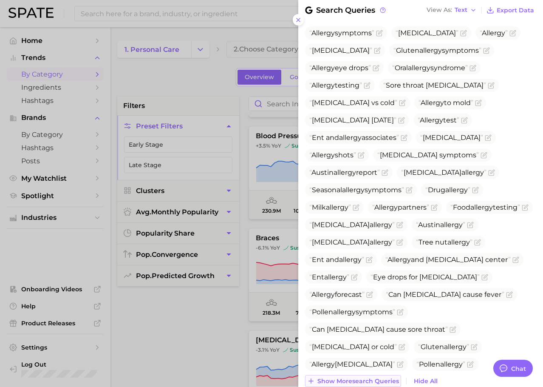
scroll to position [308, 0]
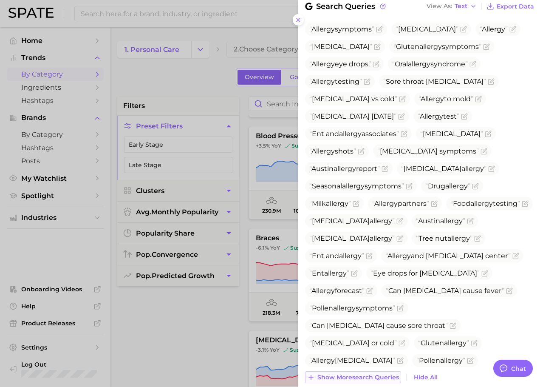
click at [352, 371] on button "Show more search queries" at bounding box center [353, 377] width 96 height 12
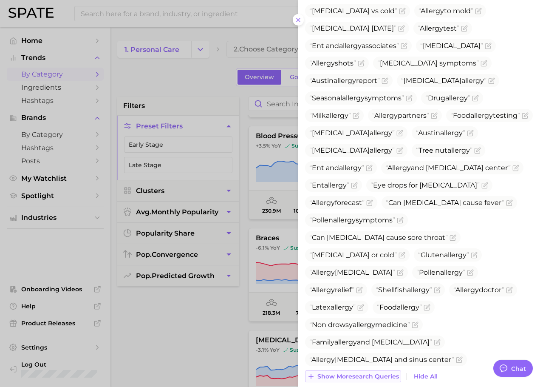
click at [351, 373] on span "Show more search queries" at bounding box center [359, 376] width 82 height 7
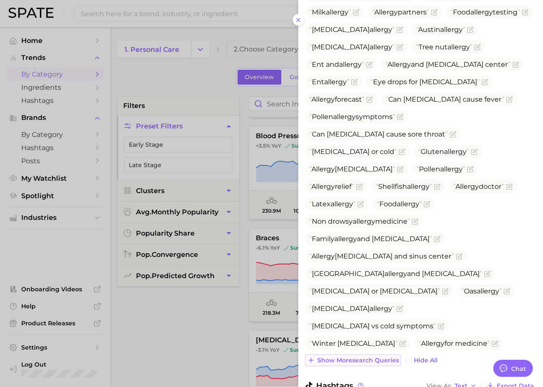
scroll to position [504, 0]
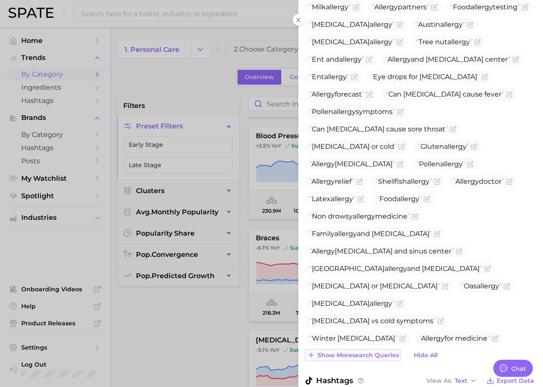
click at [343, 352] on span "Show more search queries" at bounding box center [359, 355] width 82 height 7
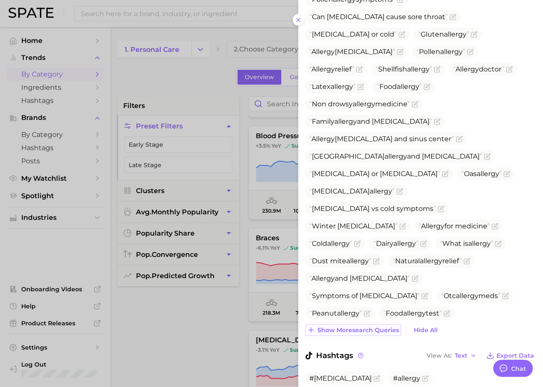
scroll to position [634, 0]
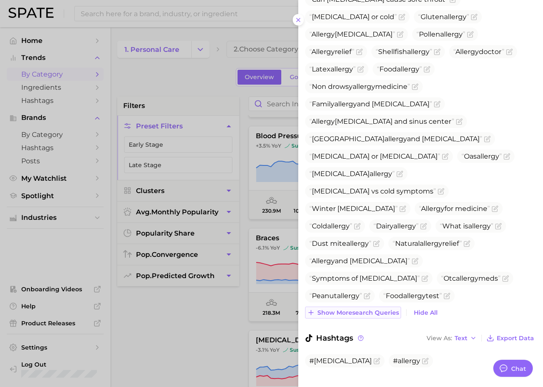
click at [339, 309] on span "Show more search queries" at bounding box center [359, 312] width 82 height 7
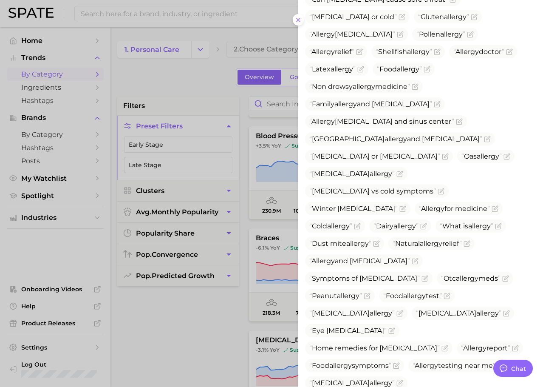
scroll to position [721, 0]
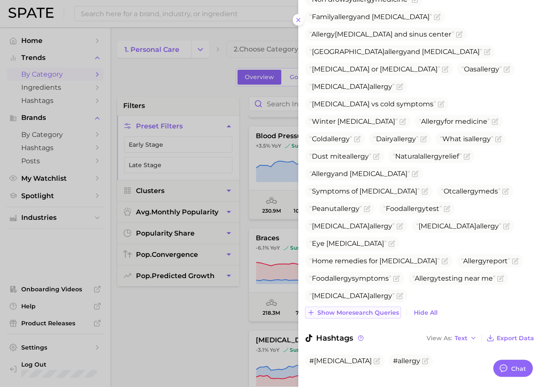
click at [338, 309] on span "Show more search queries" at bounding box center [359, 312] width 82 height 7
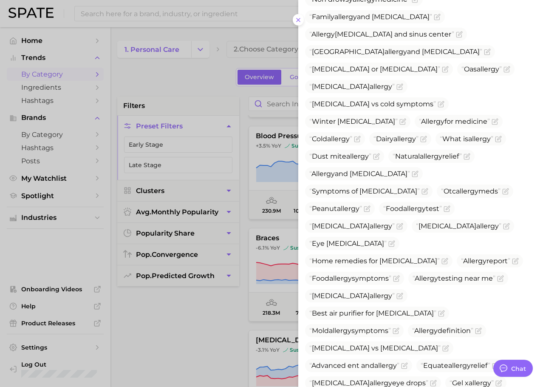
scroll to position [851, 0]
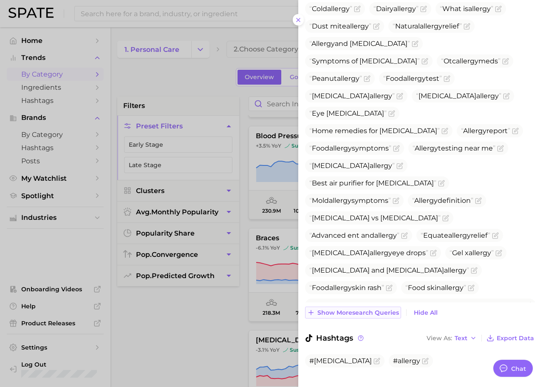
click at [337, 309] on span "Show more search queries" at bounding box center [359, 312] width 82 height 7
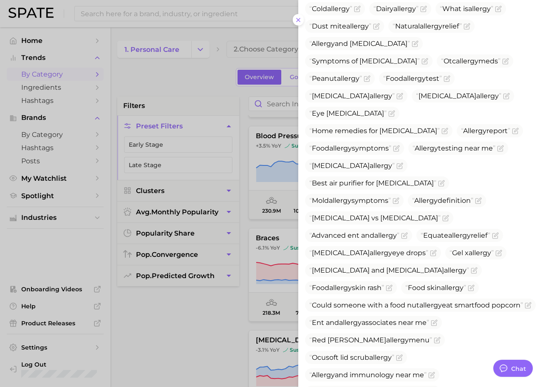
scroll to position [973, 0]
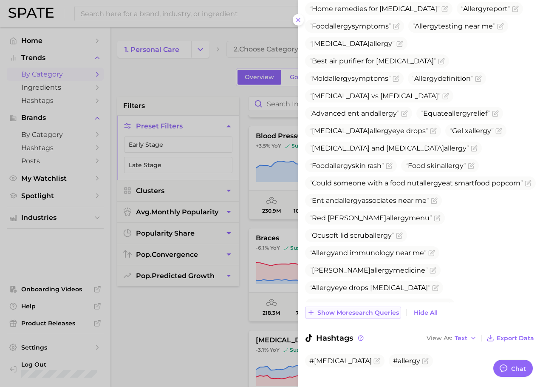
click at [337, 307] on button "Show more search queries" at bounding box center [353, 313] width 96 height 12
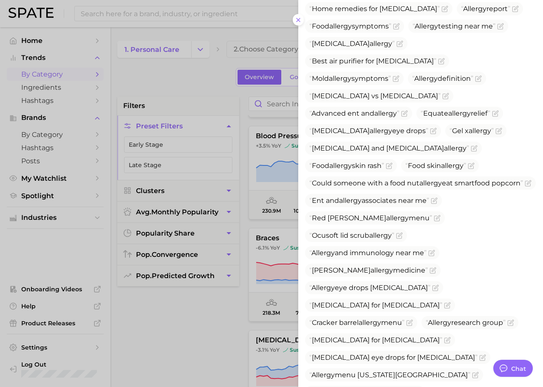
scroll to position [1095, 0]
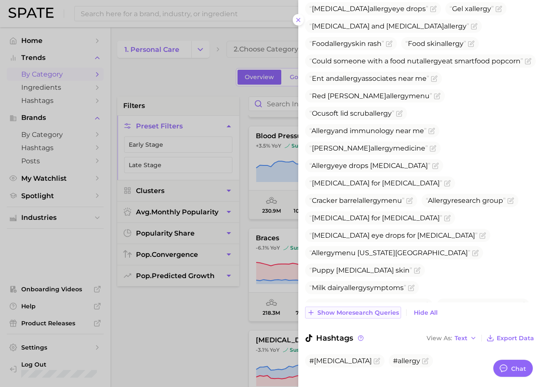
click at [335, 309] on span "Show more search queries" at bounding box center [359, 312] width 82 height 7
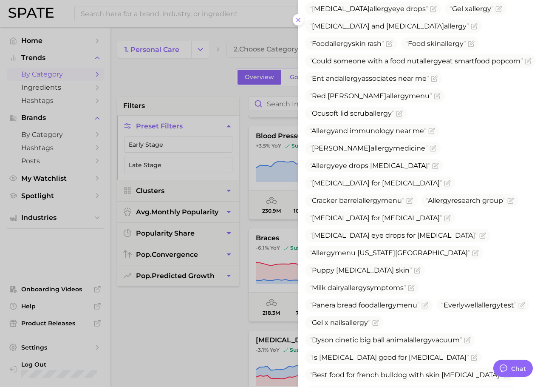
scroll to position [1235, 0]
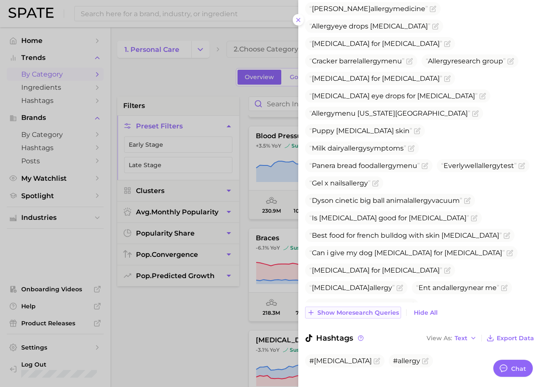
click at [335, 309] on span "Show more search queries" at bounding box center [359, 312] width 82 height 7
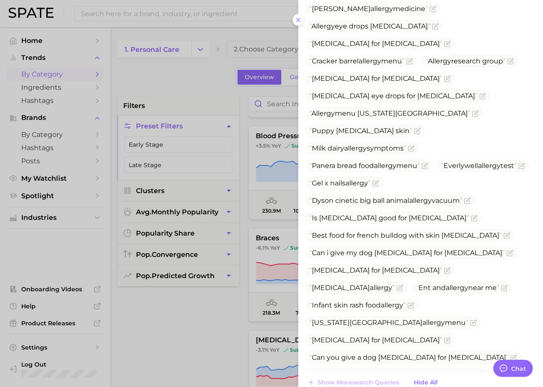
scroll to position [1304, 0]
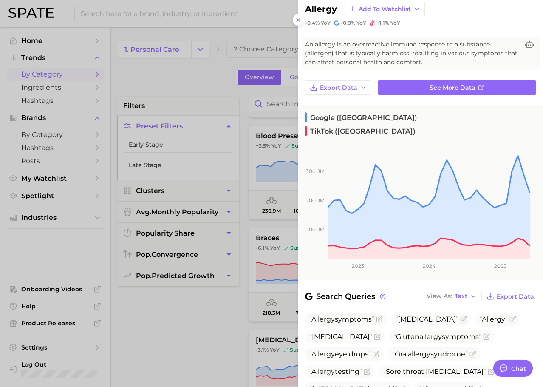
scroll to position [0, 0]
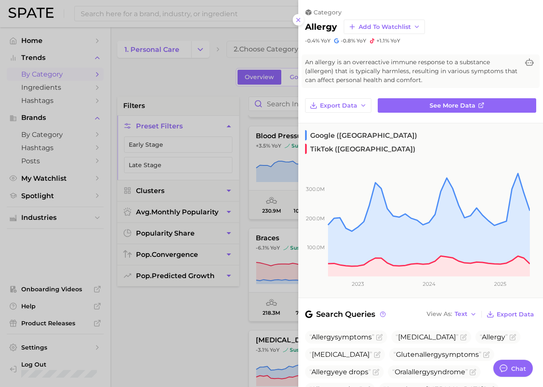
click at [321, 28] on h2 "allergy" at bounding box center [321, 27] width 32 height 10
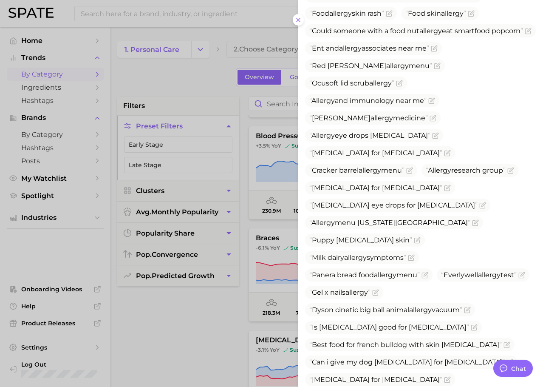
scroll to position [1119, 0]
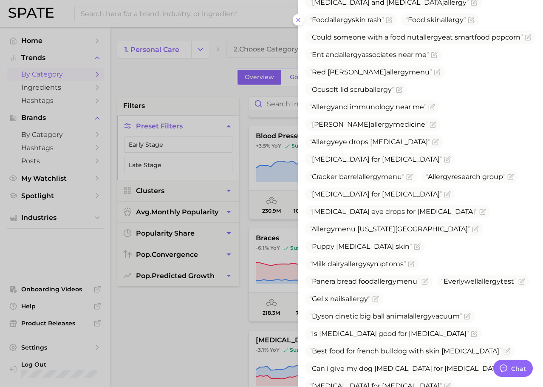
click at [355, 364] on span "Can i give my dog [MEDICAL_DATA] for [MEDICAL_DATA]" at bounding box center [408, 368] width 196 height 8
click at [343, 347] on span "Best food for french bulldog with skin [MEDICAL_DATA]" at bounding box center [406, 351] width 193 height 8
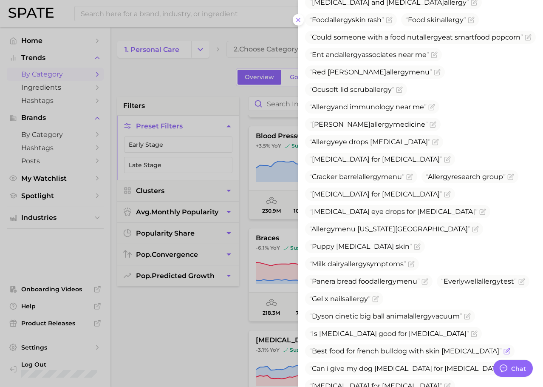
click at [358, 347] on span "Best food for french bulldog with skin [MEDICAL_DATA]" at bounding box center [406, 351] width 193 height 8
click at [373, 329] on span "Is [MEDICAL_DATA] good for [MEDICAL_DATA]" at bounding box center [390, 333] width 160 height 8
click at [364, 312] on span "Dyson cinetic big ball [MEDICAL_DATA] vacuum" at bounding box center [386, 316] width 153 height 8
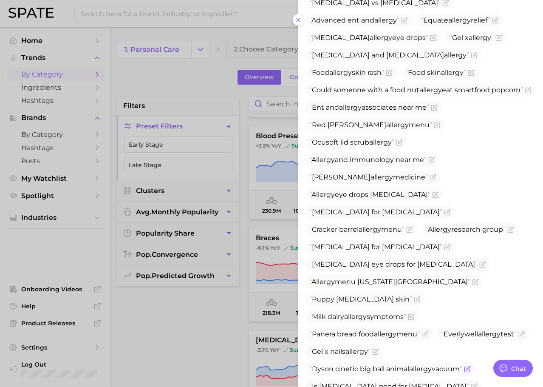
scroll to position [1068, 0]
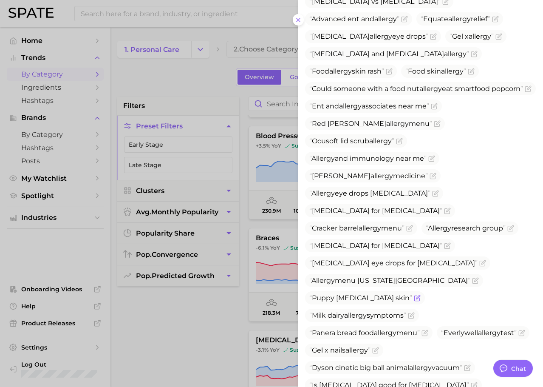
click at [353, 294] on span "Puppy [MEDICAL_DATA] skin" at bounding box center [361, 298] width 103 height 8
click at [349, 329] on span "Panera bread [MEDICAL_DATA] menu" at bounding box center [365, 333] width 111 height 8
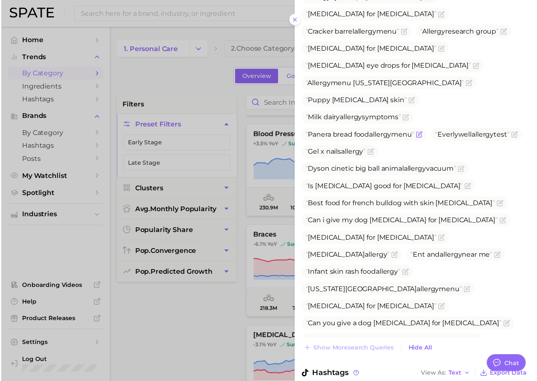
scroll to position [1304, 0]
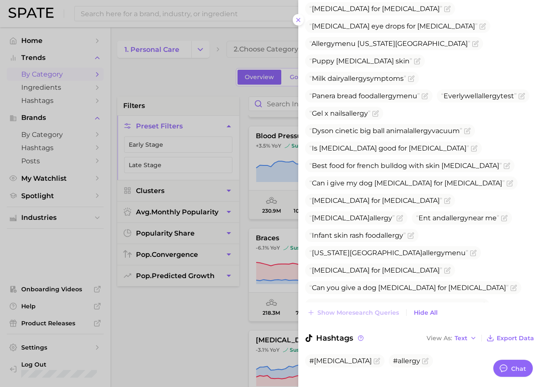
click at [189, 212] on div at bounding box center [271, 193] width 543 height 387
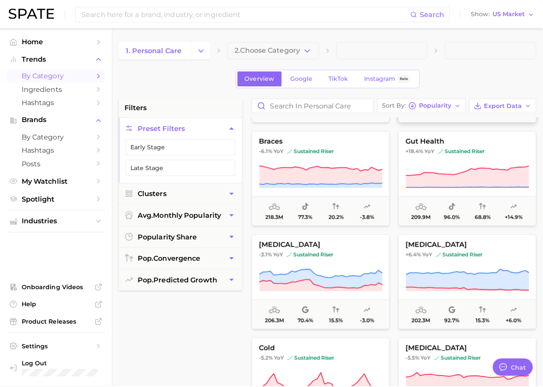
scroll to position [505, 0]
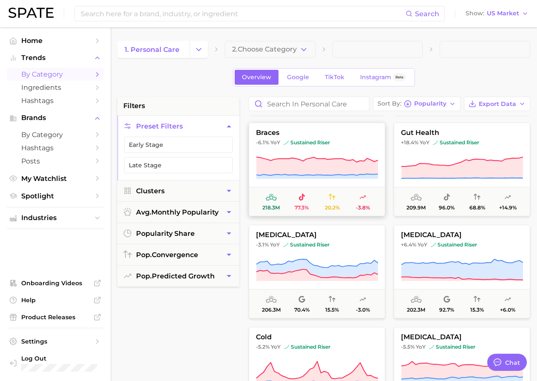
click at [343, 177] on icon at bounding box center [317, 175] width 122 height 5
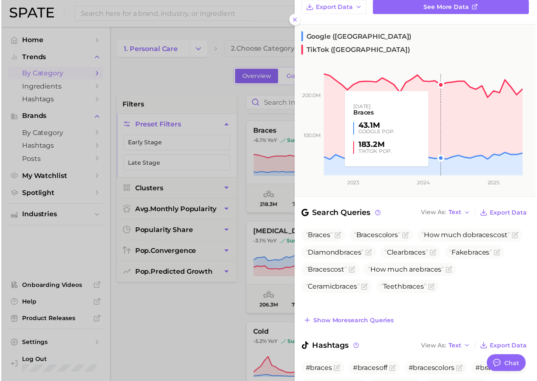
scroll to position [137, 0]
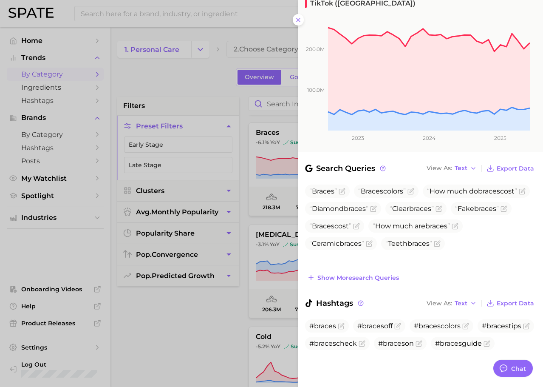
click at [176, 379] on div at bounding box center [271, 193] width 543 height 387
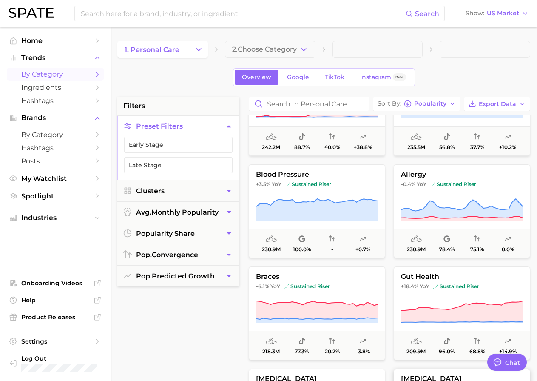
scroll to position [398, 0]
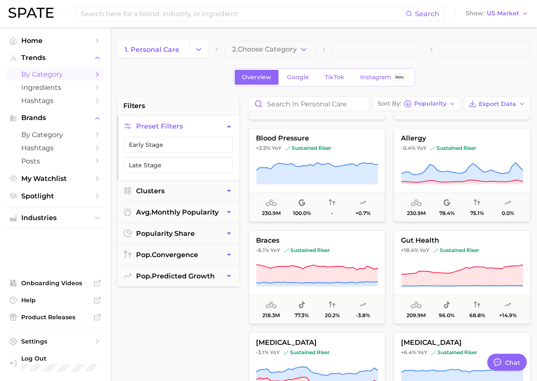
type textarea "x"
